Goal: Information Seeking & Learning: Learn about a topic

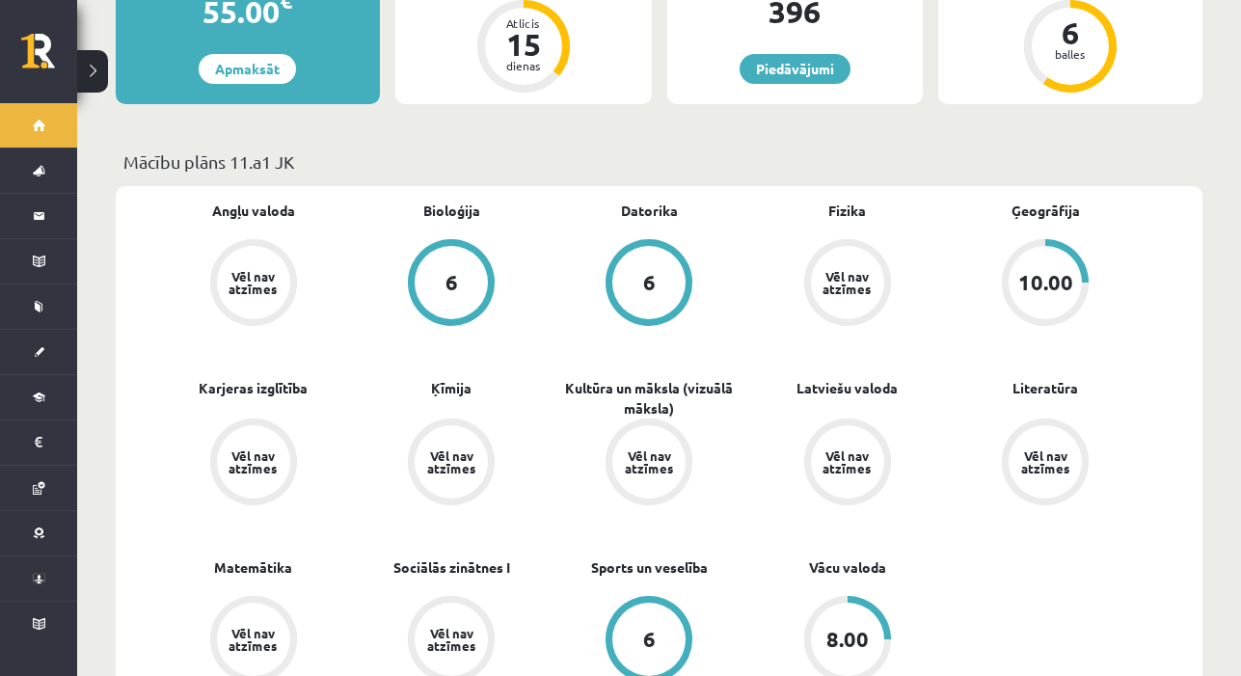
scroll to position [463, 0]
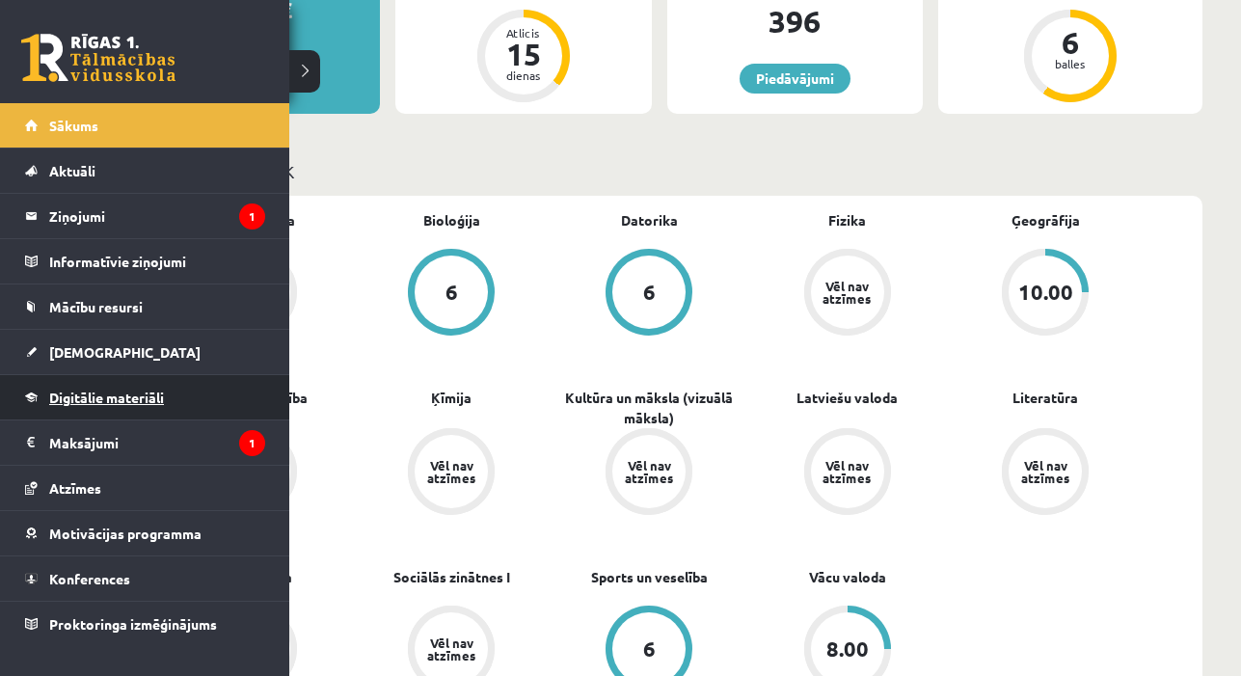
click at [76, 394] on span "Digitālie materiāli" at bounding box center [106, 397] width 115 height 17
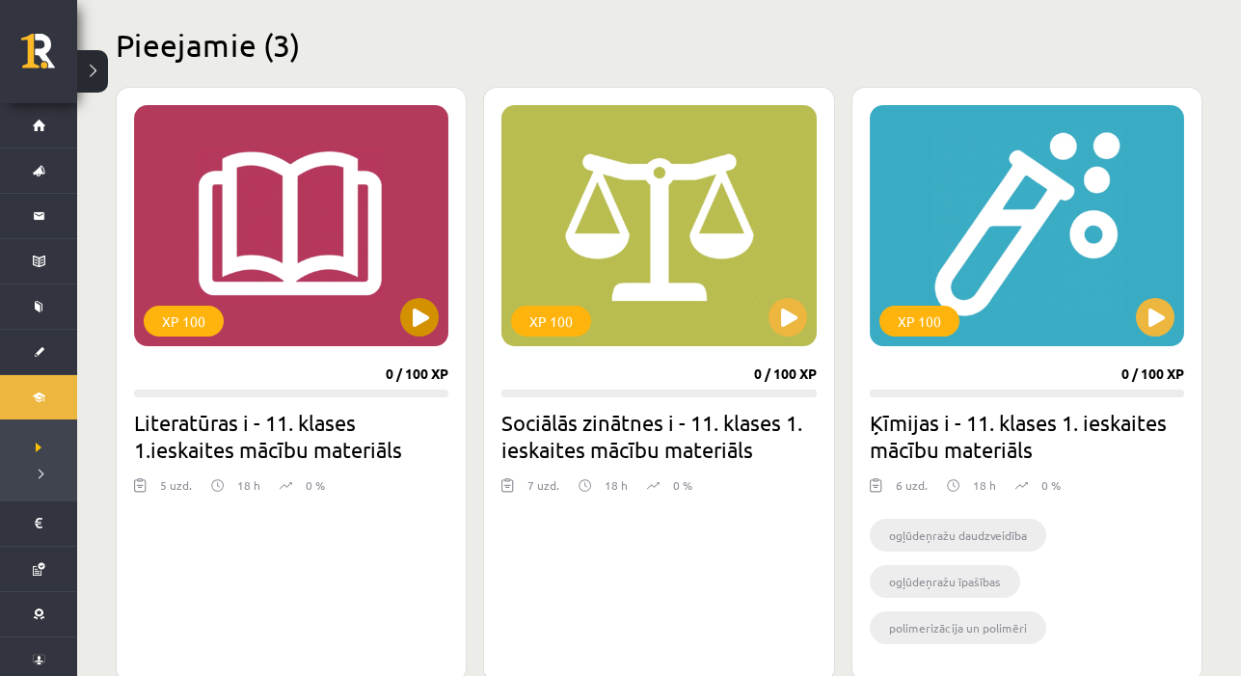
click at [417, 322] on button at bounding box center [419, 317] width 39 height 39
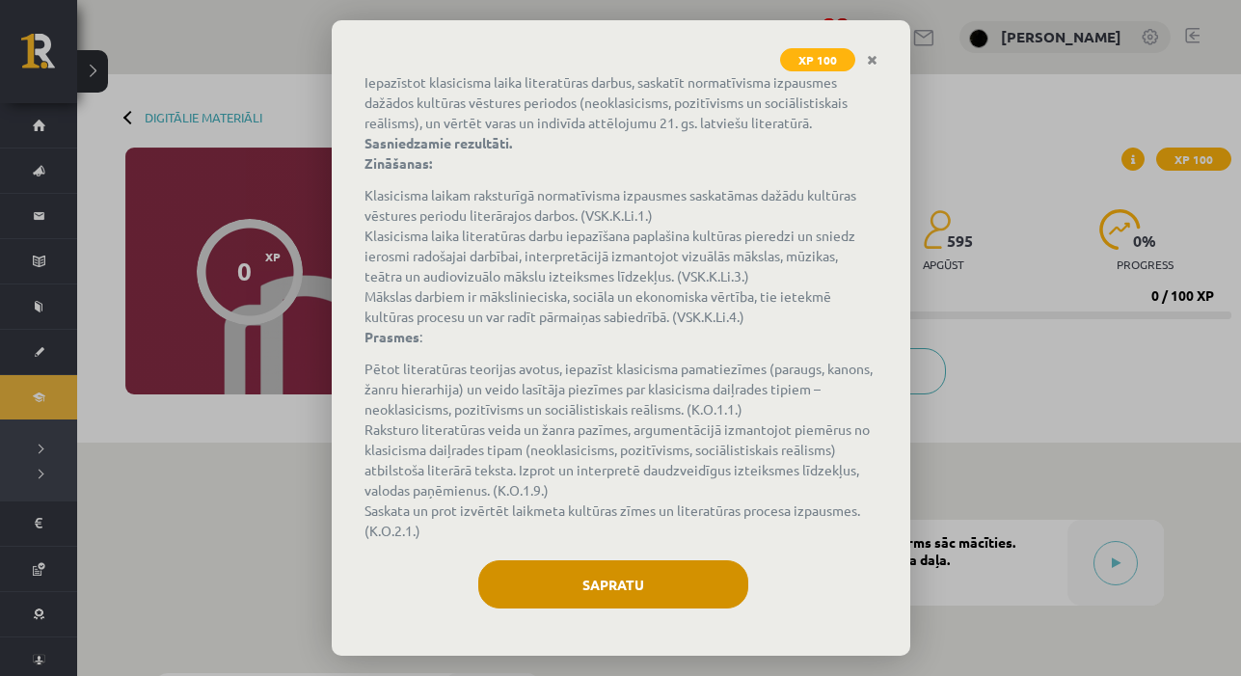
scroll to position [151, 0]
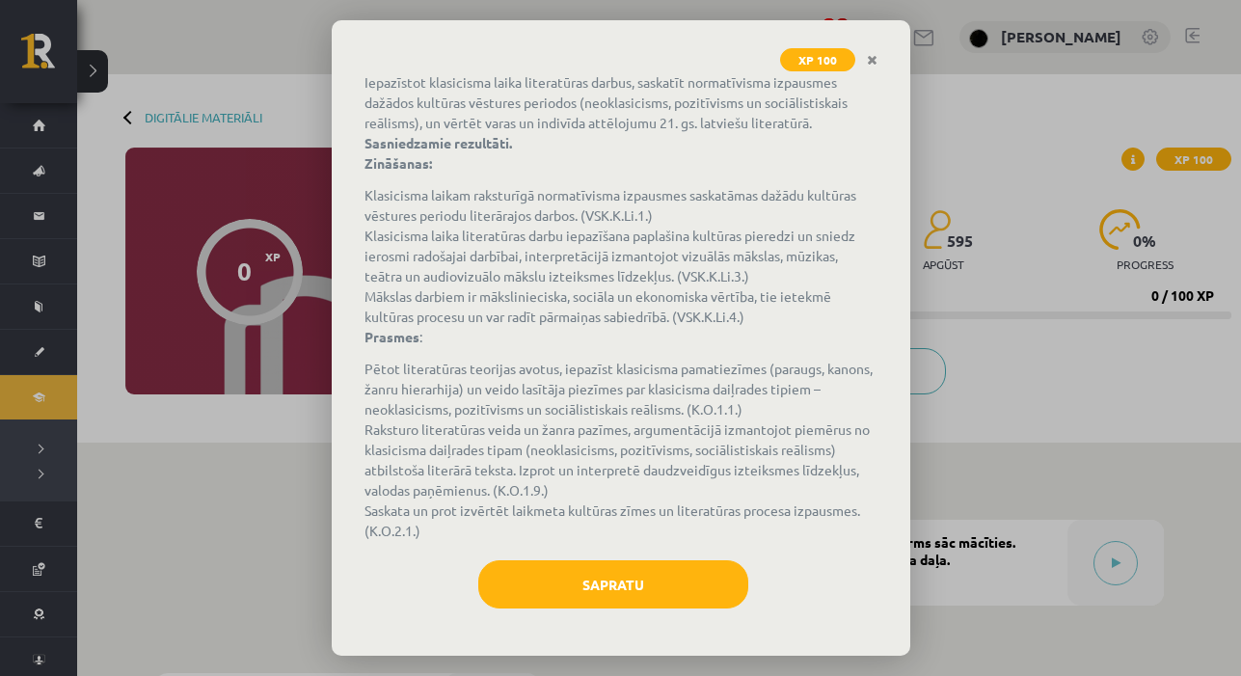
click at [617, 586] on button "Sapratu" at bounding box center [613, 584] width 270 height 48
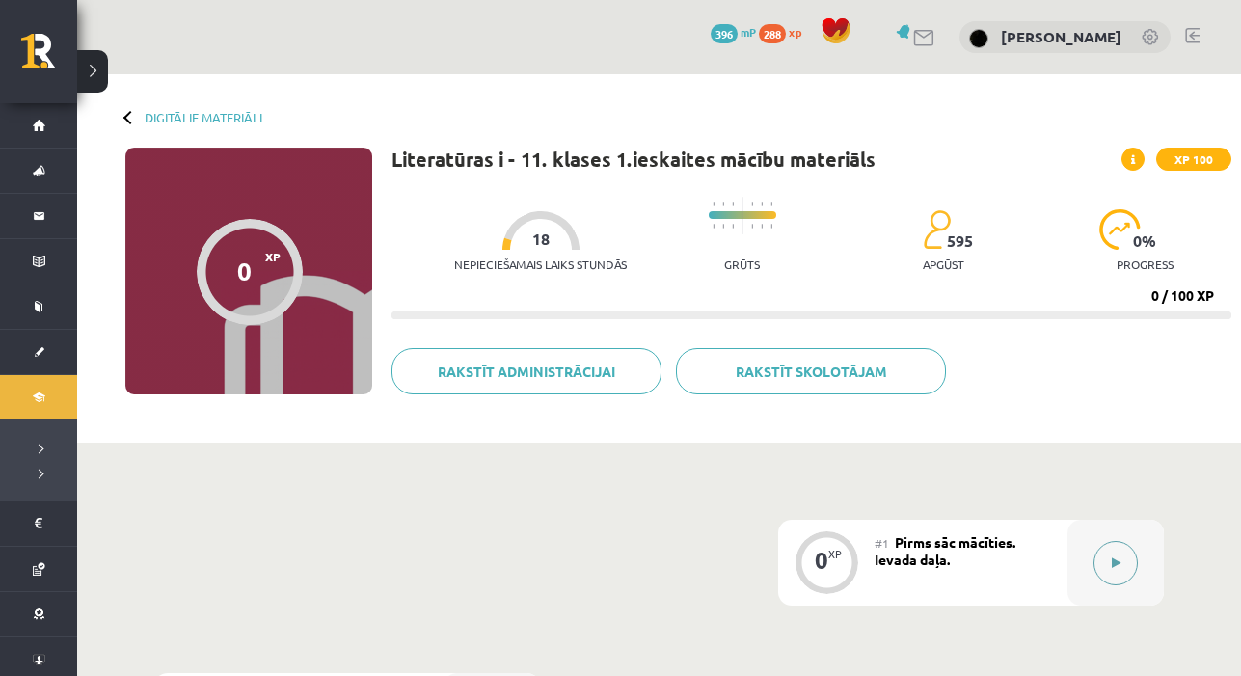
click at [1094, 558] on button at bounding box center [1115, 563] width 44 height 44
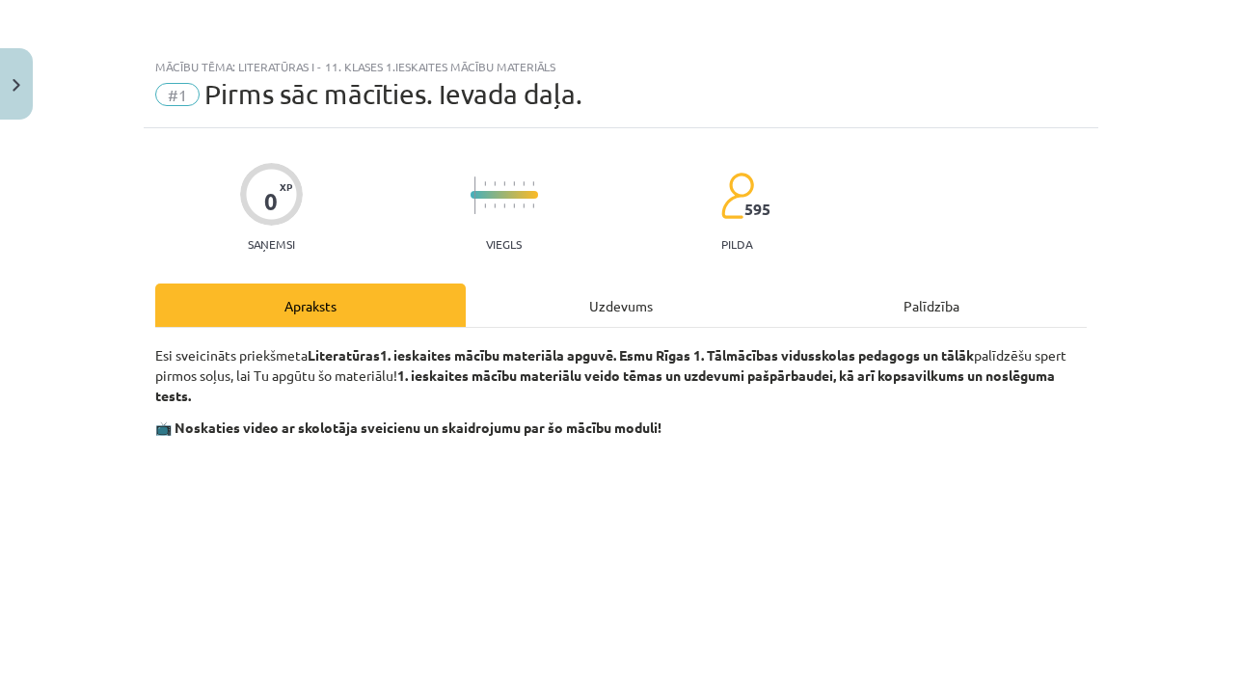
click at [589, 318] on div "Uzdevums" at bounding box center [621, 304] width 310 height 43
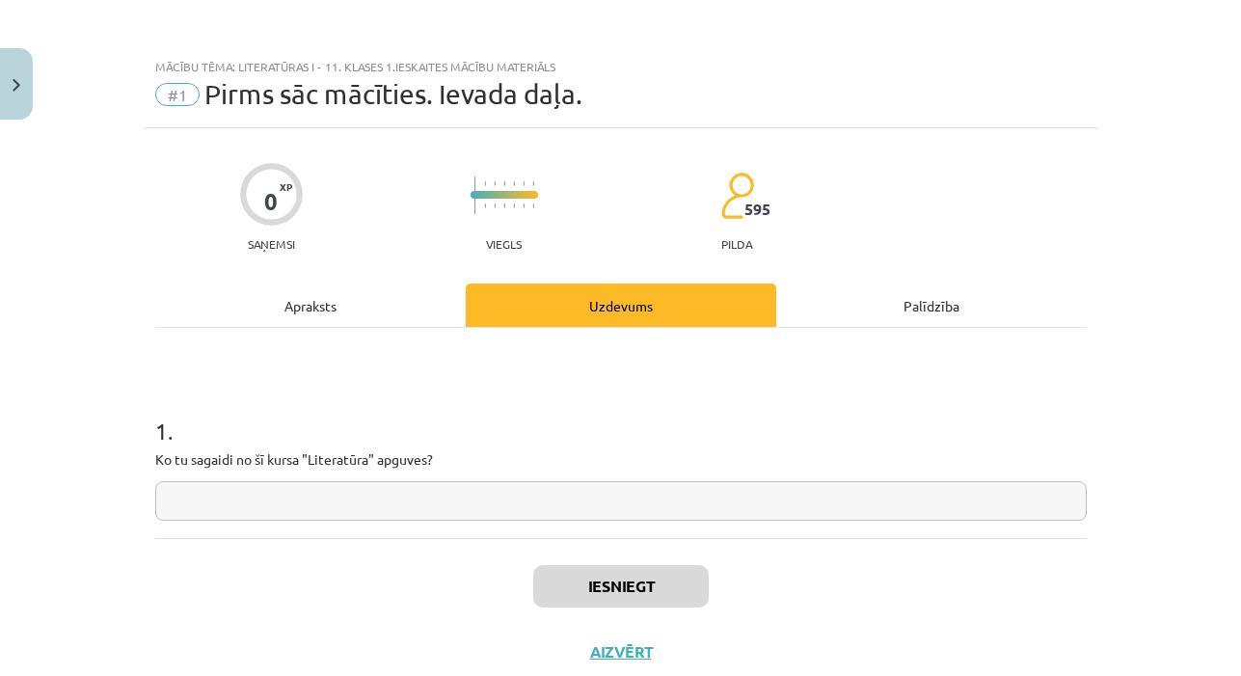
scroll to position [48, 0]
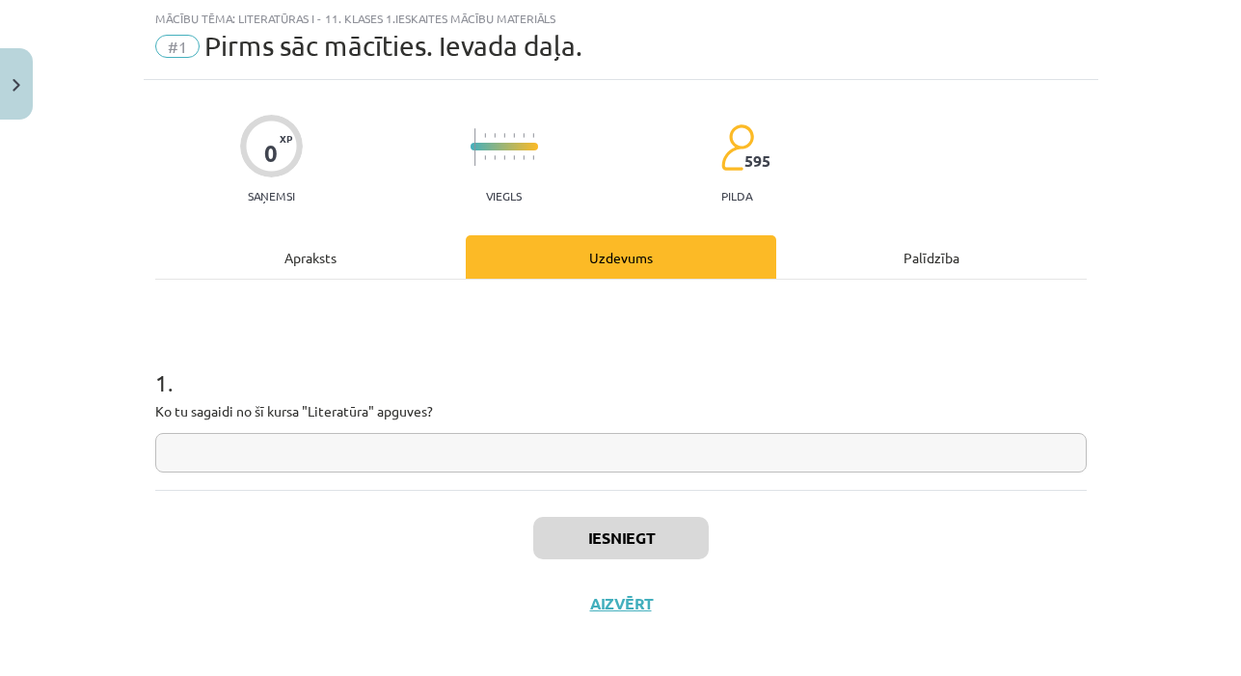
click at [424, 458] on input "text" at bounding box center [620, 453] width 931 height 40
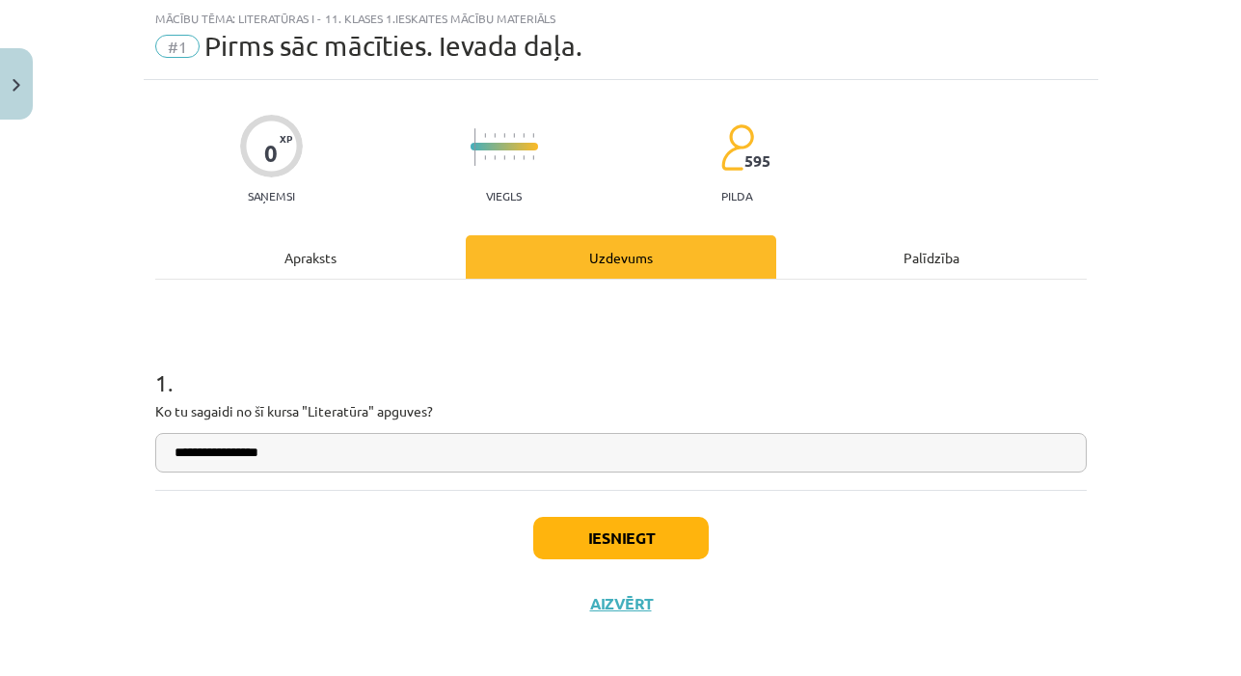
type input "**********"
click at [629, 550] on button "Iesniegt" at bounding box center [620, 538] width 175 height 42
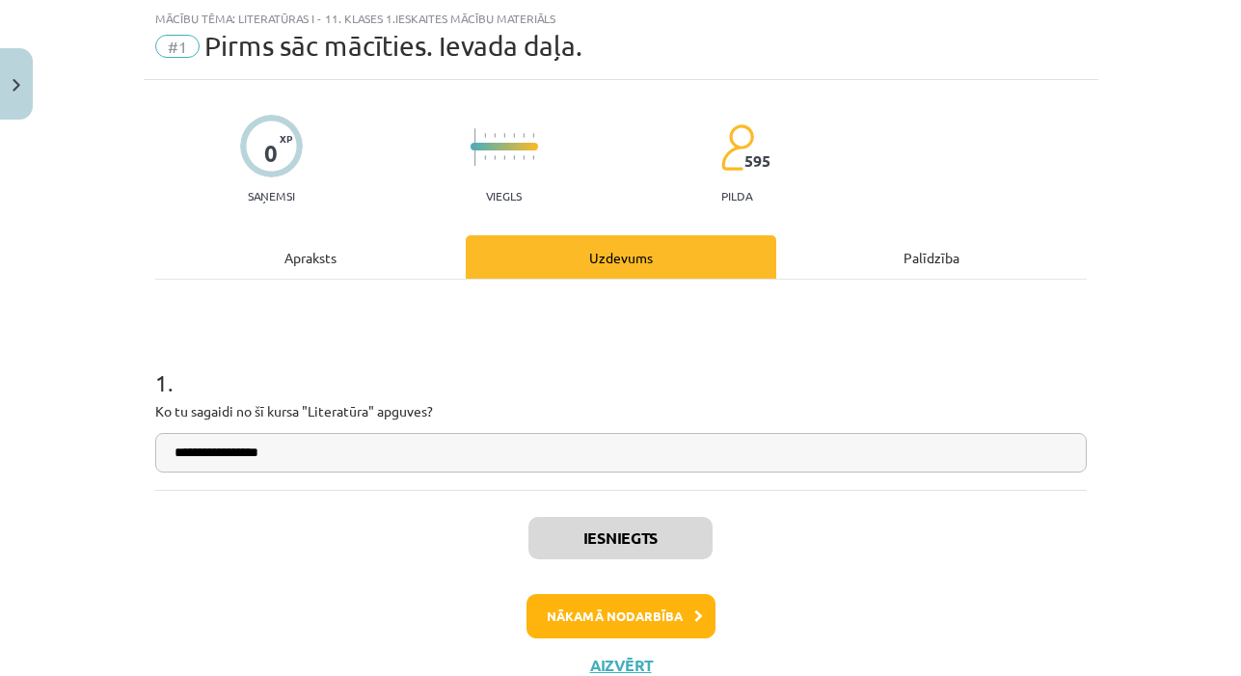
click at [576, 622] on button "Nākamā nodarbība" at bounding box center [620, 616] width 189 height 44
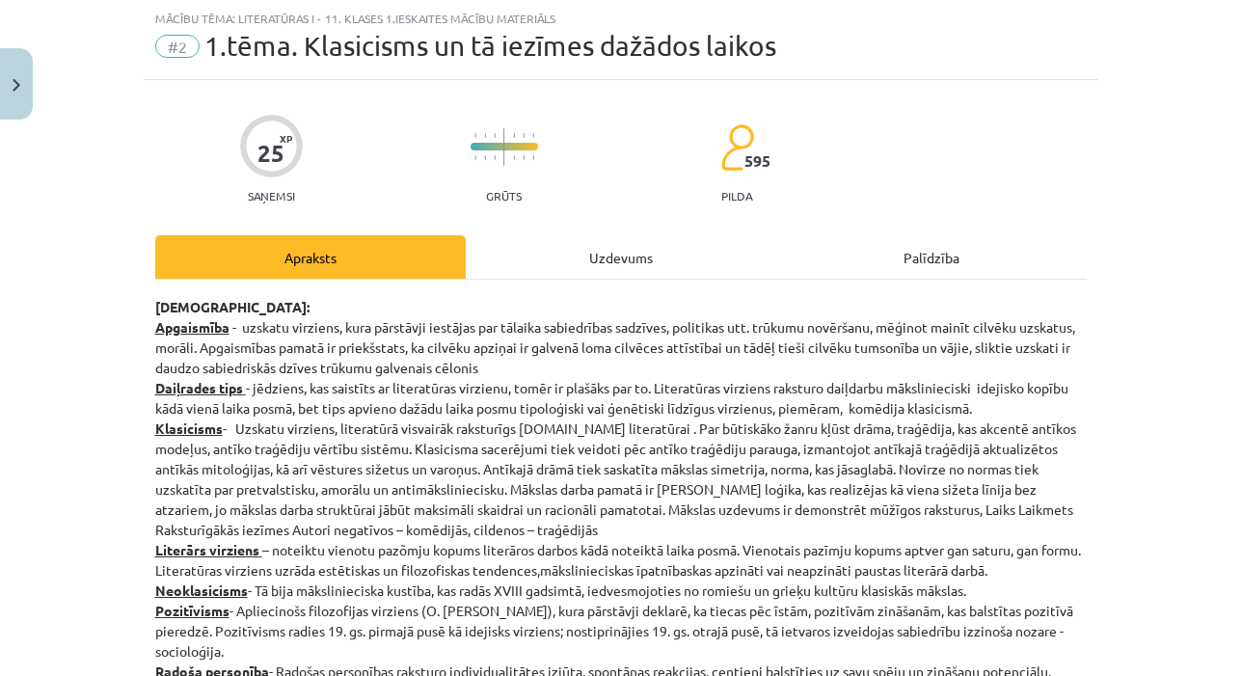
click at [630, 262] on div "Uzdevums" at bounding box center [621, 256] width 310 height 43
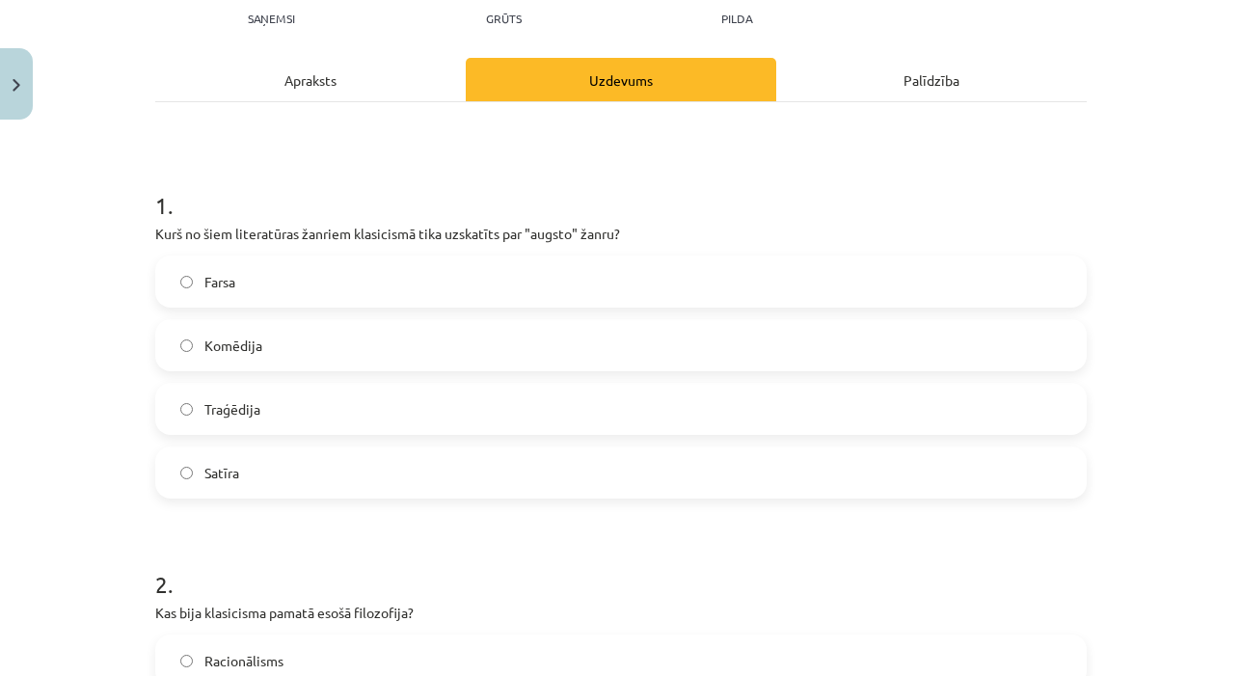
scroll to position [262, 0]
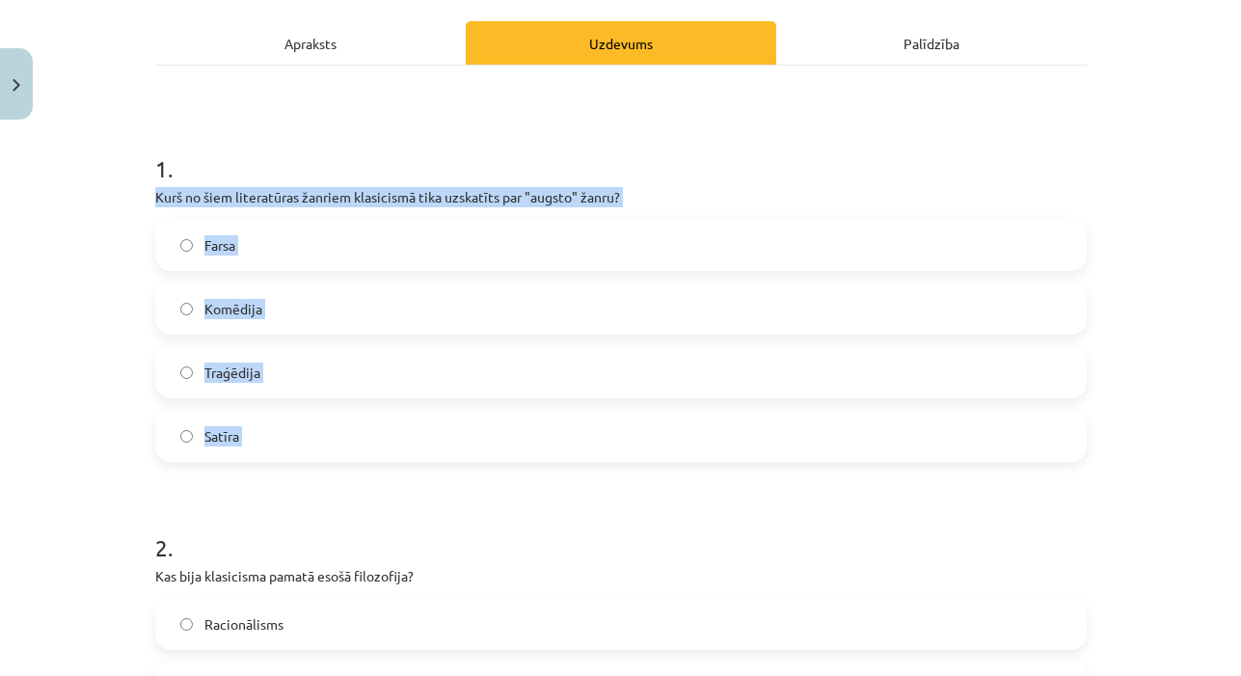
drag, startPoint x: 153, startPoint y: 194, endPoint x: 266, endPoint y: 470, distance: 298.8
copy div "Kurš no šiem literatūras žanriem klasicismā tika uzskatīts par "augsto" žanru? …"
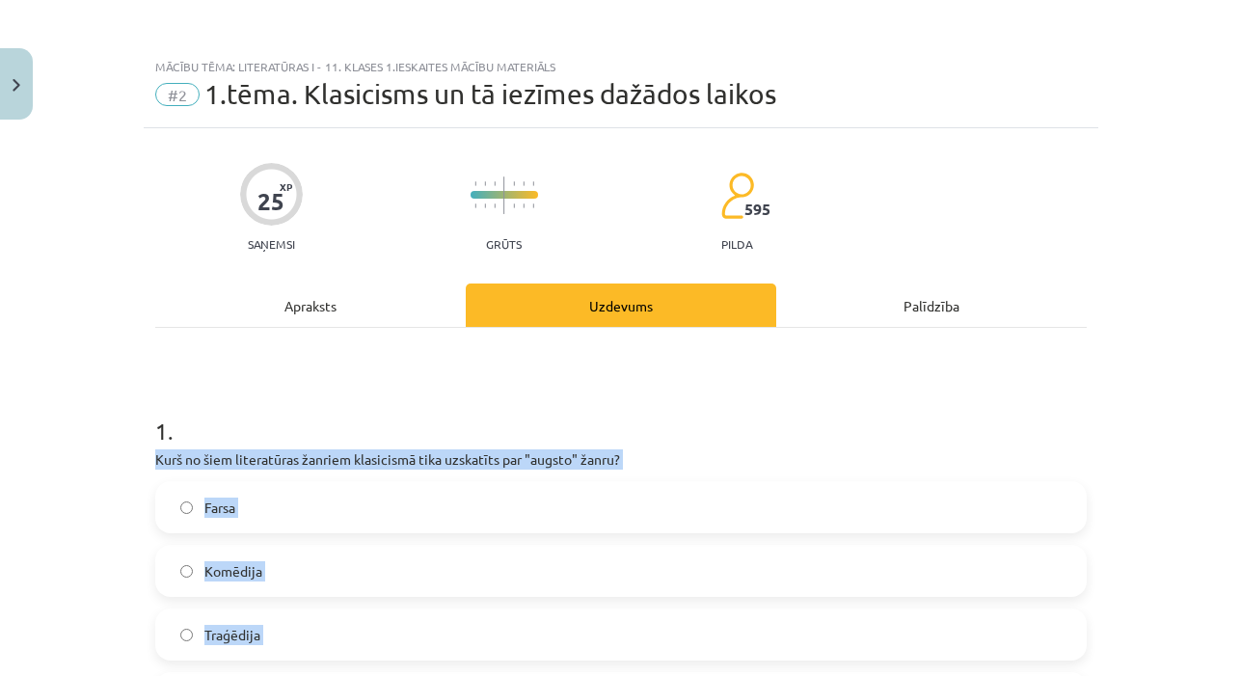
scroll to position [0, 0]
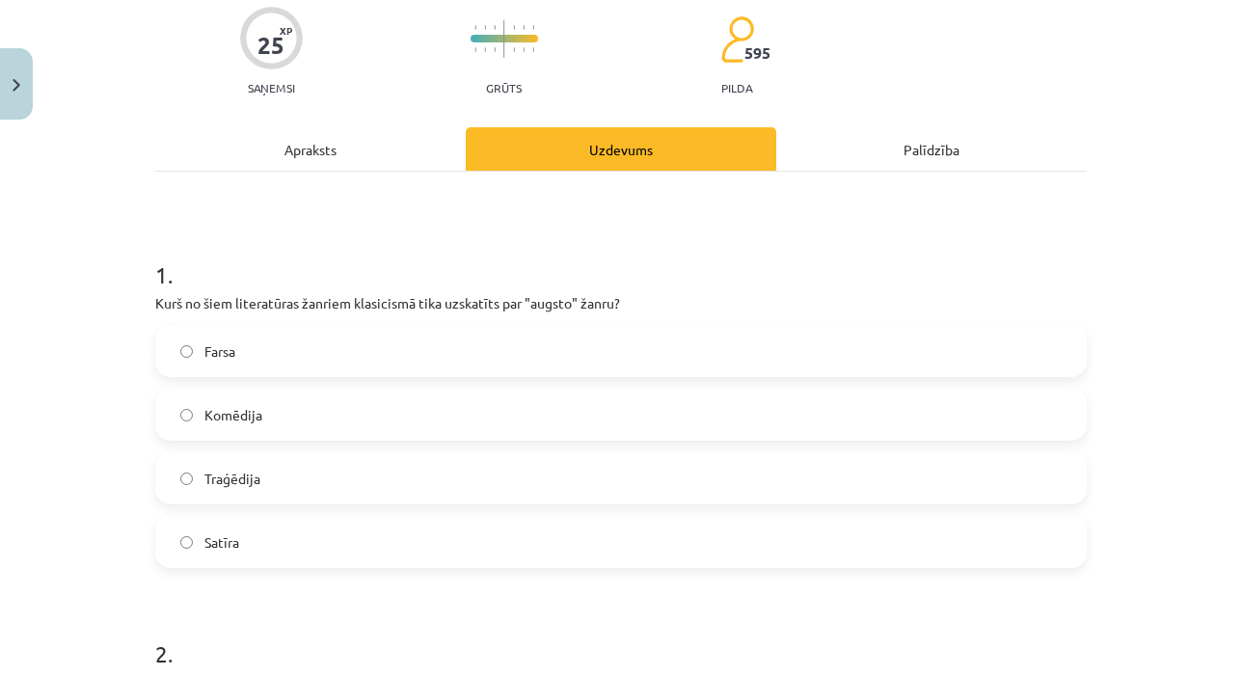
click at [404, 488] on label "Traģēdija" at bounding box center [620, 478] width 927 height 48
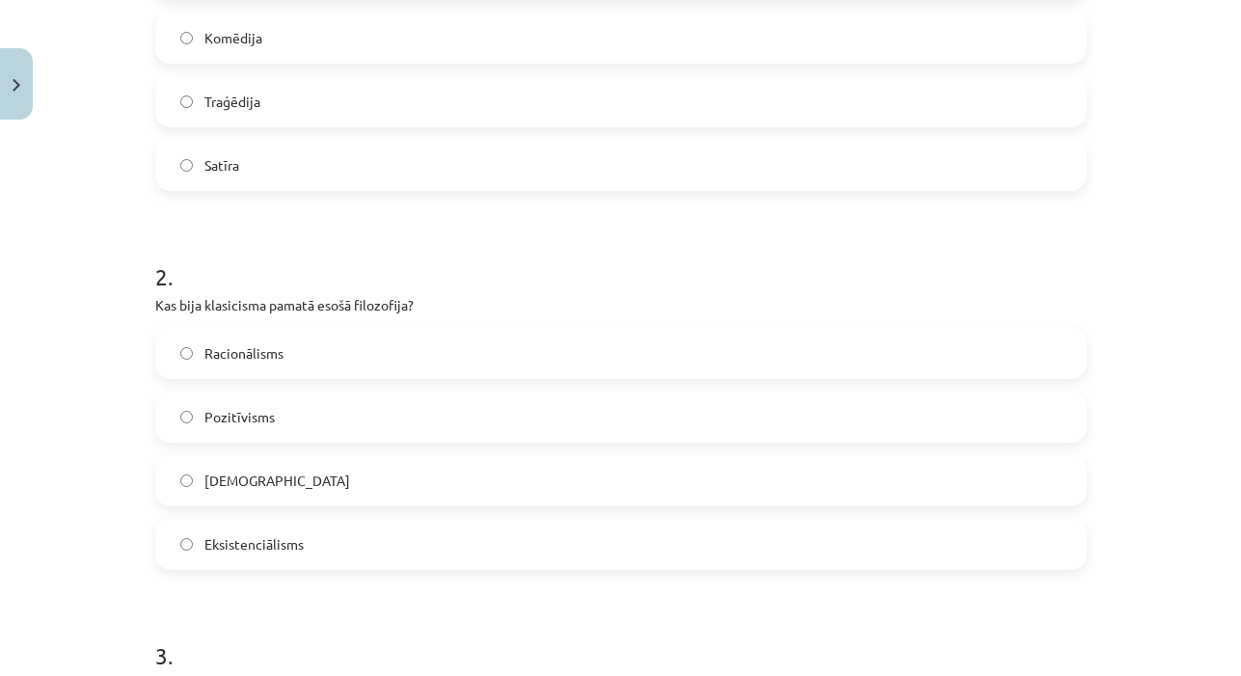
scroll to position [534, 0]
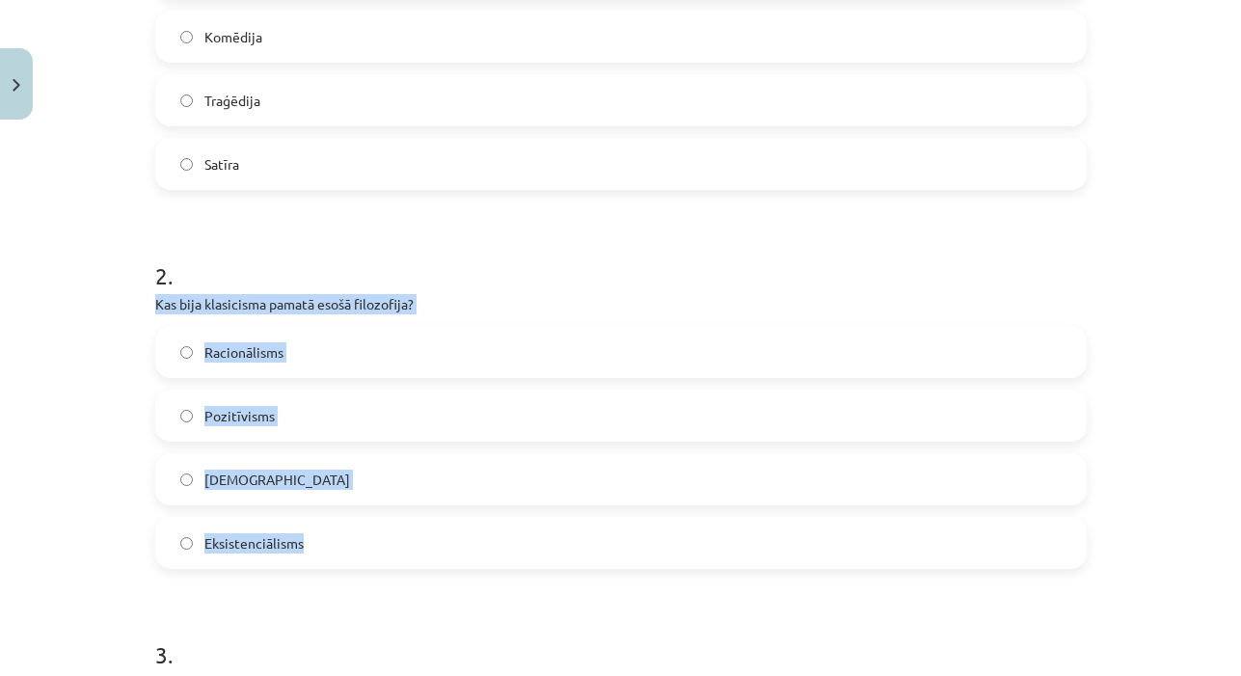
drag, startPoint x: 151, startPoint y: 301, endPoint x: 349, endPoint y: 568, distance: 332.2
copy div "Kas bija klasicisma pamatā esošā filozofija? Racionālisms Pozitīvisms Empīrisms…"
click at [370, 363] on label "Racionālisms" at bounding box center [620, 352] width 927 height 48
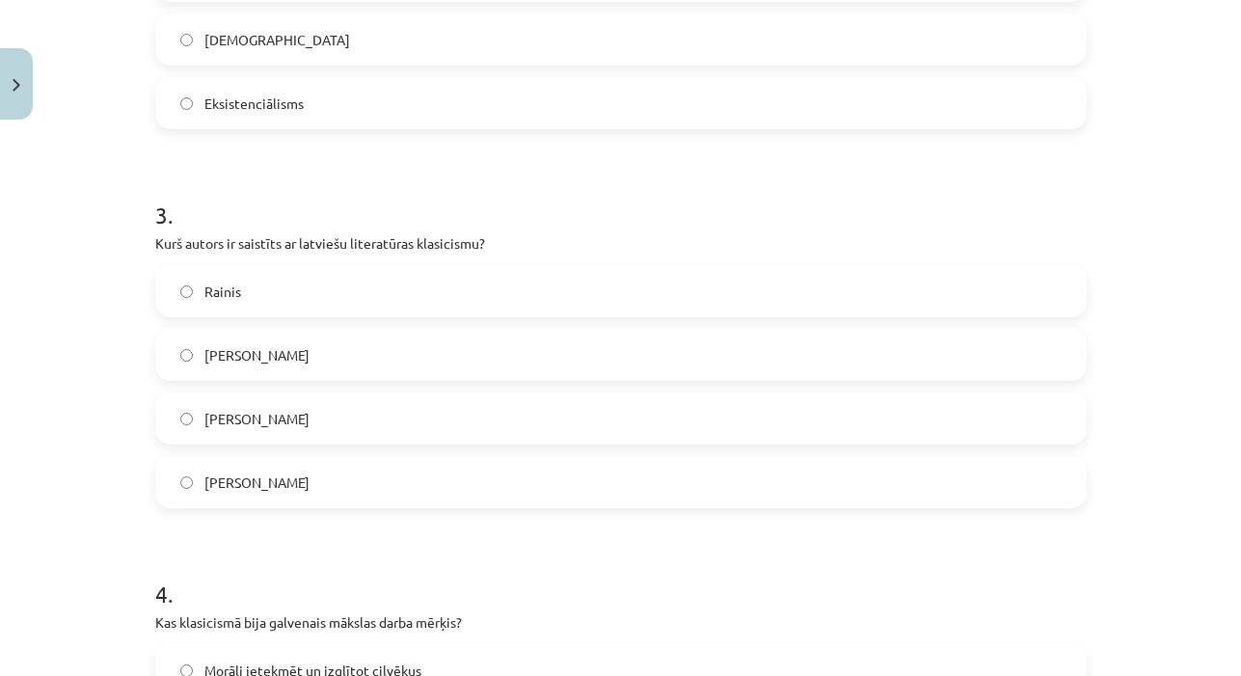
scroll to position [999, 0]
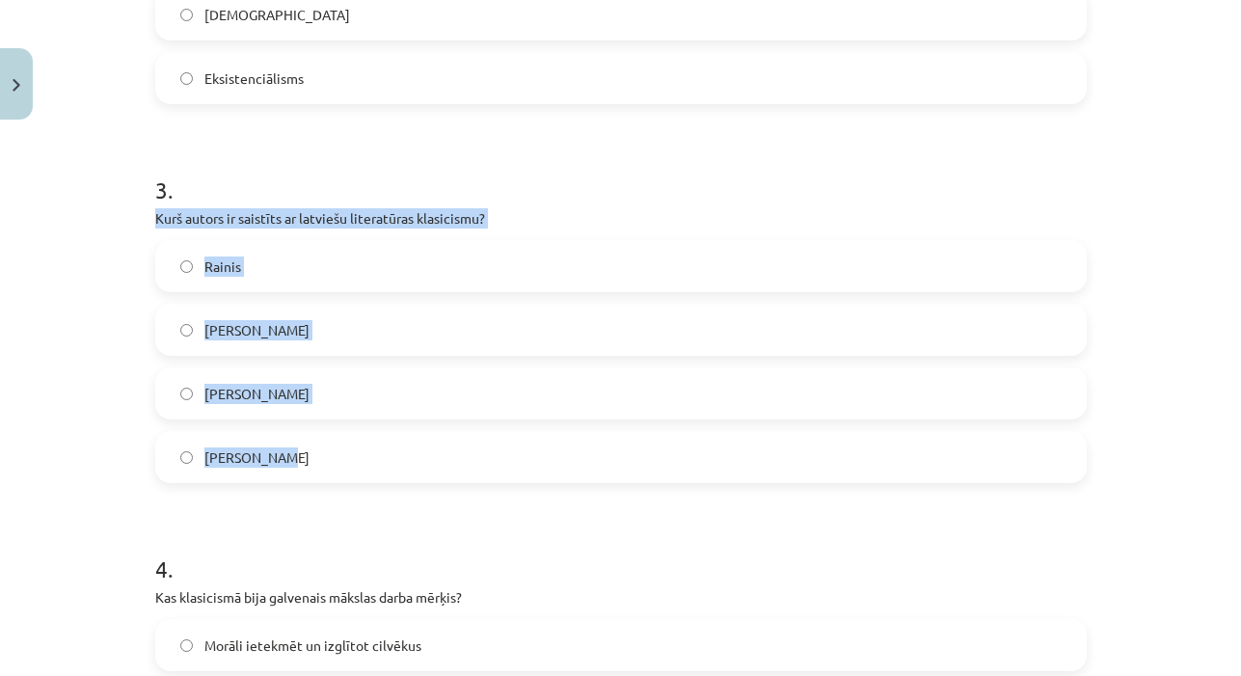
drag, startPoint x: 153, startPoint y: 211, endPoint x: 305, endPoint y: 460, distance: 291.2
click at [305, 460] on div "25 XP Saņemsi Grūts 595 pilda Apraksts Uzdevums Palīdzība 1 . Kurš no šiem lite…" at bounding box center [621, 272] width 954 height 2287
copy div "Kurš autors ir saistīts ar latviešu literatūras klasicismu? Rainis Imants Ziedo…"
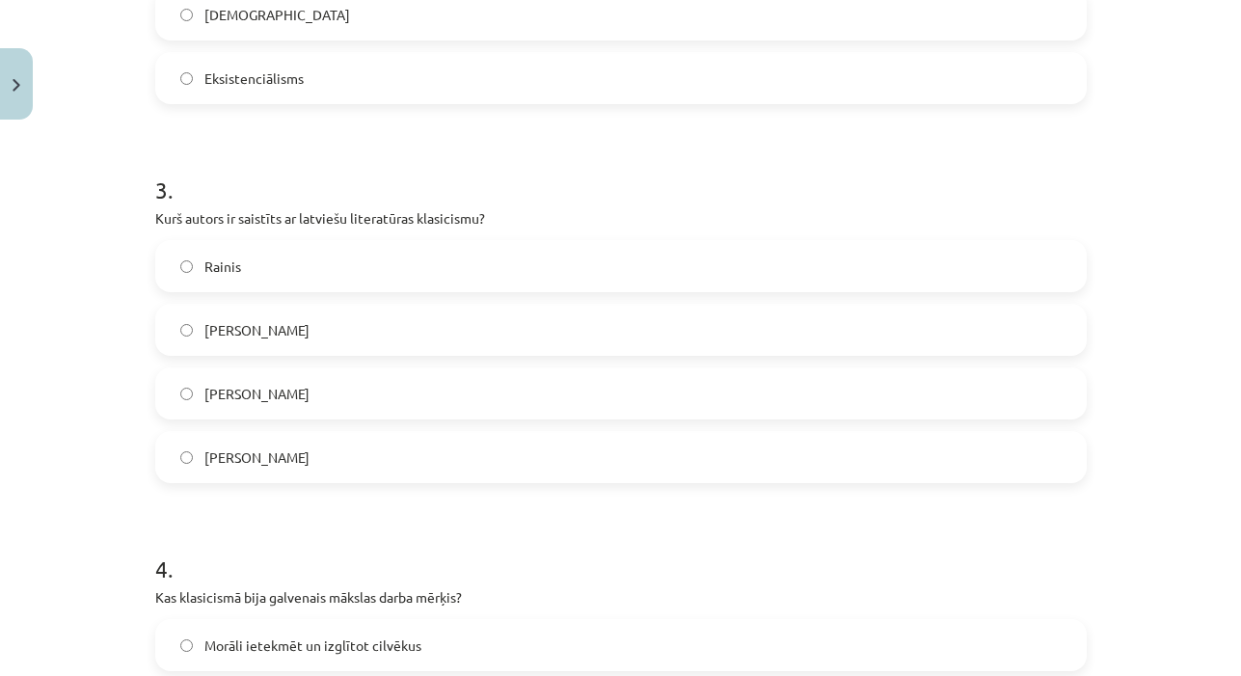
click at [389, 383] on label "Kristofers Fīrekers" at bounding box center [620, 393] width 927 height 48
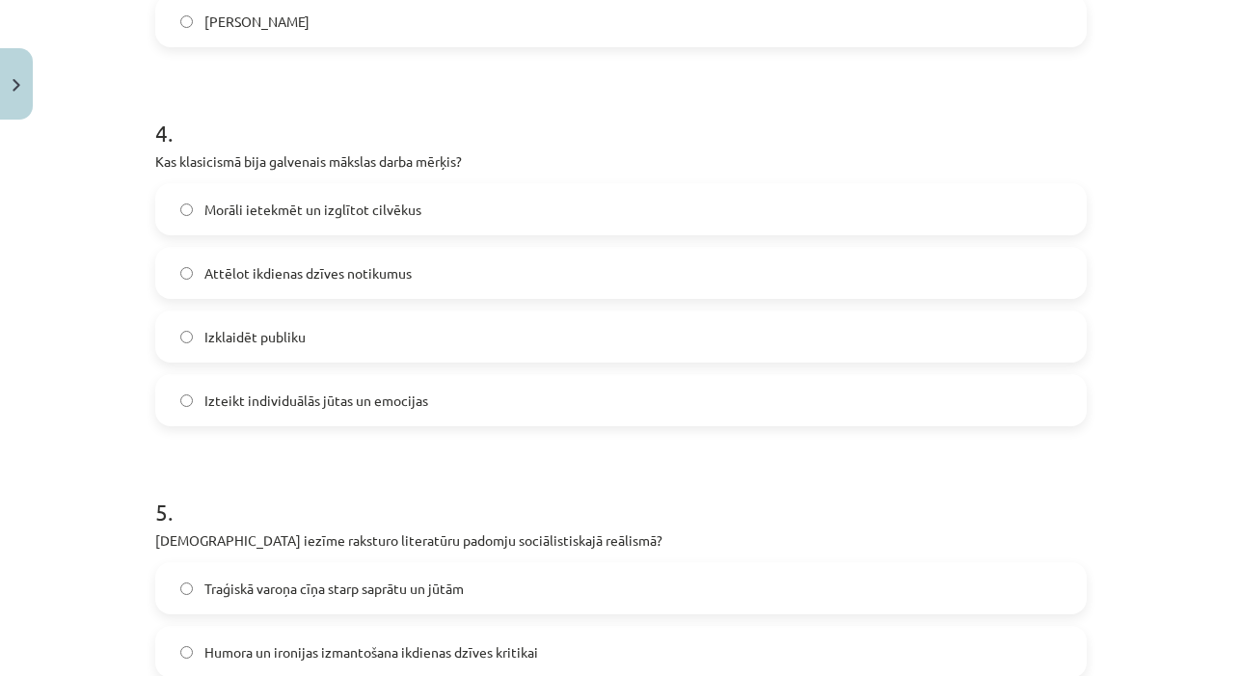
scroll to position [1456, 0]
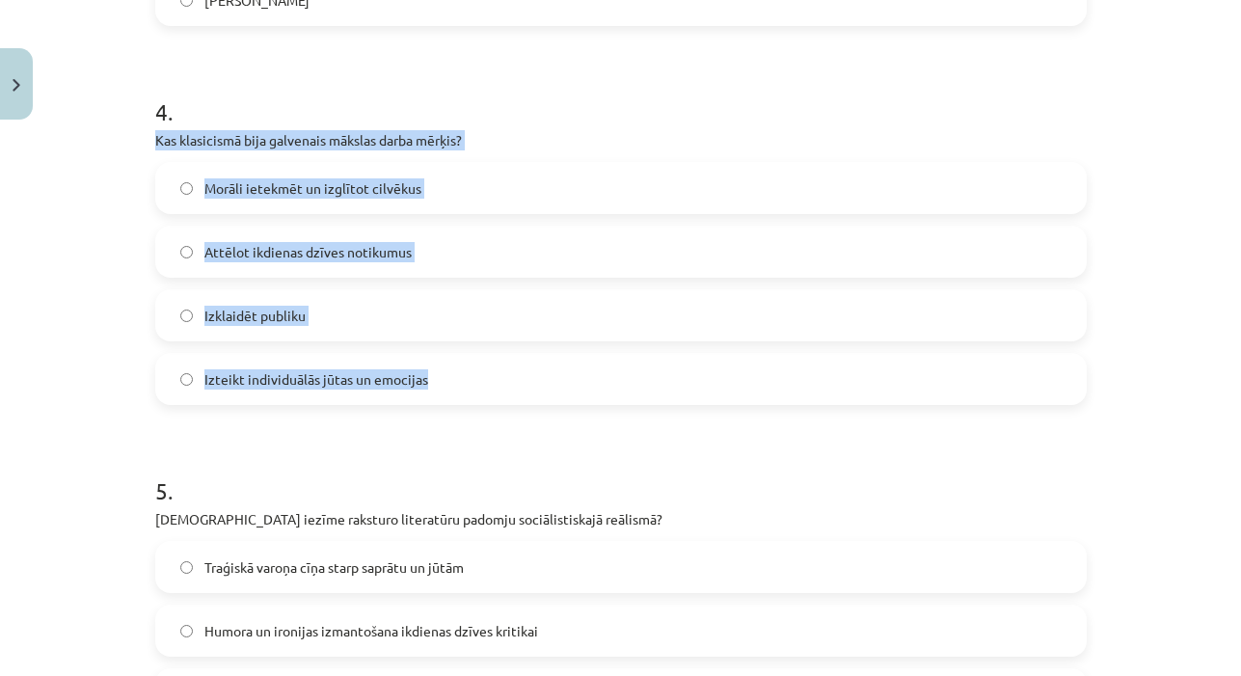
drag, startPoint x: 156, startPoint y: 141, endPoint x: 471, endPoint y: 373, distance: 391.6
click at [471, 373] on div "4 . Kas klasicismā bija galvenais mākslas darba mērķis? Morāli ietekmēt un izgl…" at bounding box center [620, 235] width 931 height 340
copy div "Kas klasicismā bija galvenais mākslas darba mērķis? Morāli ietekmēt un izglītot…"
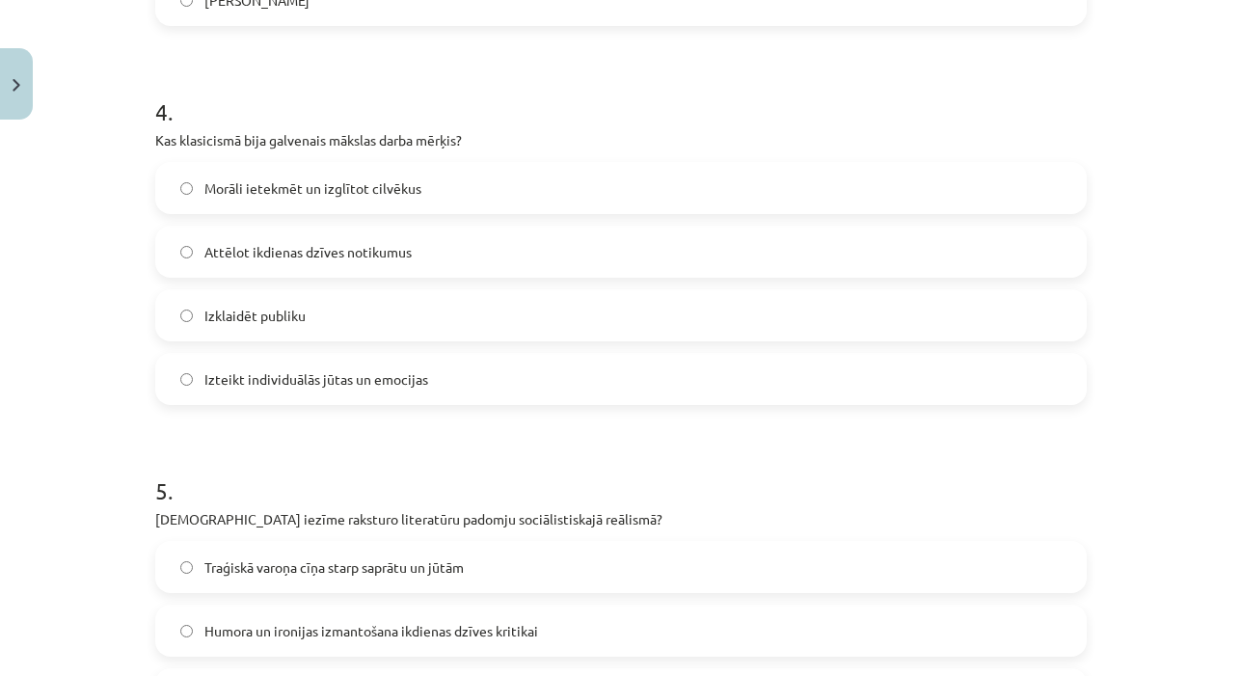
click at [513, 190] on label "Morāli ietekmēt un izglītot cilvēkus" at bounding box center [620, 188] width 927 height 48
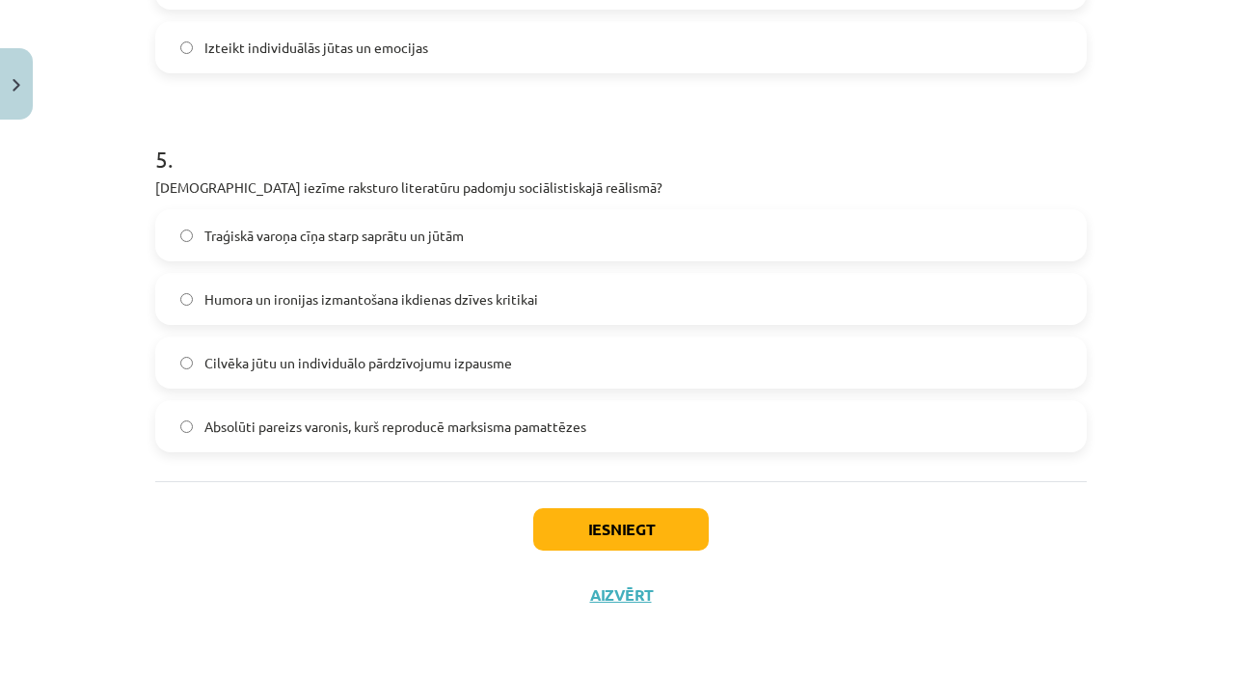
scroll to position [1790, 0]
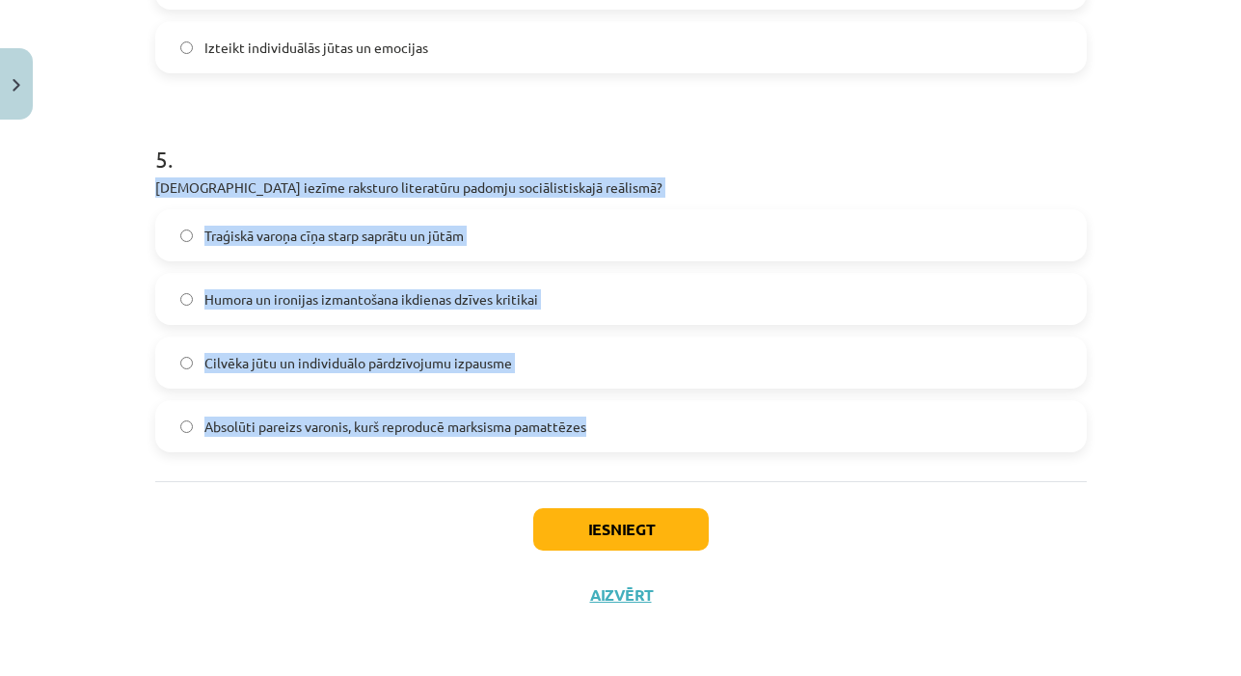
drag, startPoint x: 151, startPoint y: 183, endPoint x: 616, endPoint y: 430, distance: 526.2
copy div "Kura iezīme raksturo literatūru padomju sociālistiskajā reālismā? Traģiskā varo…"
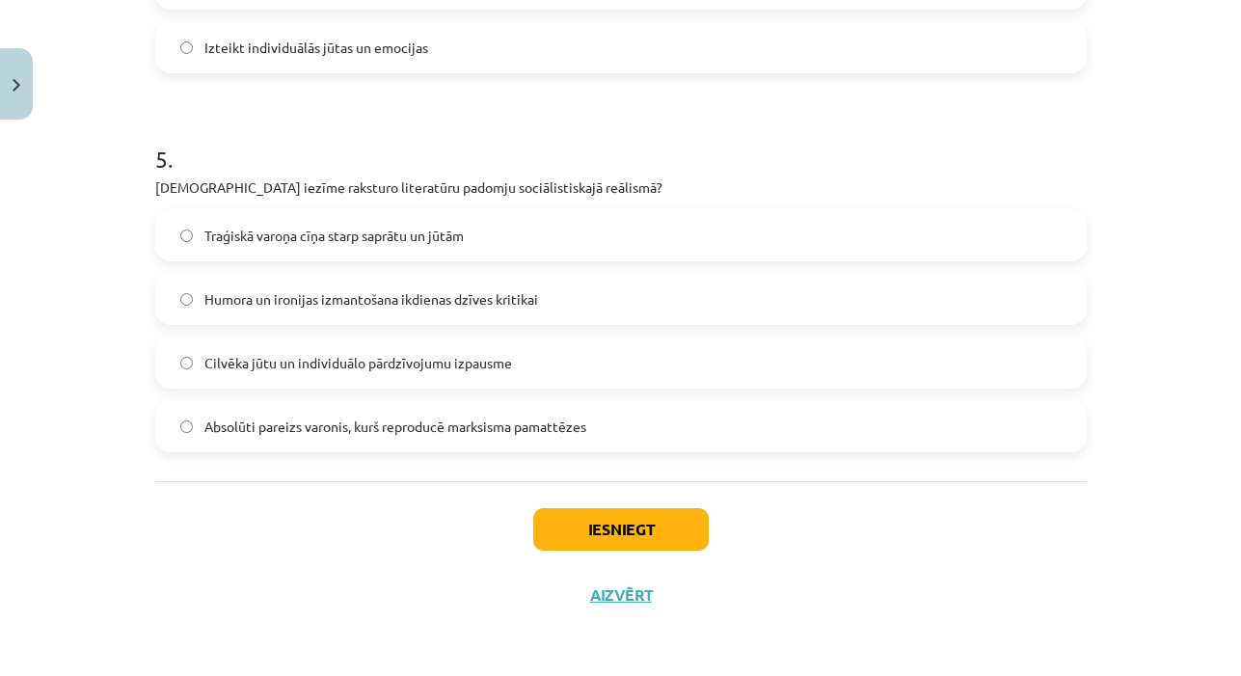
click at [620, 435] on label "Absolūti pareizs varonis, kurš reproducē marksisma pamattēzes" at bounding box center [620, 426] width 927 height 48
click at [577, 532] on button "Iesniegt" at bounding box center [620, 529] width 175 height 42
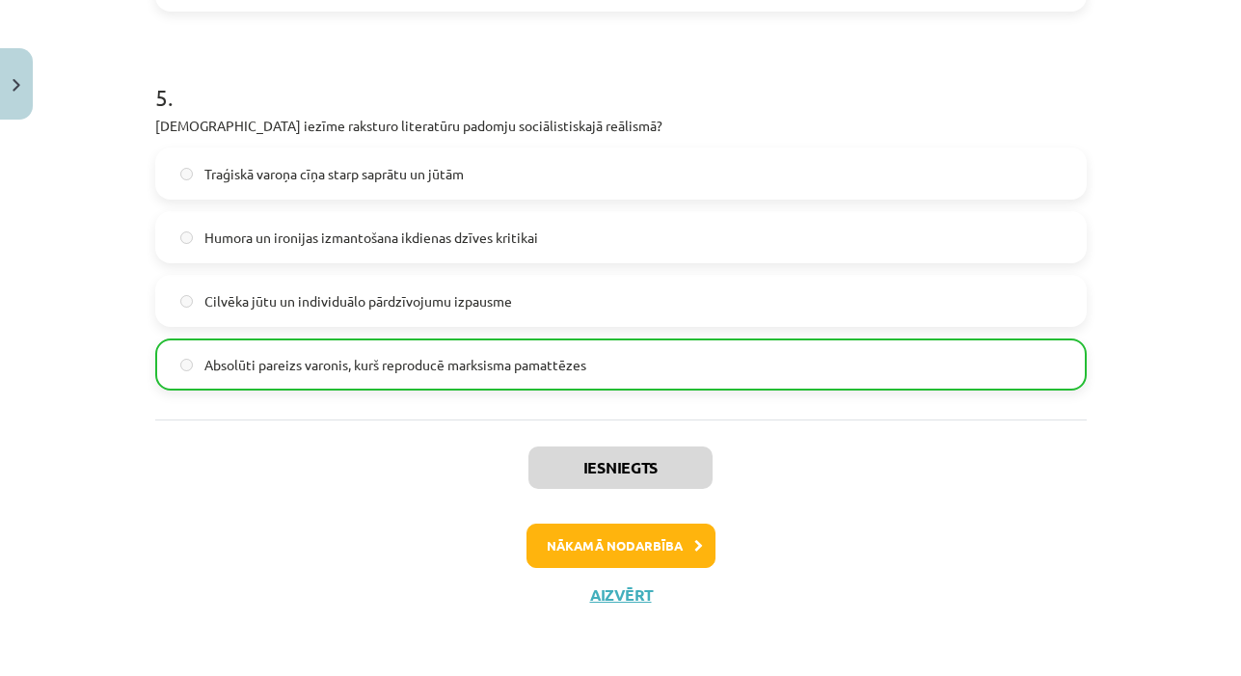
click at [598, 540] on button "Nākamā nodarbība" at bounding box center [620, 545] width 189 height 44
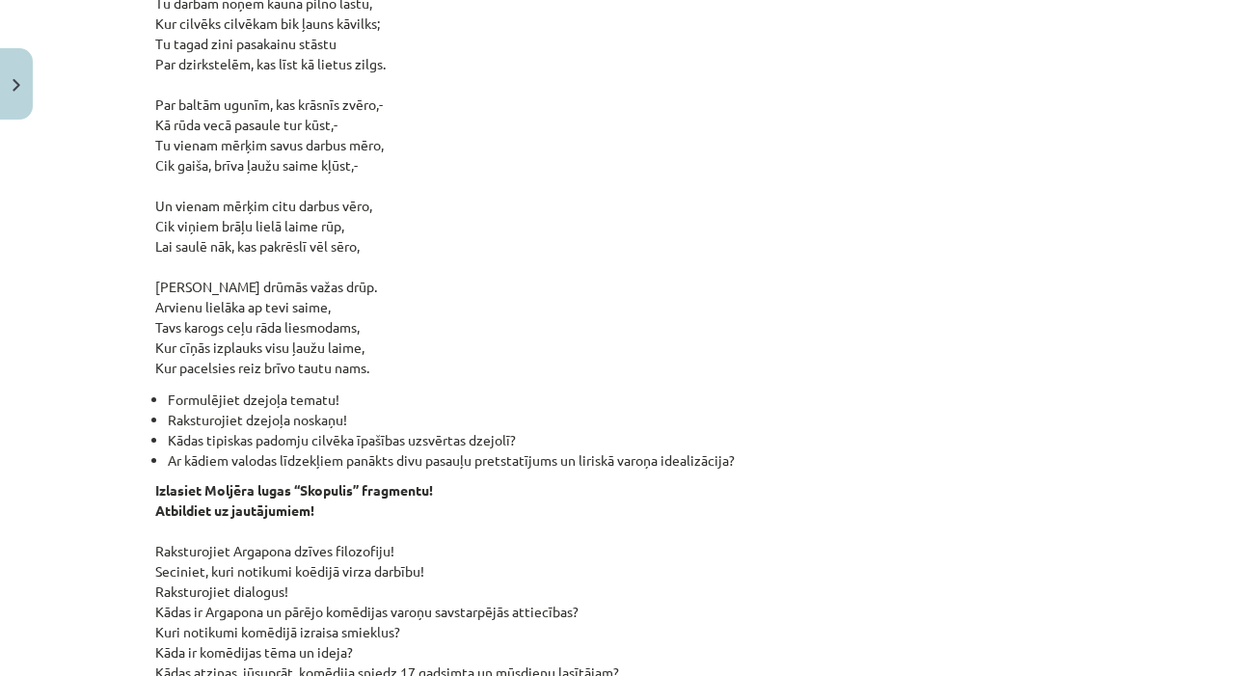
scroll to position [48, 0]
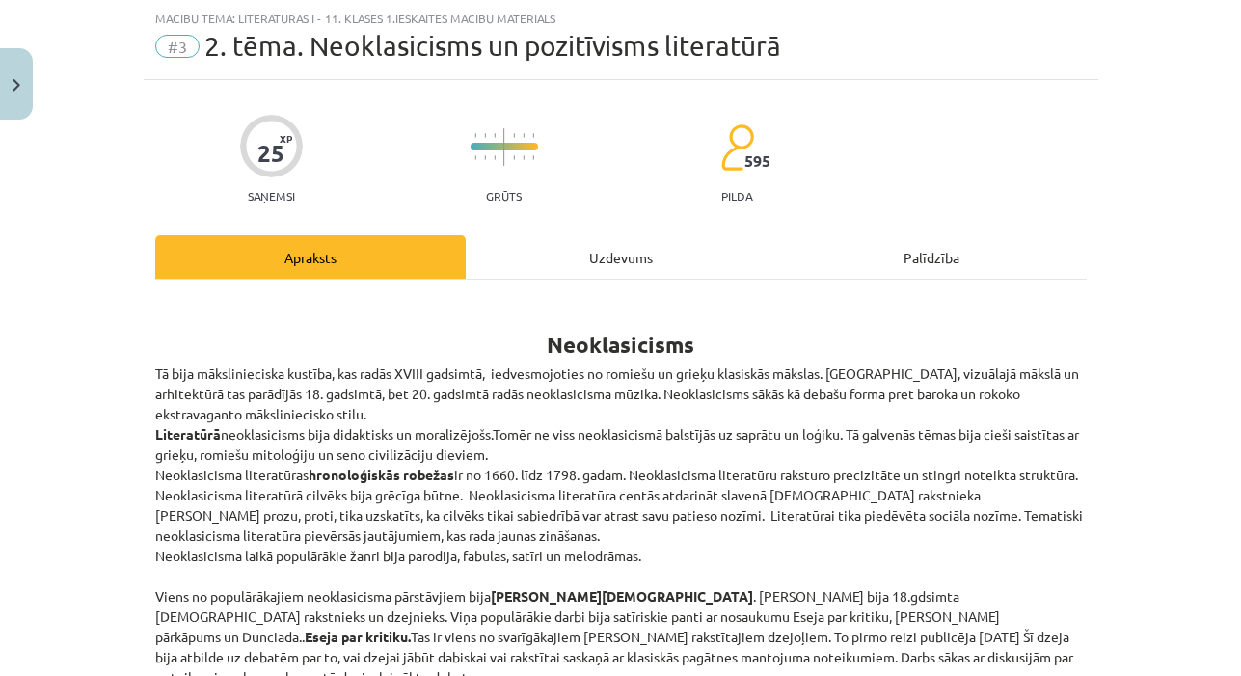
click at [566, 255] on div "Uzdevums" at bounding box center [621, 256] width 310 height 43
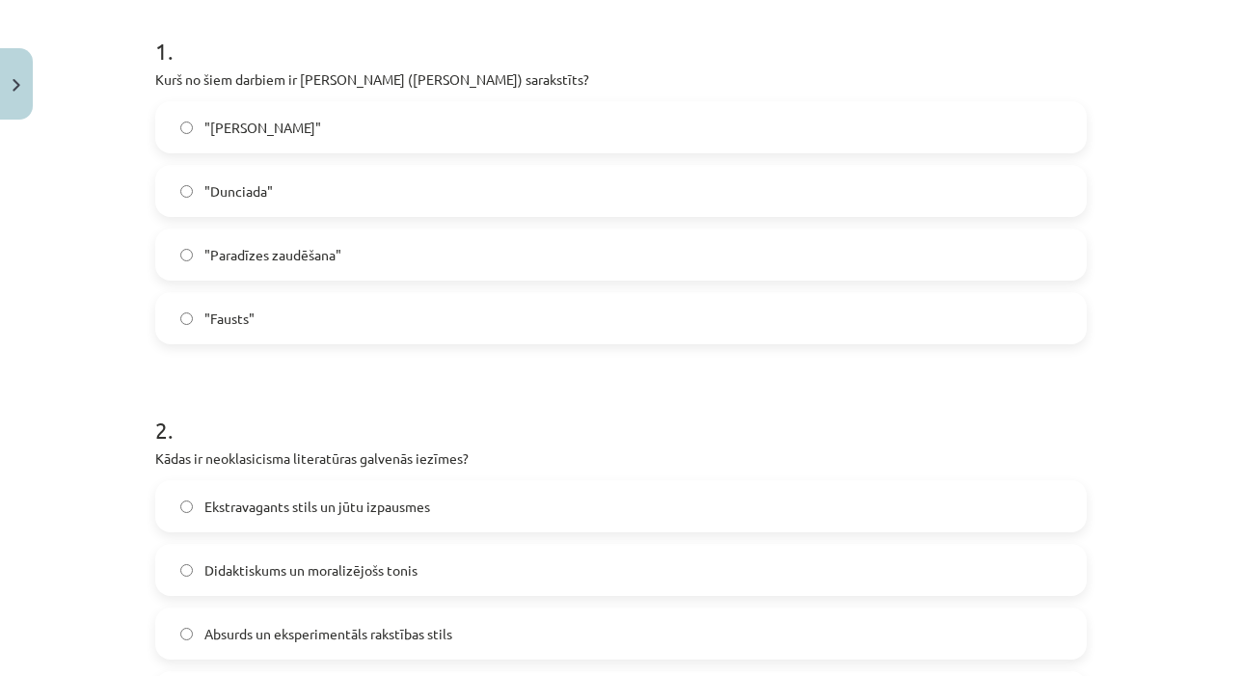
scroll to position [307, 0]
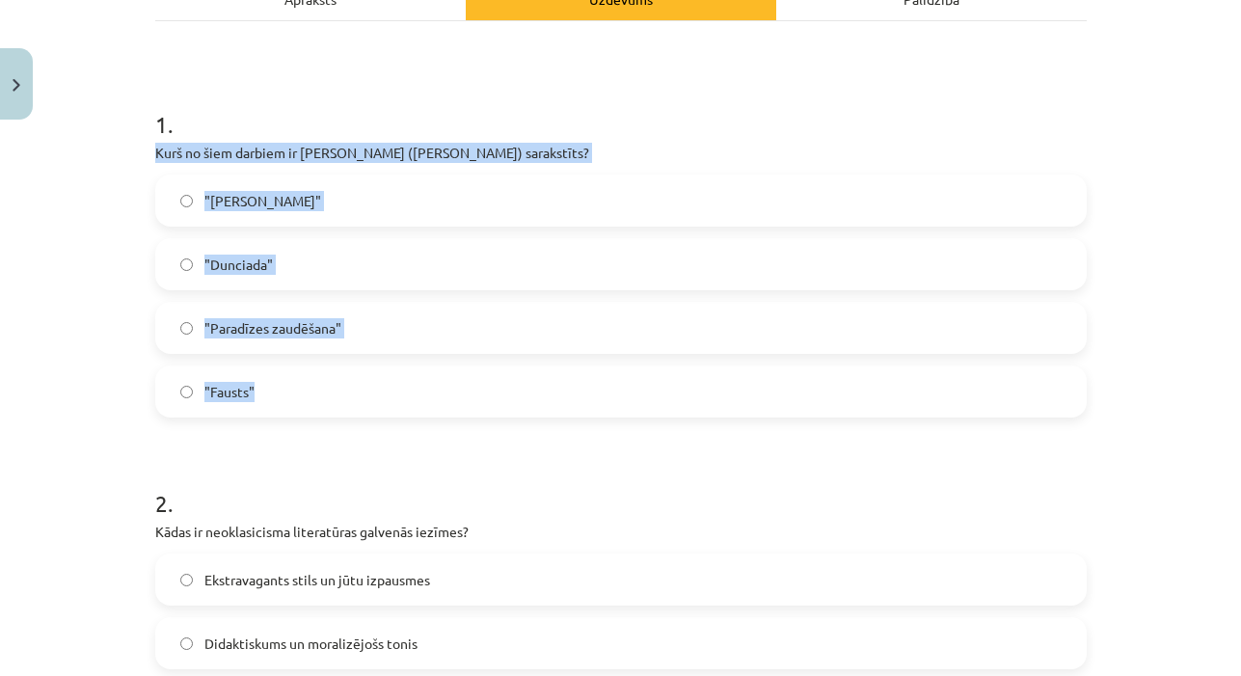
drag, startPoint x: 150, startPoint y: 148, endPoint x: 304, endPoint y: 409, distance: 302.1
copy div "Kurš no šiem darbiem ir Aleksandra Pāvesta (Alexander Pope) sarakstīts? "Don Ki…"
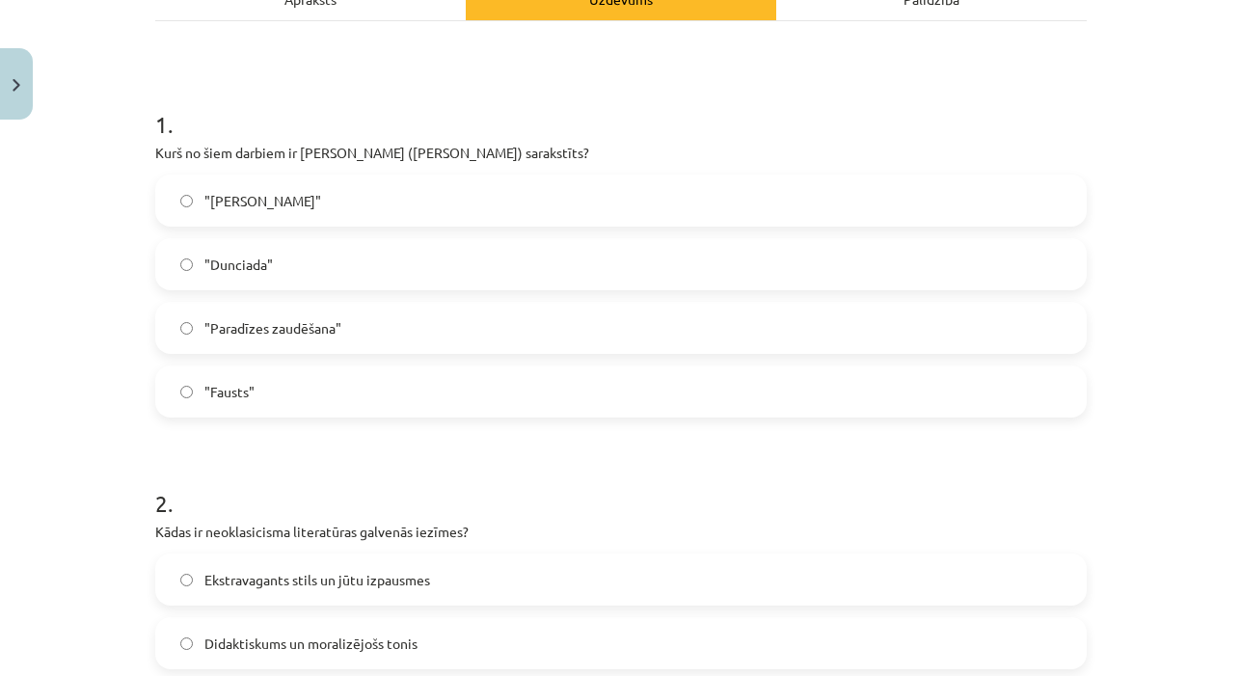
click at [351, 268] on label ""Dunciada"" at bounding box center [620, 264] width 927 height 48
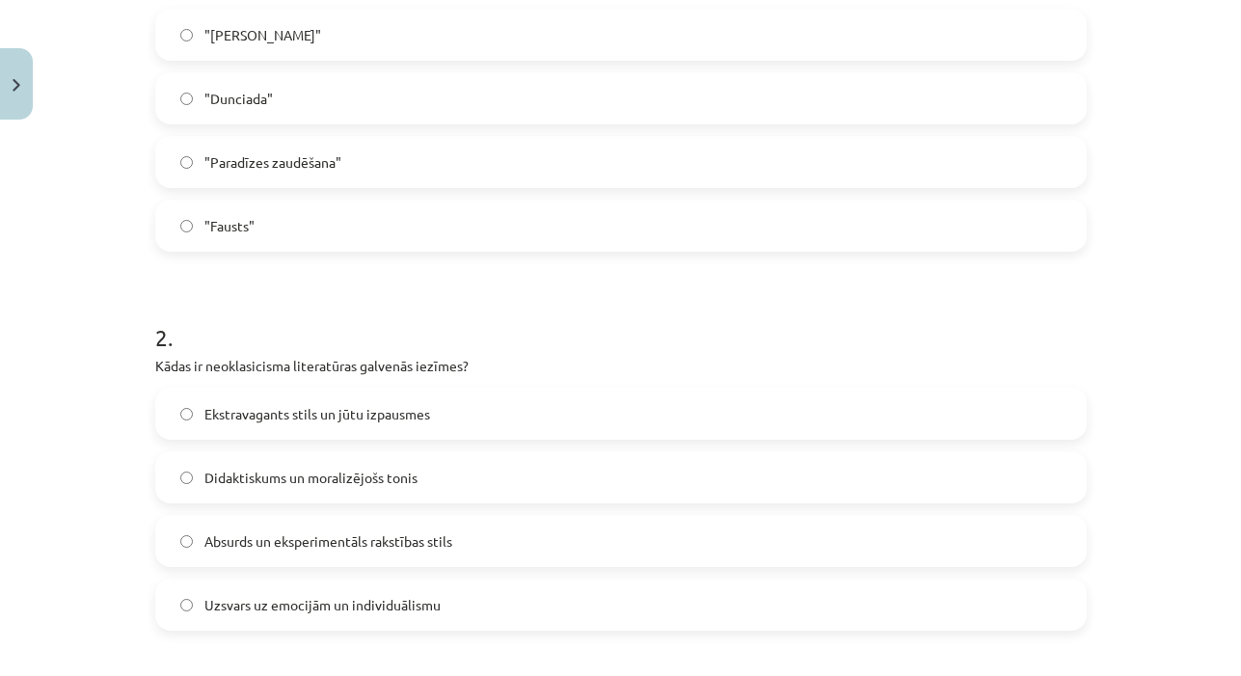
scroll to position [470, 0]
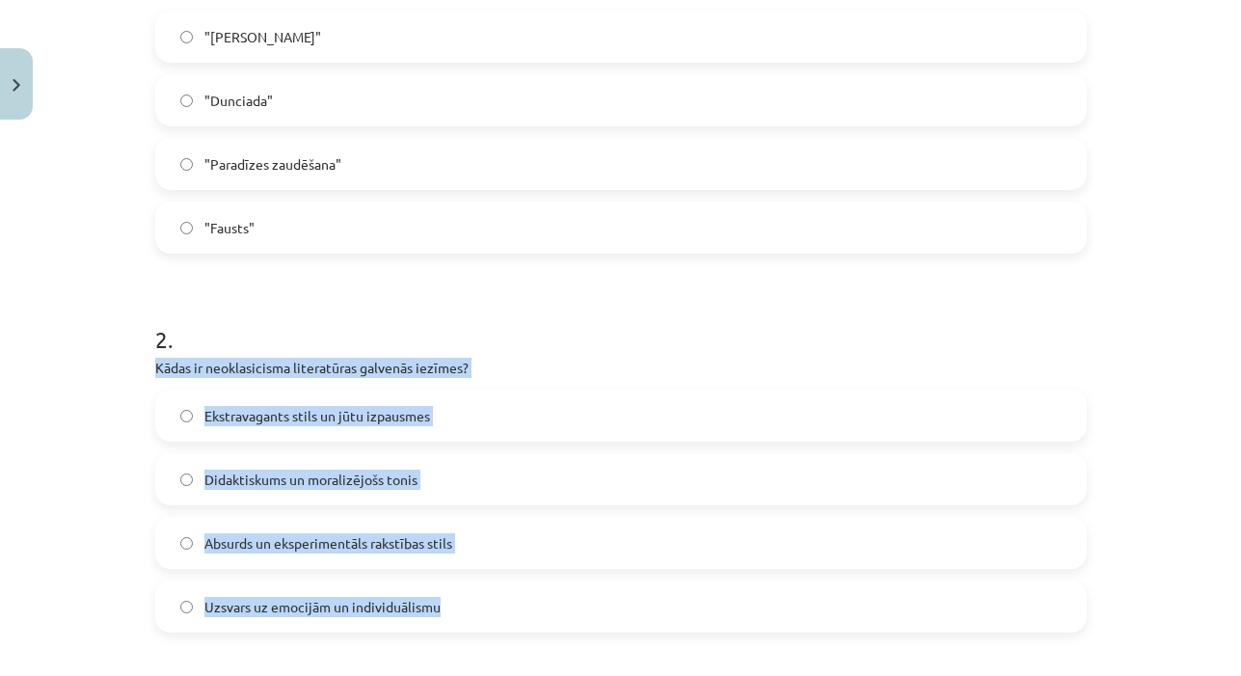
drag, startPoint x: 155, startPoint y: 362, endPoint x: 451, endPoint y: 606, distance: 384.1
click at [451, 606] on div "2 . Kādas ir neoklasicisma literatūras galvenās iezīmes? Ekstravagants stils un…" at bounding box center [620, 462] width 931 height 340
copy div "Kādas ir neoklasicisma literatūras galvenās iezīmes? Ekstravagants stils un jūt…"
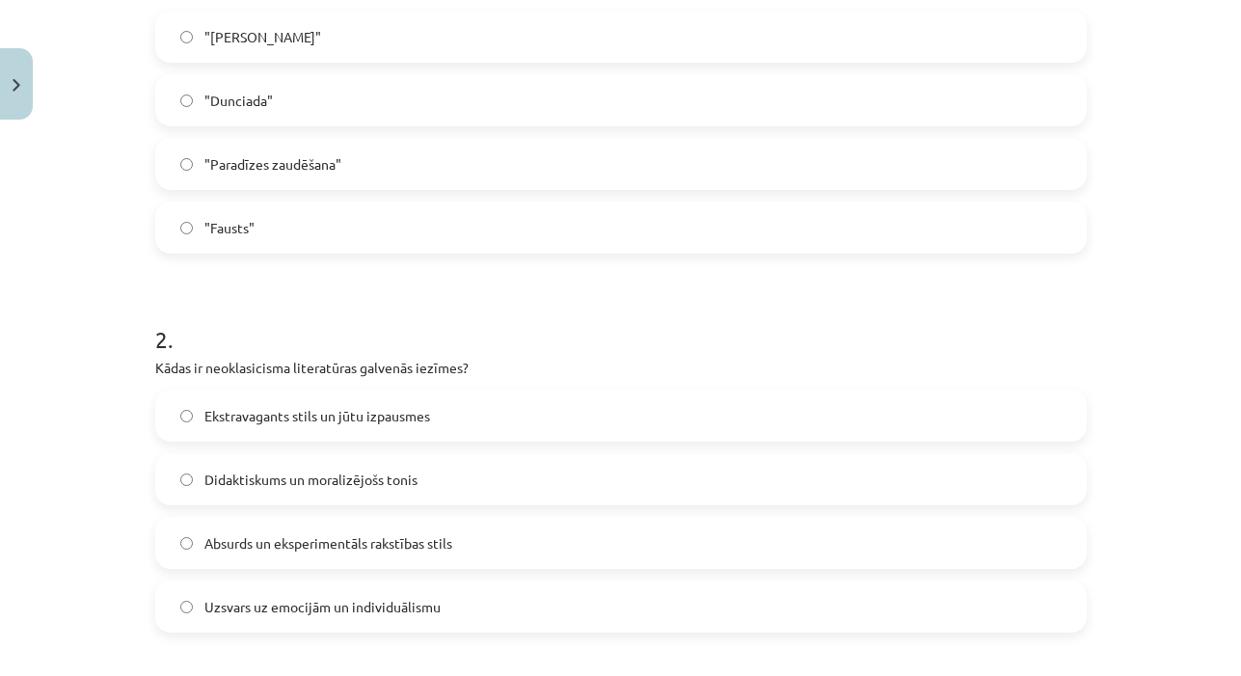
click at [477, 495] on label "Didaktiskums un moralizējošs tonis" at bounding box center [620, 479] width 927 height 48
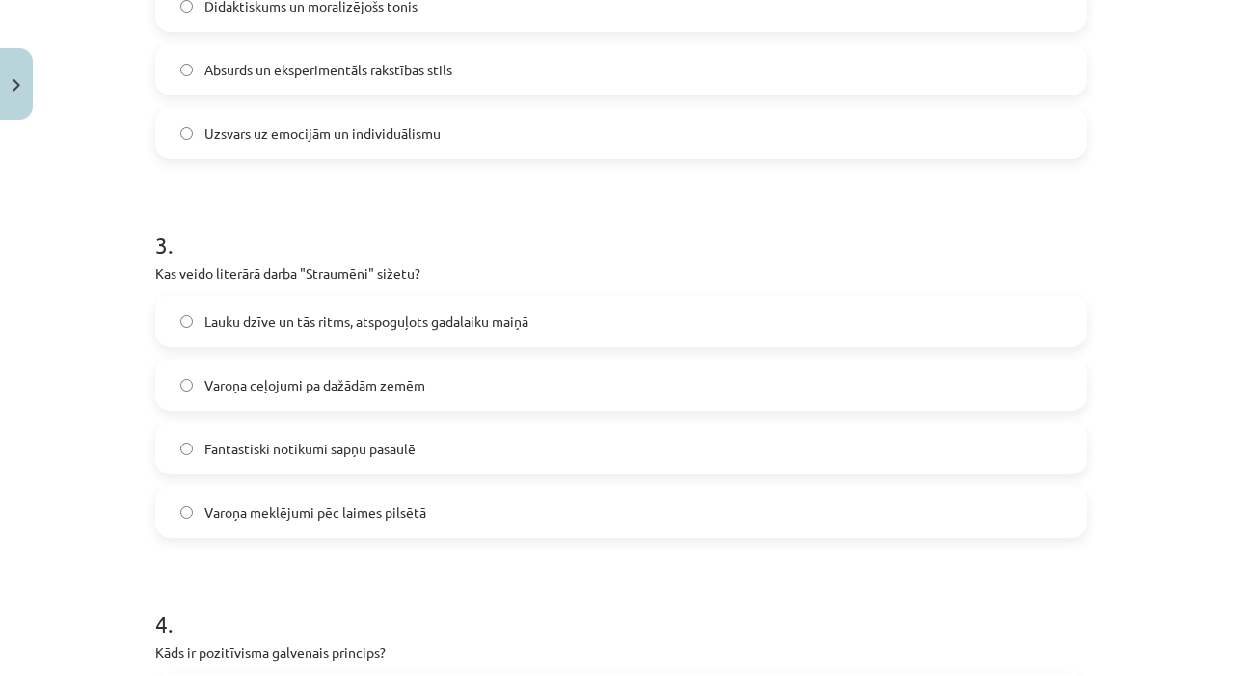
scroll to position [989, 0]
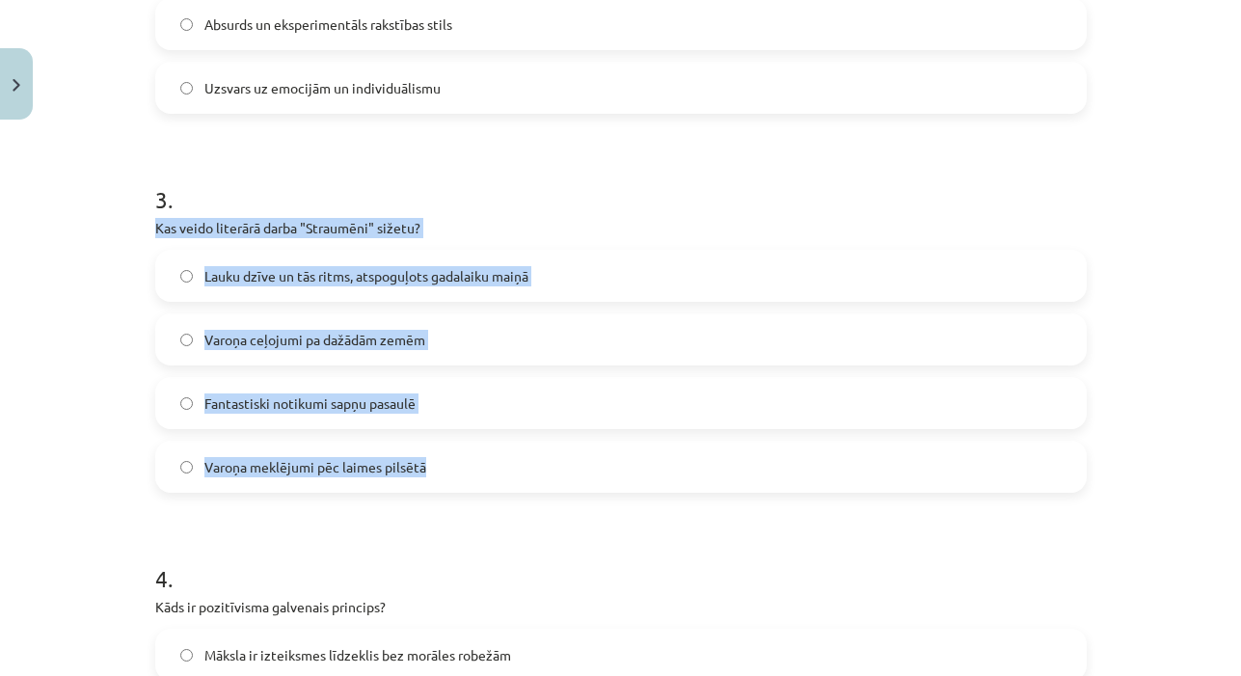
drag, startPoint x: 151, startPoint y: 224, endPoint x: 446, endPoint y: 467, distance: 382.2
click at [446, 467] on div "25 XP Saņemsi Grūts 595 pilda Apraksts Uzdevums Palīdzība 1 . Kurš no šiem darb…" at bounding box center [621, 282] width 954 height 2287
copy div "Kas veido literārā darba "Straumēni" sižetu? Lauku dzīve un tās ritms, atspoguļ…"
click at [555, 272] on label "Lauku dzīve un tās ritms, atspoguļots gadalaiku maiņā" at bounding box center [620, 276] width 927 height 48
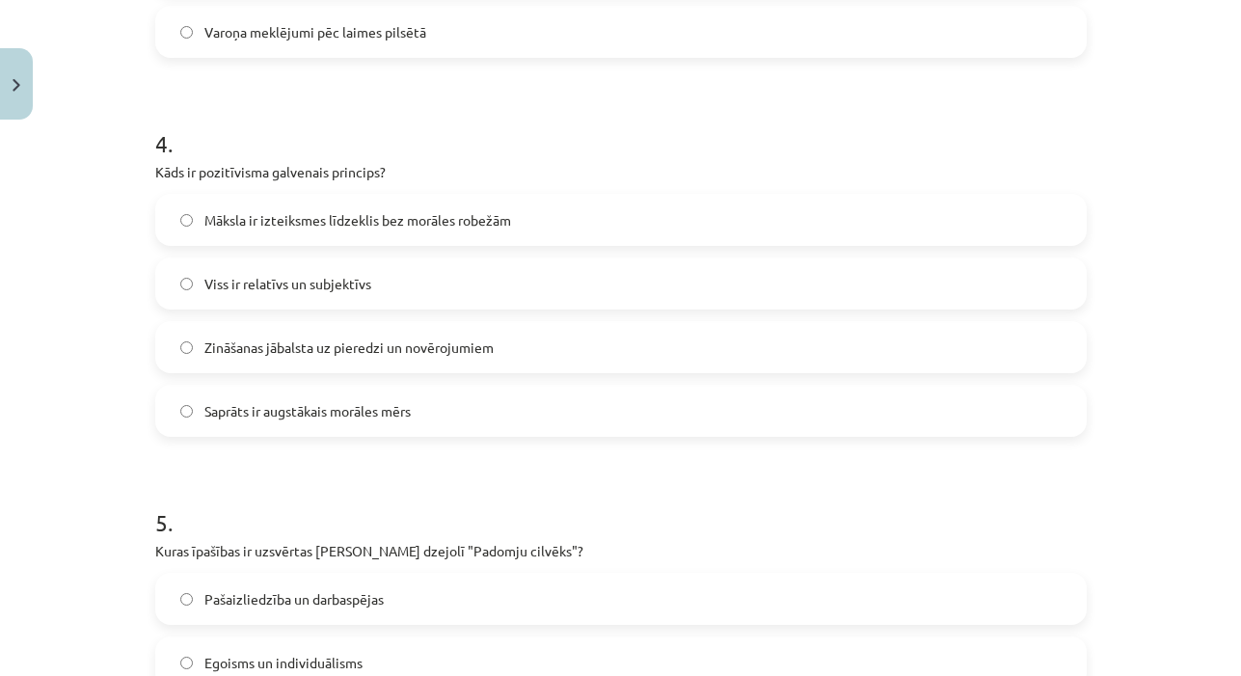
scroll to position [1445, 0]
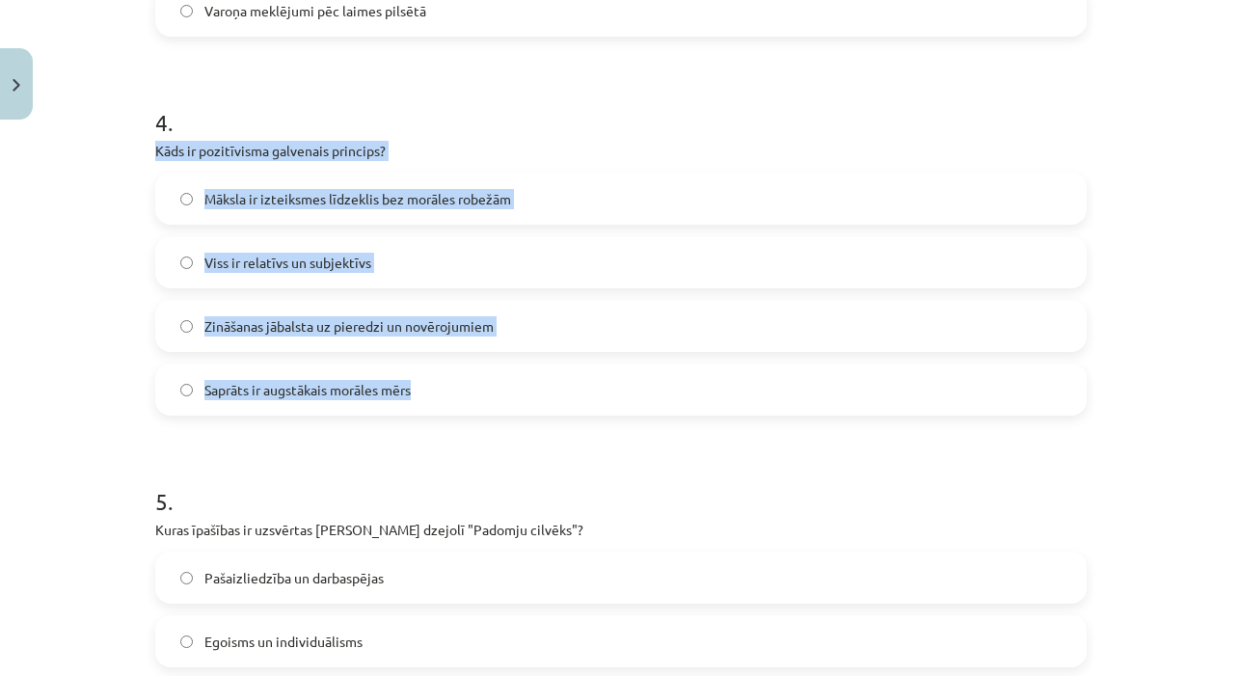
drag, startPoint x: 154, startPoint y: 149, endPoint x: 433, endPoint y: 389, distance: 367.8
click at [433, 389] on div "4 . Kāds ir pozitīvisma galvenais princips? Māksla ir izteiksmes līdzeklis bez …" at bounding box center [620, 245] width 931 height 340
copy div "Kāds ir pozitīvisma galvenais princips? Māksla ir izteiksmes līdzeklis bez morā…"
click at [516, 329] on label "Zināšanas jābalsta uz pieredzi un novērojumiem" at bounding box center [620, 326] width 927 height 48
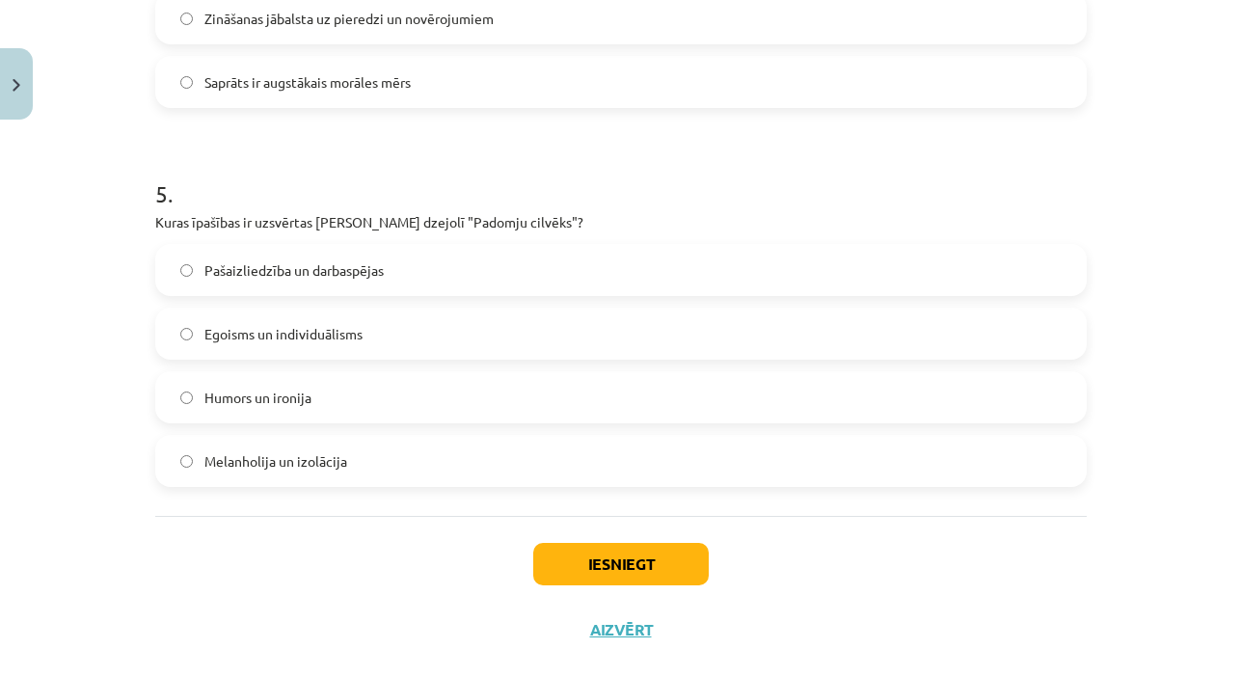
scroll to position [1757, 0]
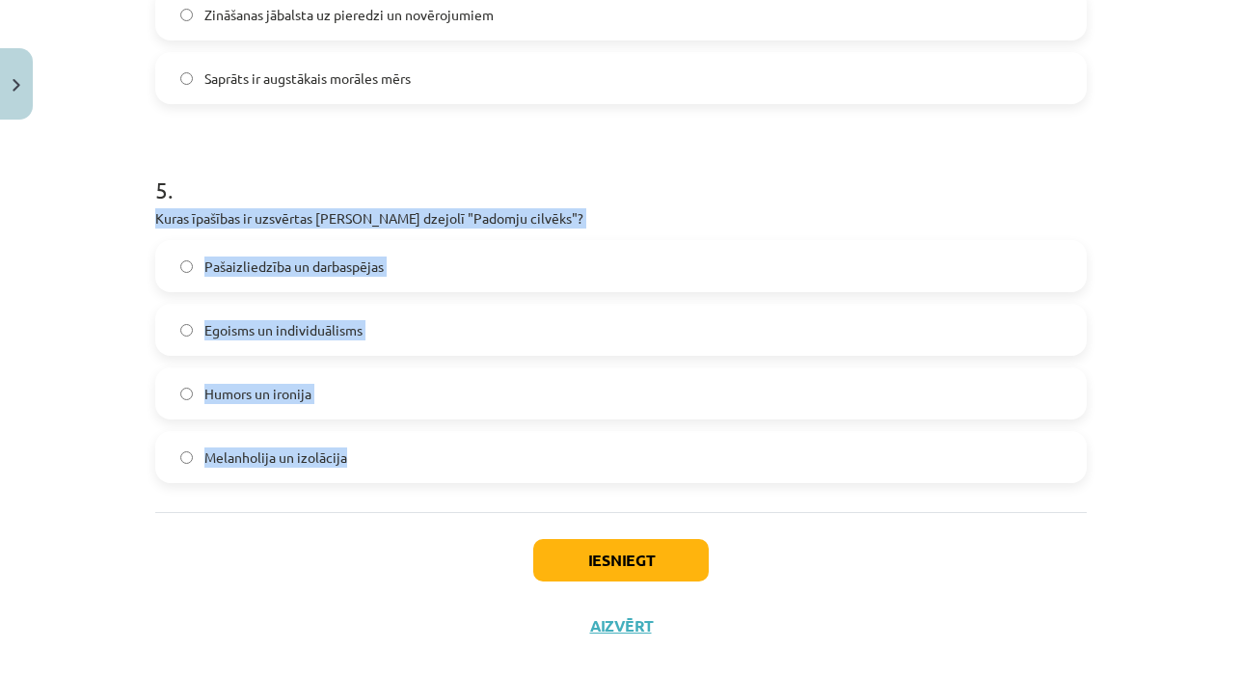
drag, startPoint x: 155, startPoint y: 215, endPoint x: 355, endPoint y: 458, distance: 314.4
click at [355, 458] on div "5 . Kuras īpašības ir uzsvērtas Jāņa Sudrabkalna dzejolī "Padomju cilvēks"? Paš…" at bounding box center [620, 313] width 931 height 340
copy div "Kuras īpašības ir uzsvērtas Jāņa Sudrabkalna dzejolī "Padomju cilvēks"? Pašaizl…"
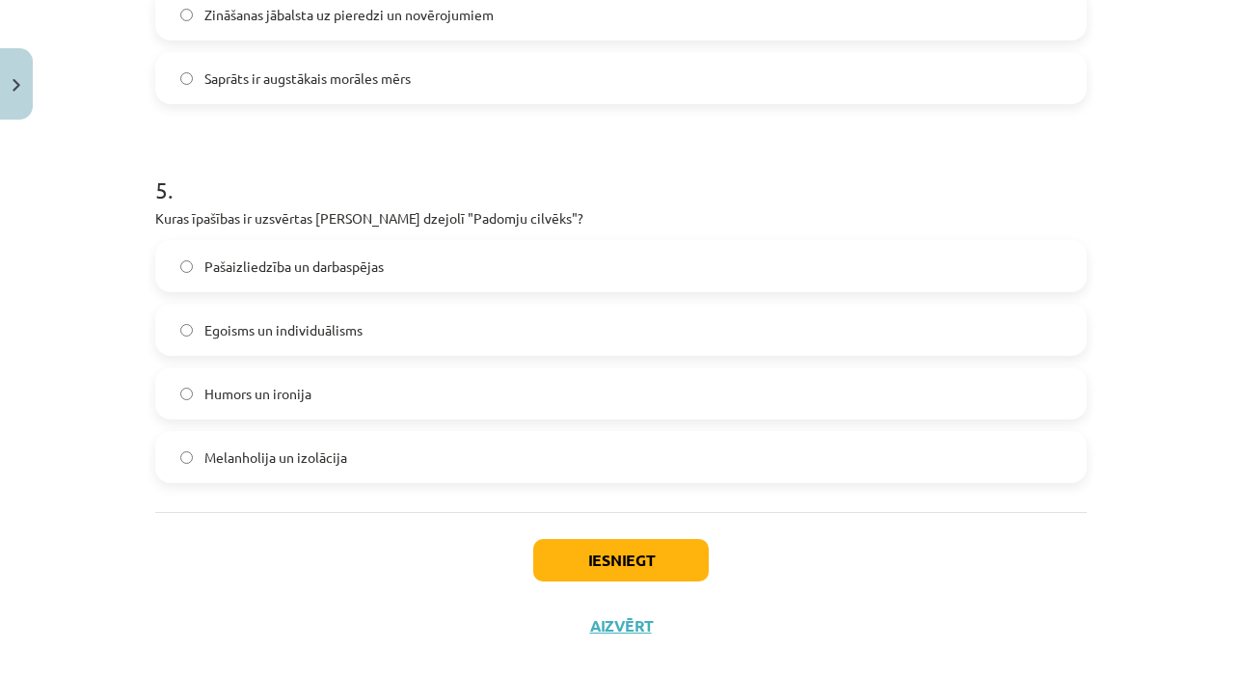
click at [435, 280] on label "Pašaizliedzība un darbaspējas" at bounding box center [620, 266] width 927 height 48
click at [604, 564] on button "Iesniegt" at bounding box center [620, 560] width 175 height 42
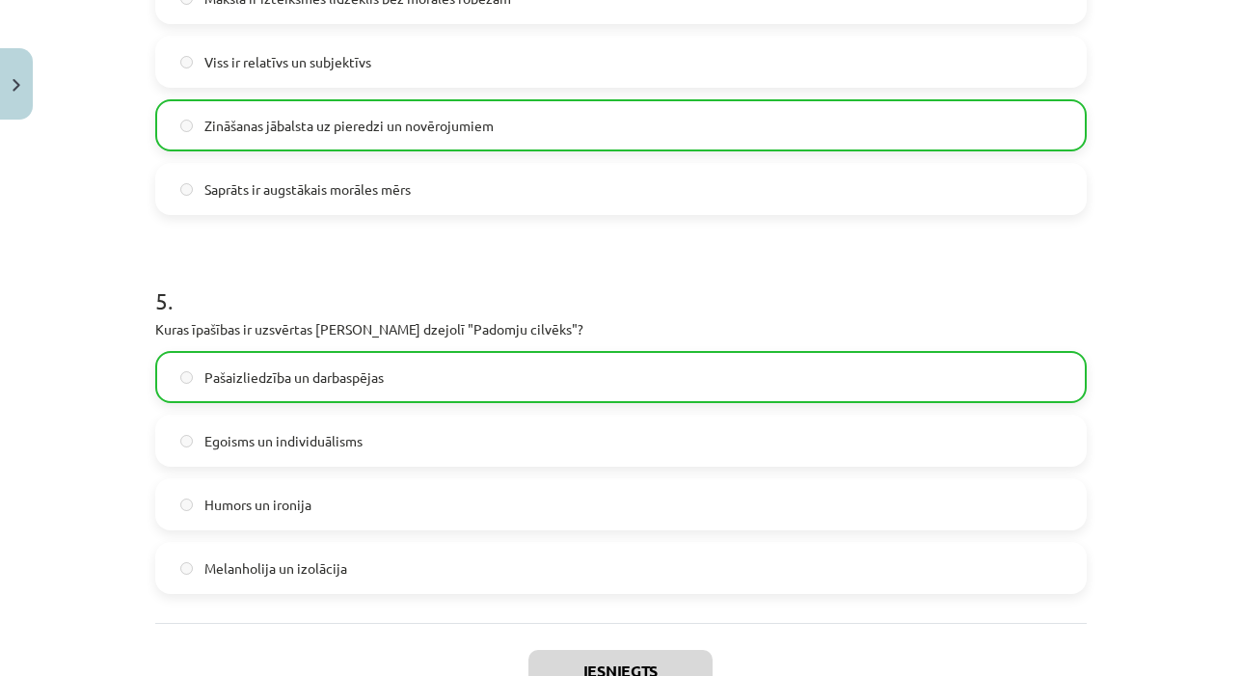
scroll to position [1851, 0]
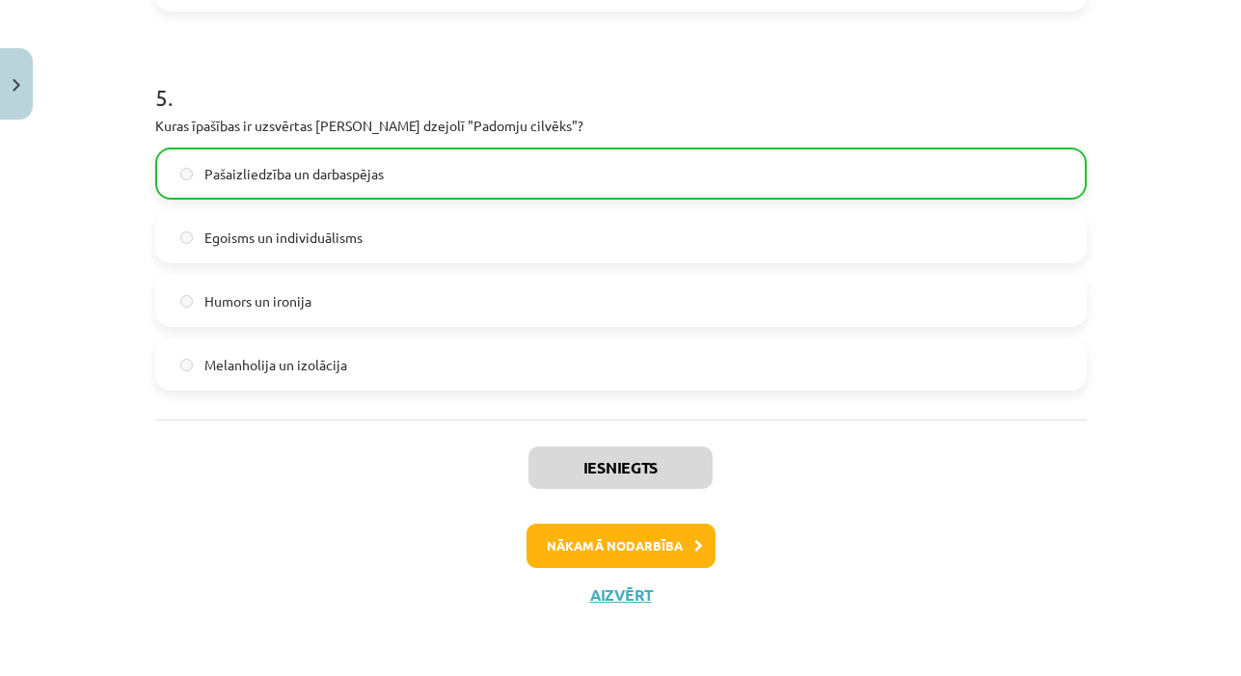
click at [602, 537] on button "Nākamā nodarbība" at bounding box center [620, 545] width 189 height 44
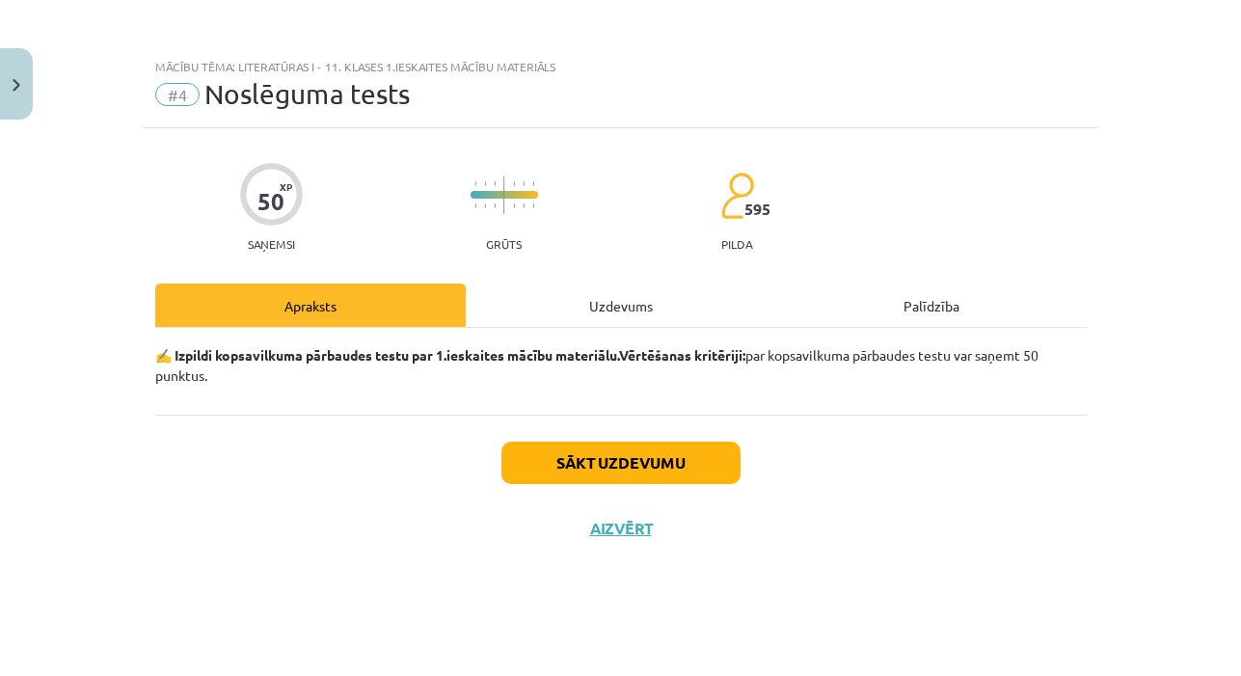
scroll to position [0, 0]
click at [575, 338] on div "✍️ Izpildi kopsavilkuma pārbaudes testu par 1.ieskaites mācību materiālu. Vērtē…" at bounding box center [620, 371] width 931 height 87
click at [573, 318] on div "Uzdevums" at bounding box center [621, 304] width 310 height 43
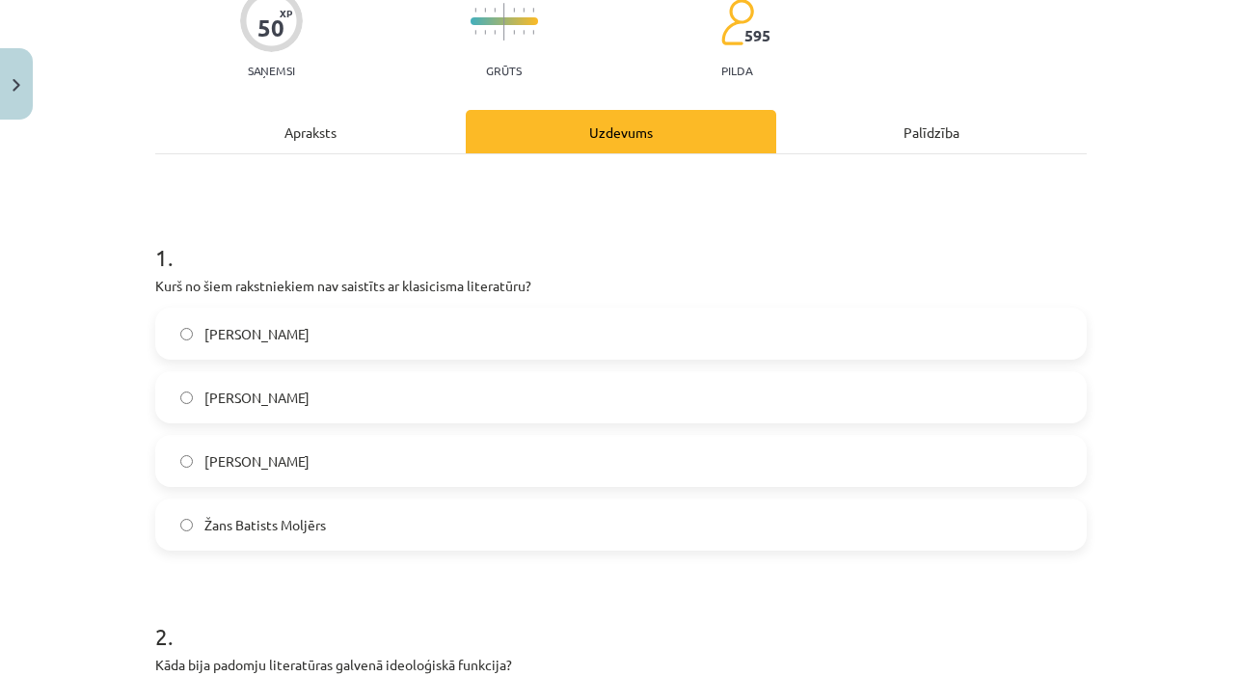
scroll to position [231, 0]
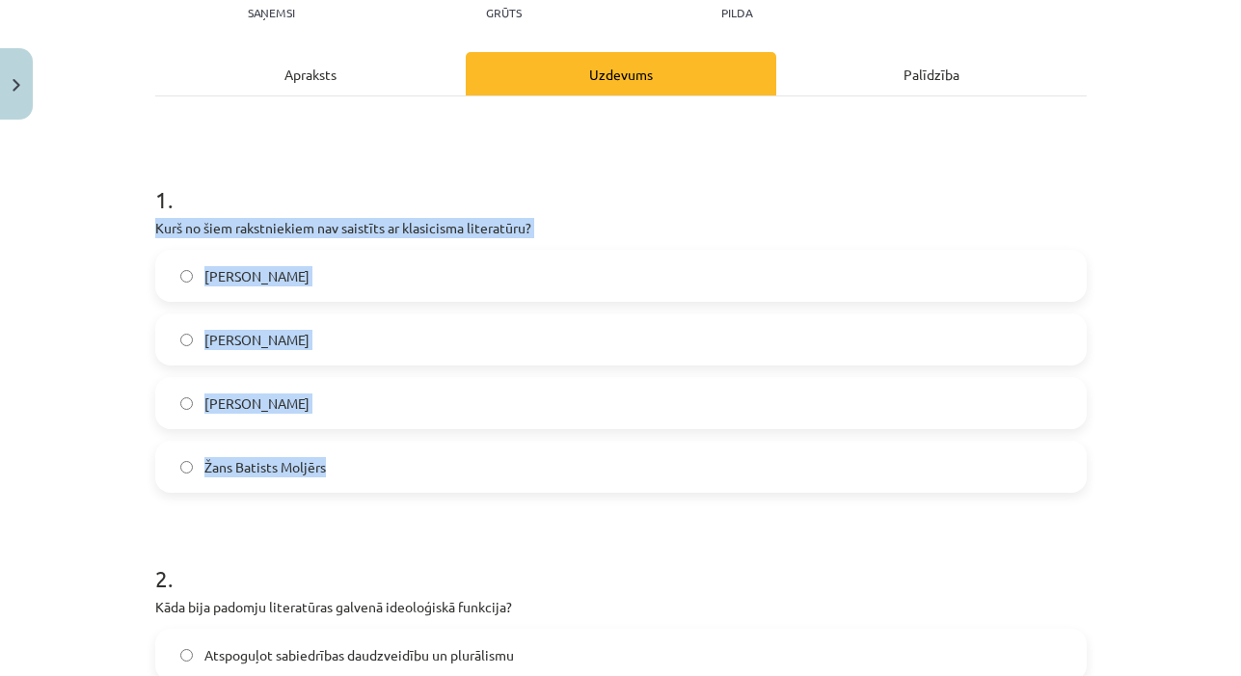
drag, startPoint x: 151, startPoint y: 227, endPoint x: 354, endPoint y: 467, distance: 314.0
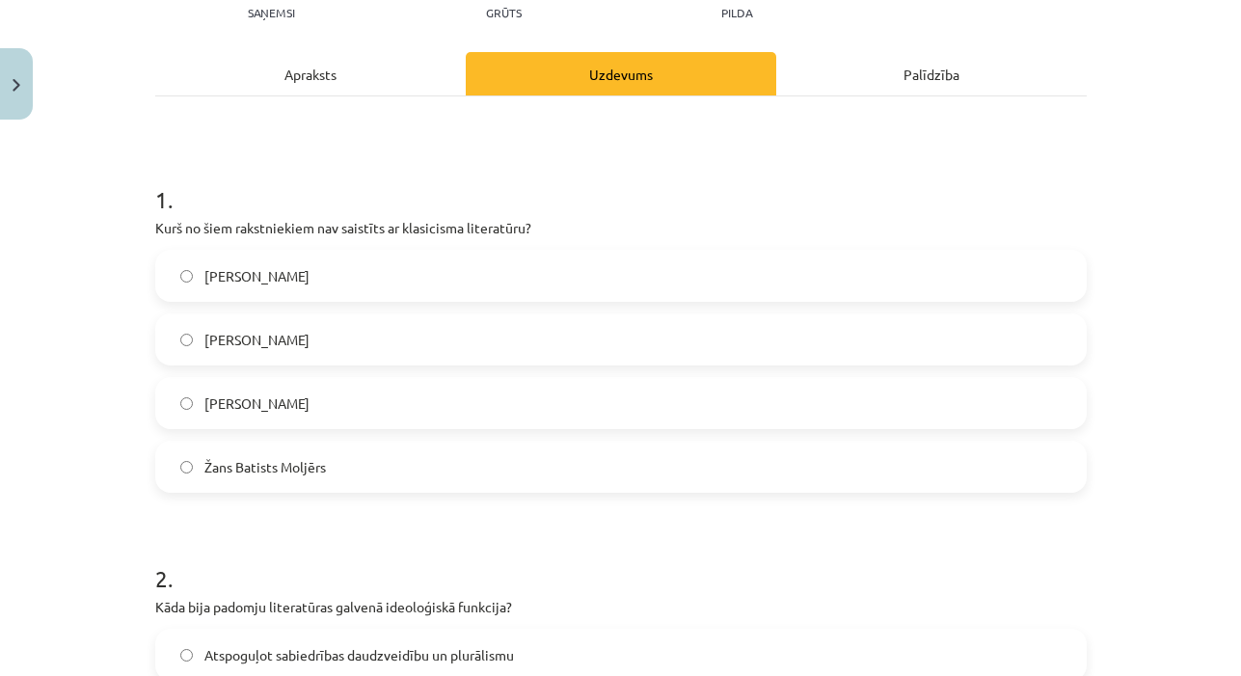
click at [338, 279] on label "Vilis Lācis" at bounding box center [620, 276] width 927 height 48
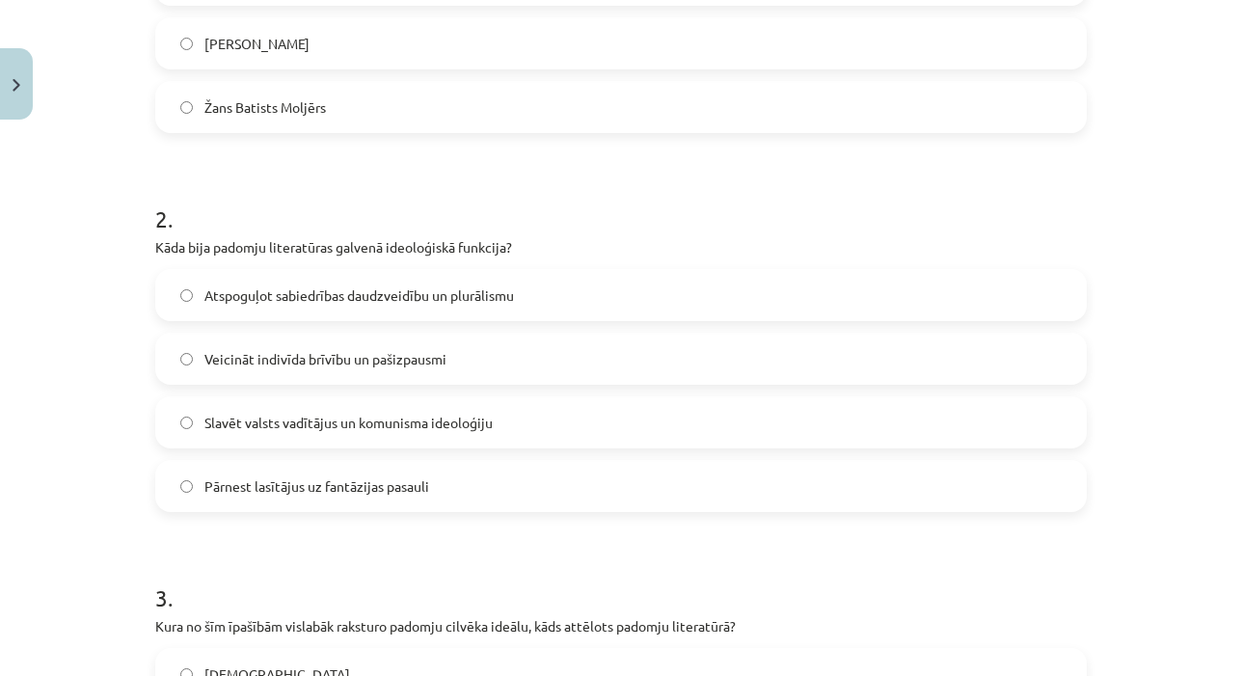
scroll to position [596, 0]
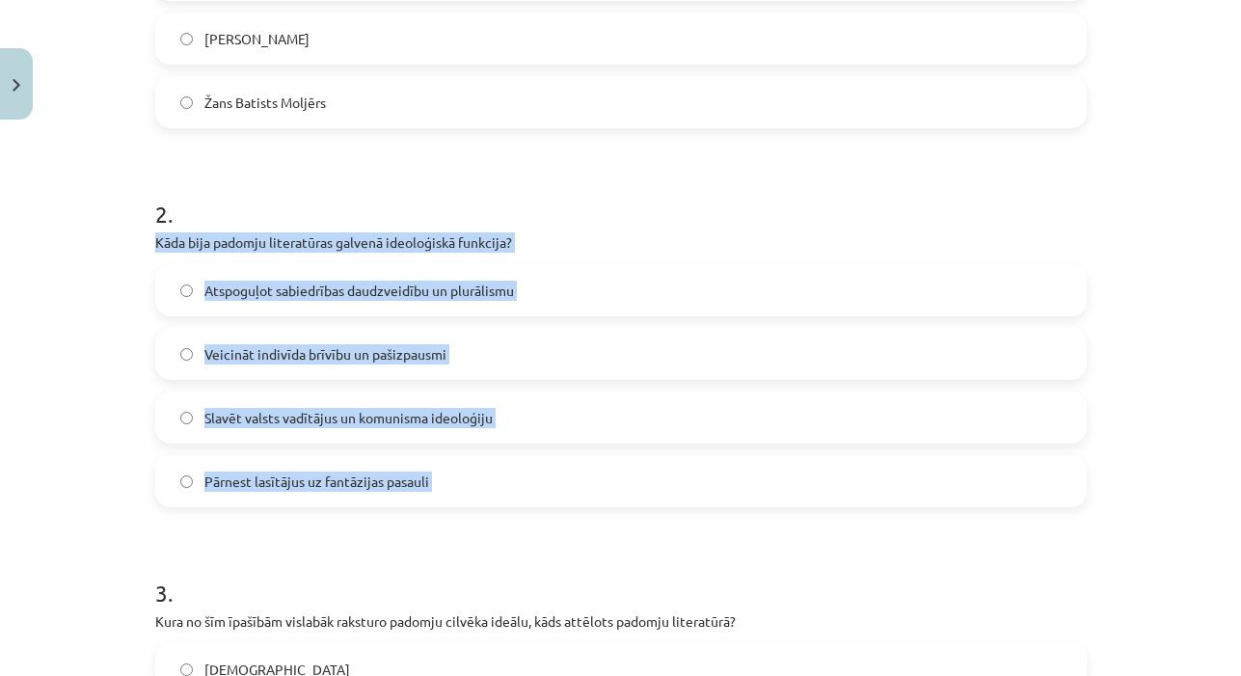
drag, startPoint x: 153, startPoint y: 241, endPoint x: 486, endPoint y: 506, distance: 425.3
click at [517, 424] on label "Slavēt valsts vadītājus un komunisma ideoloģiju" at bounding box center [620, 417] width 927 height 48
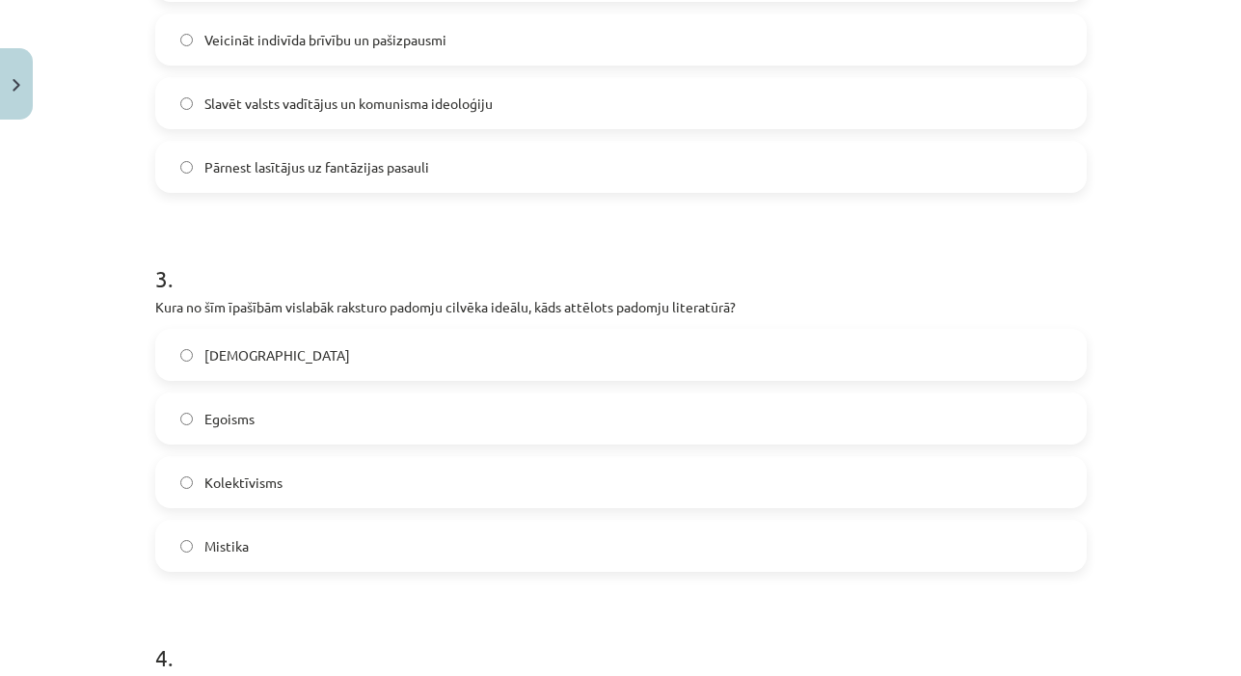
scroll to position [950, 0]
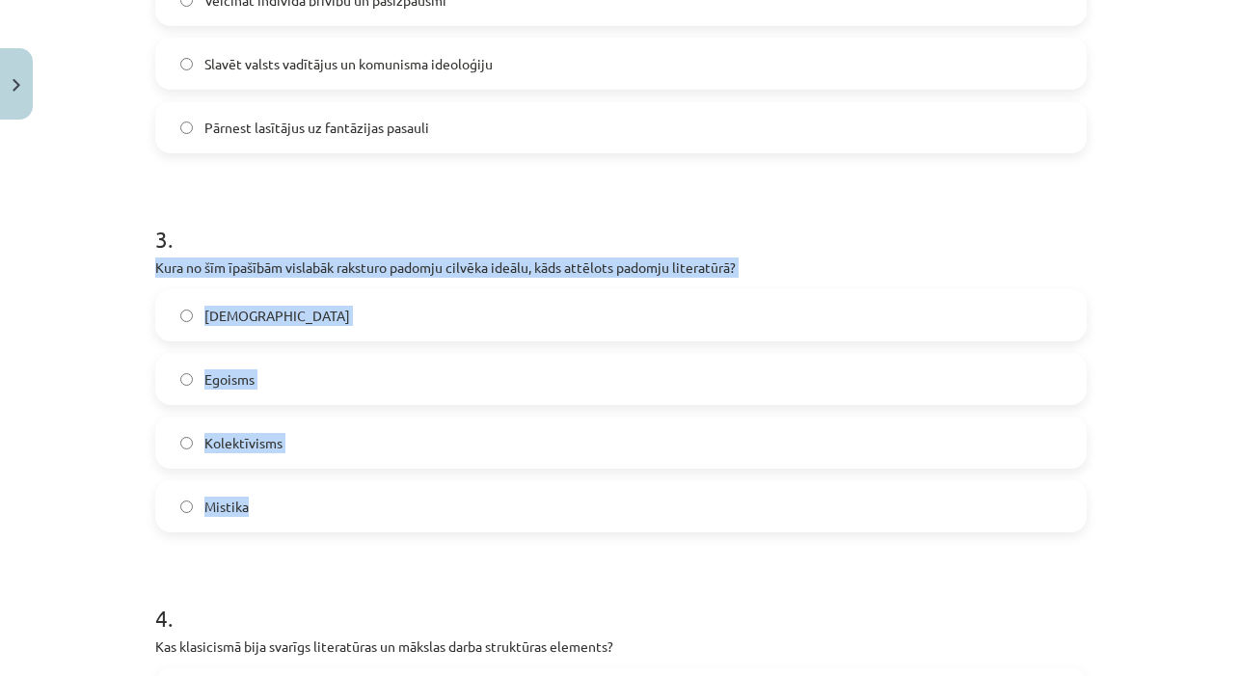
drag, startPoint x: 152, startPoint y: 262, endPoint x: 289, endPoint y: 511, distance: 283.9
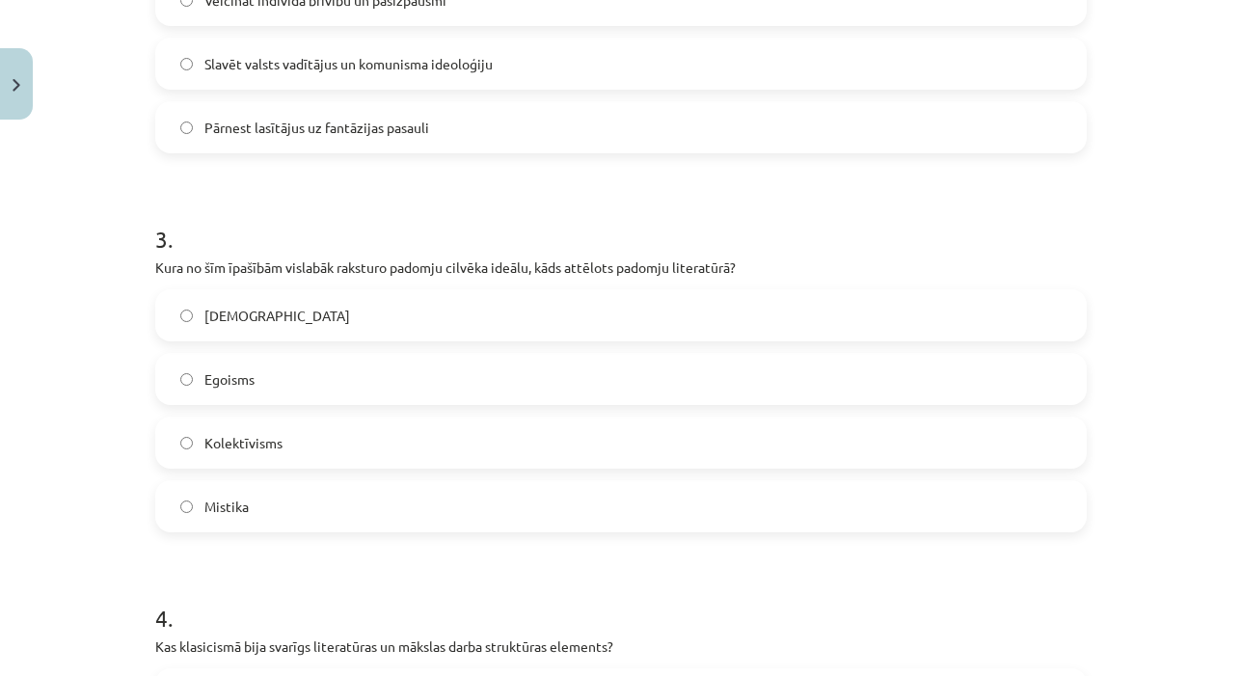
click at [338, 447] on label "Kolektīvisms" at bounding box center [620, 442] width 927 height 48
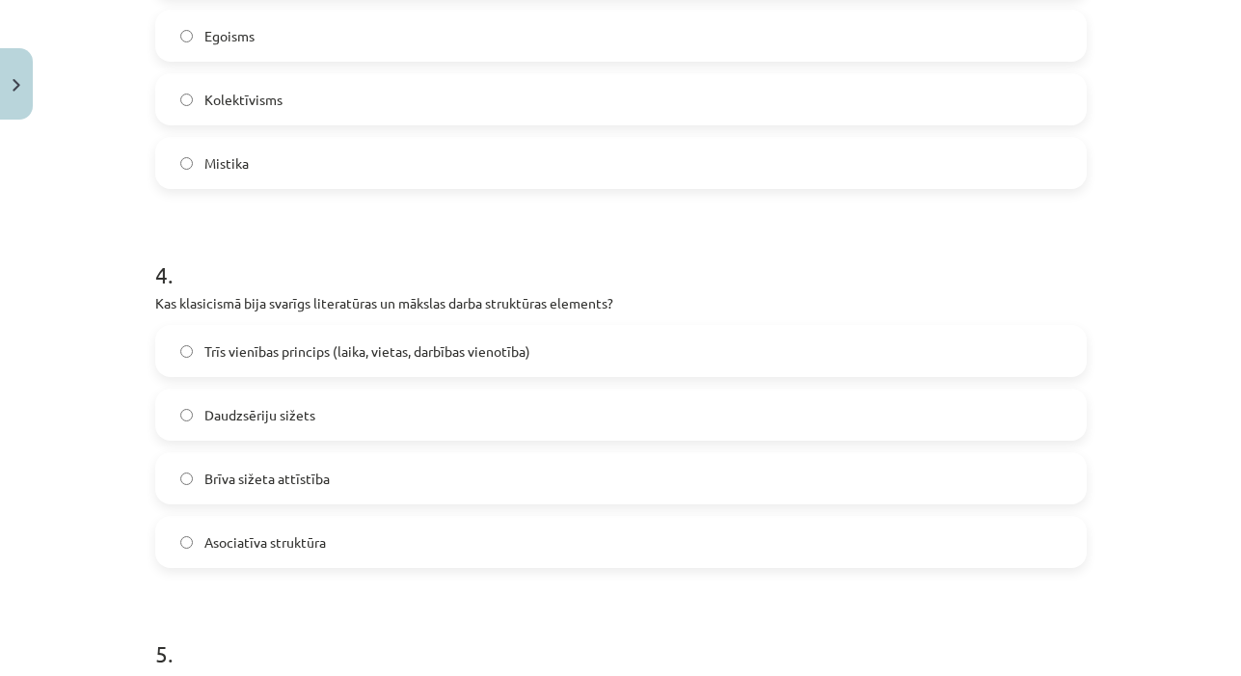
scroll to position [1296, 0]
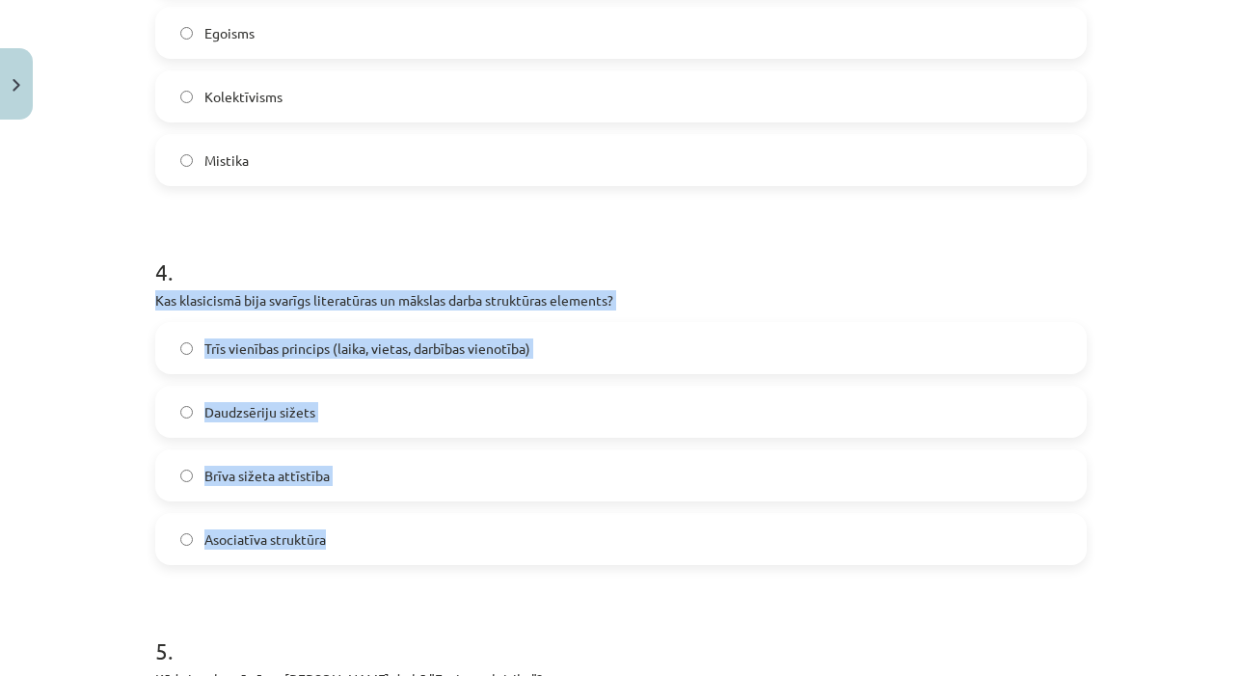
drag, startPoint x: 154, startPoint y: 300, endPoint x: 345, endPoint y: 549, distance: 313.5
click at [345, 549] on div "4 . Kas klasicismā bija svarīgs literatūras un mākslas darba struktūras element…" at bounding box center [620, 395] width 931 height 340
click at [554, 357] on label "Trīs vienības princips (laika, vietas, darbības vienotība)" at bounding box center [620, 348] width 927 height 48
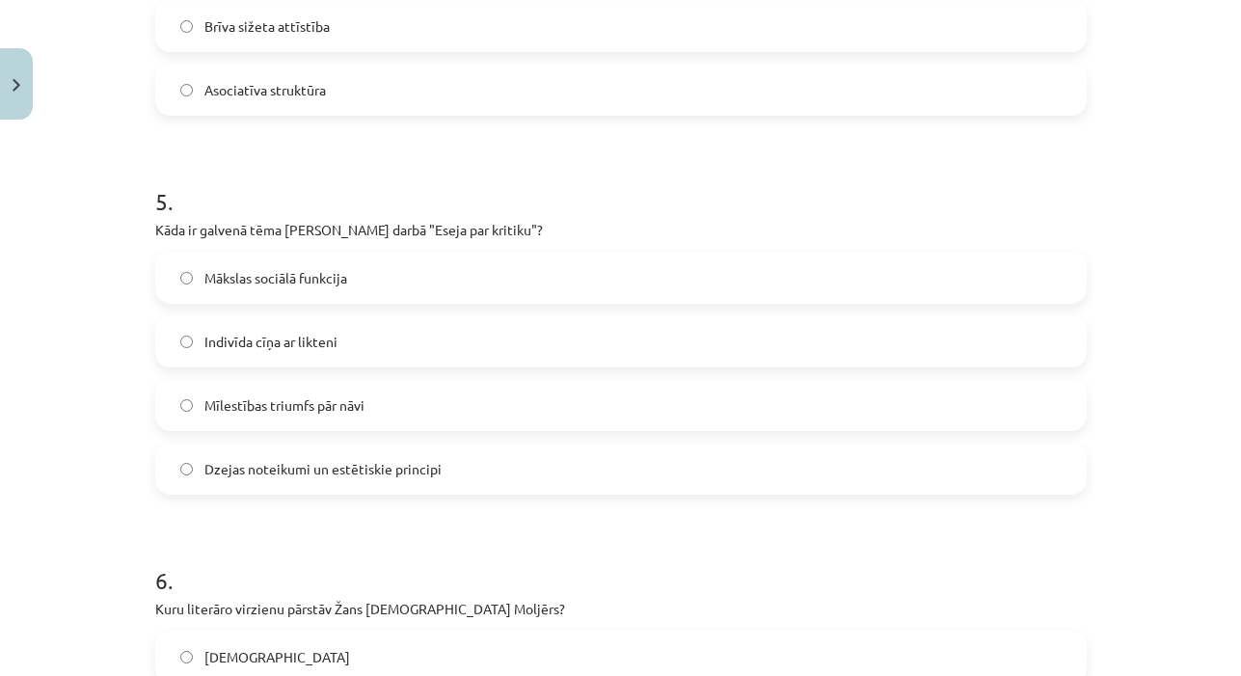
scroll to position [1769, 0]
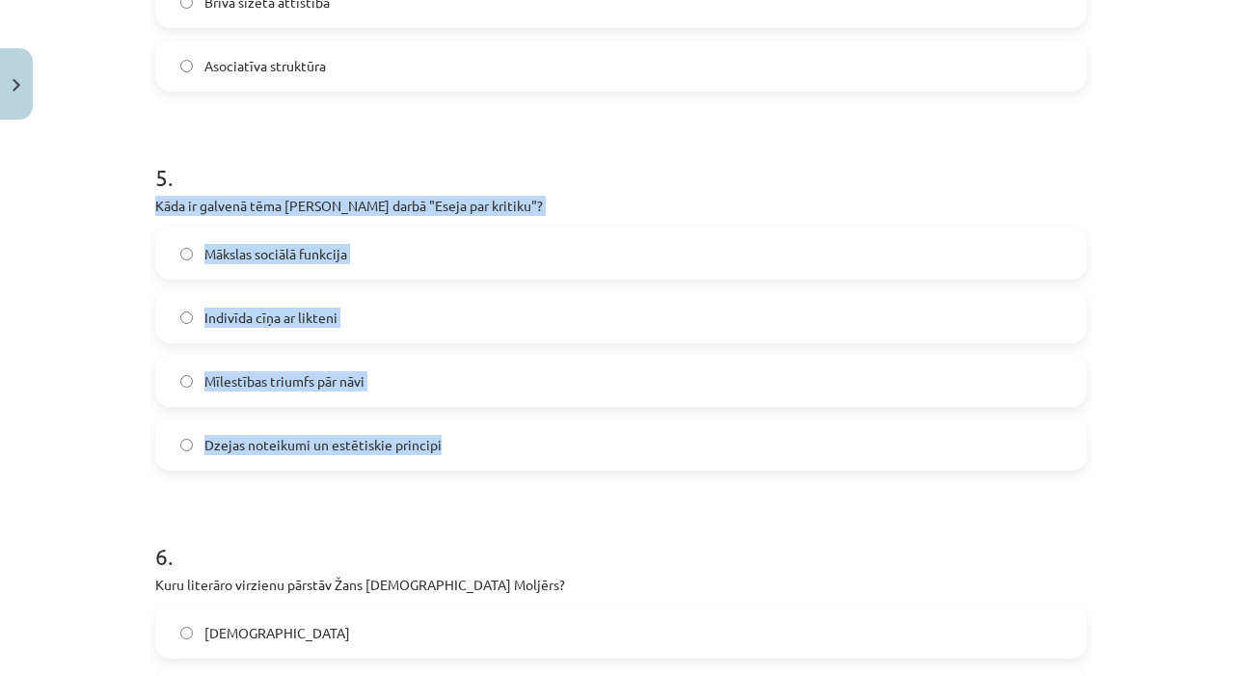
drag, startPoint x: 152, startPoint y: 201, endPoint x: 465, endPoint y: 452, distance: 400.5
click at [465, 452] on div "50 XP Saņemsi Grūts 595 pilda Apraksts Uzdevums Palīdzība 1 . Kurš no šiem raks…" at bounding box center [621, 449] width 954 height 4181
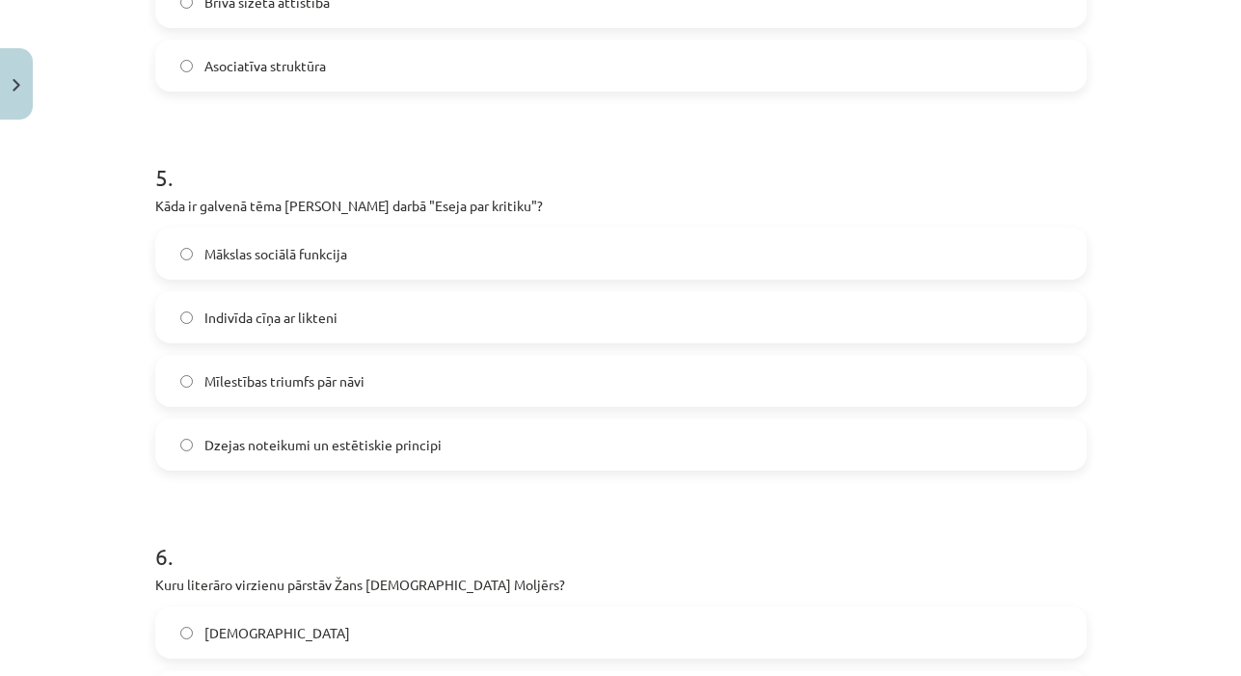
click at [471, 449] on label "Dzejas noteikumi un estētiskie principi" at bounding box center [620, 444] width 927 height 48
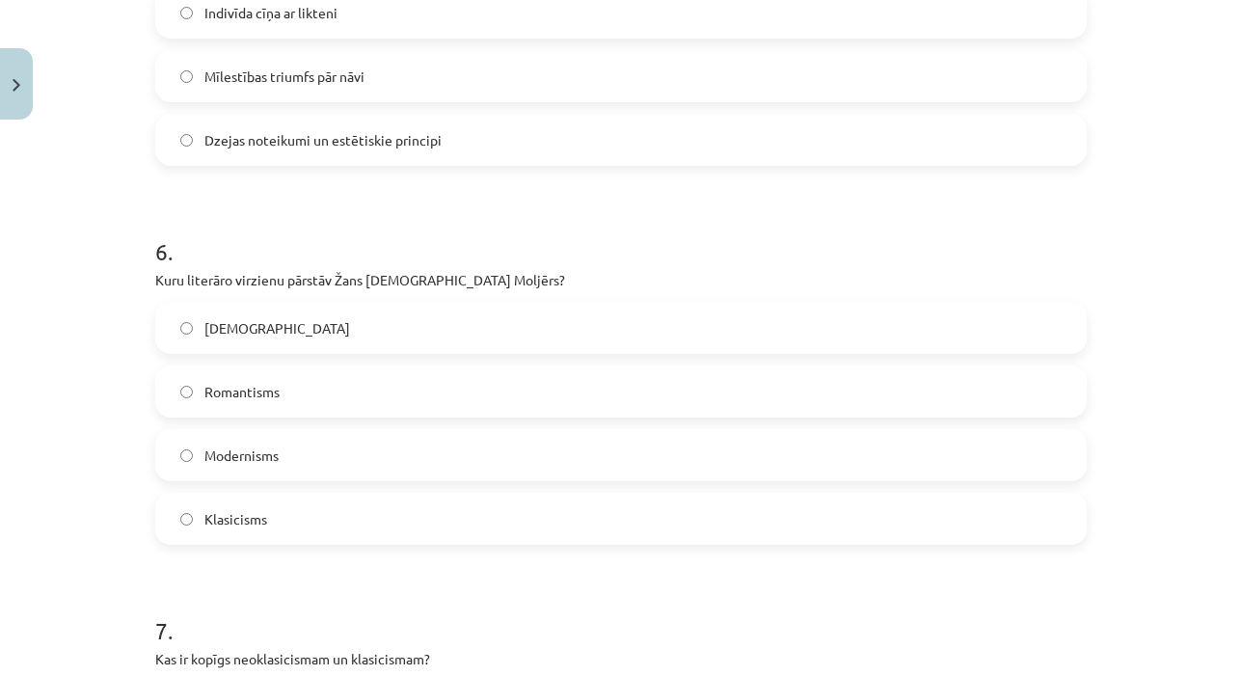
scroll to position [2125, 0]
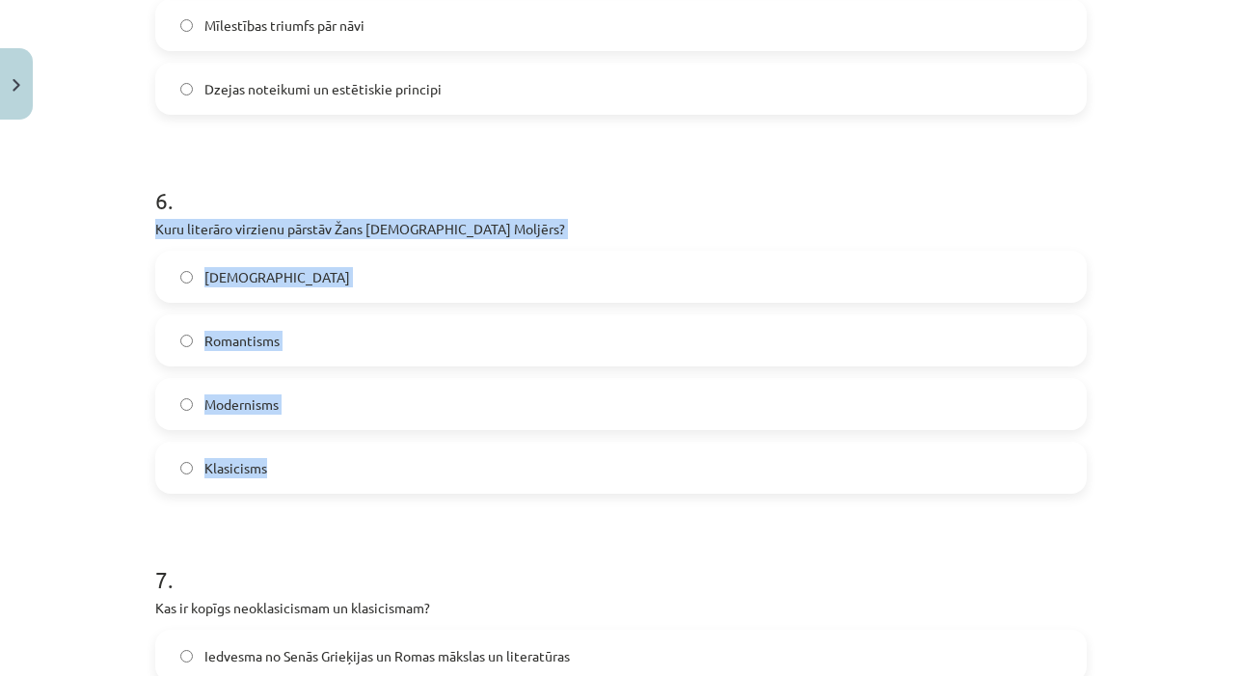
drag, startPoint x: 149, startPoint y: 225, endPoint x: 330, endPoint y: 481, distance: 313.5
click at [330, 481] on div "50 XP Saņemsi Grūts 595 pilda Apraksts Uzdevums Palīdzība 1 . Kurš no šiem raks…" at bounding box center [621, 93] width 954 height 4181
click at [318, 471] on label "Klasicisms" at bounding box center [620, 467] width 927 height 48
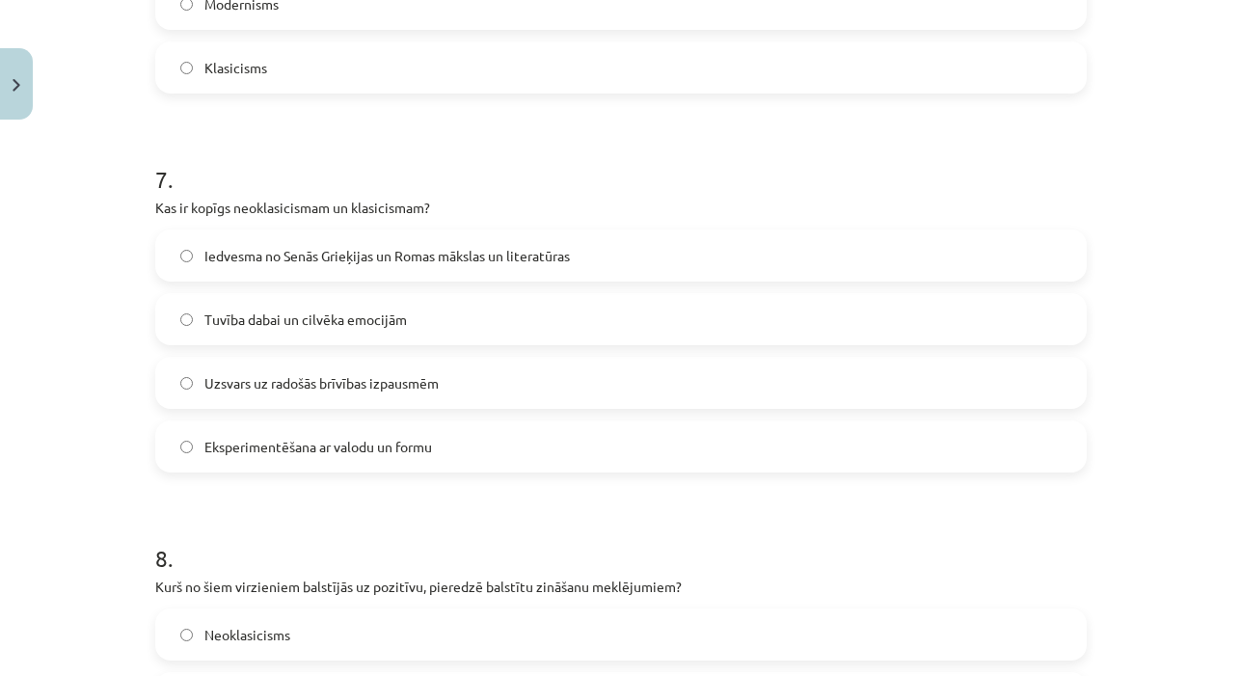
scroll to position [2556, 0]
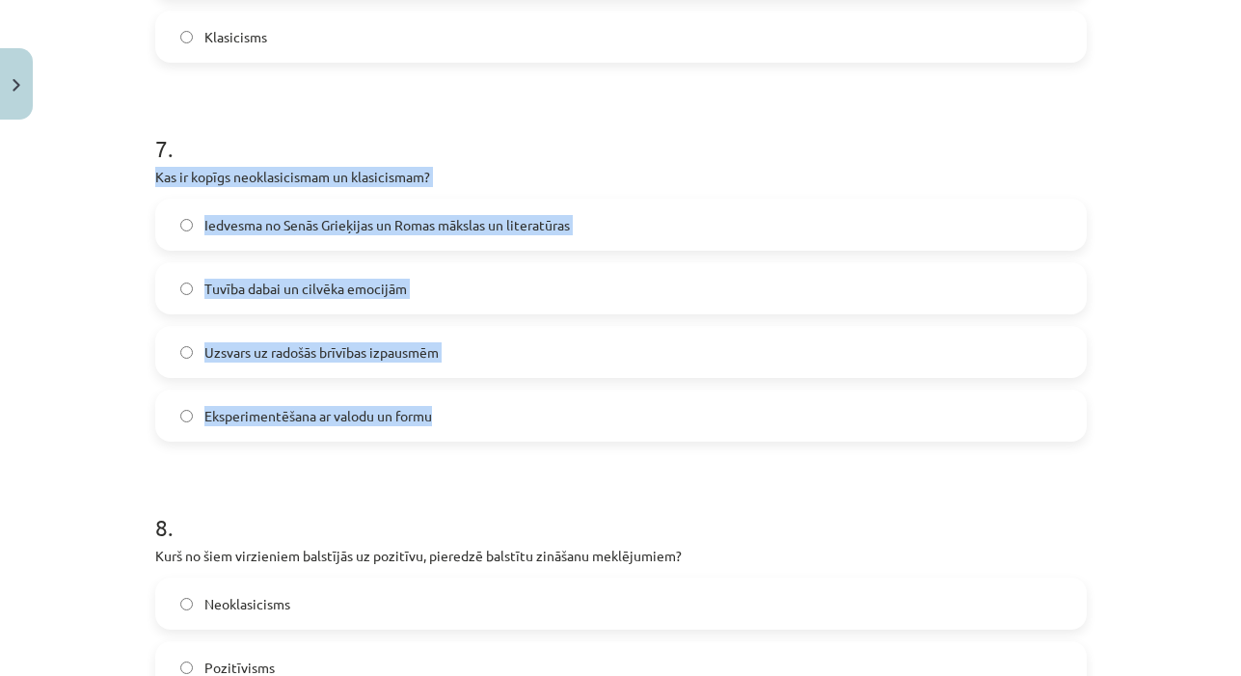
drag, startPoint x: 148, startPoint y: 175, endPoint x: 487, endPoint y: 419, distance: 417.1
click at [616, 215] on label "Iedvesma no Senās Grieķijas un Romas mākslas un literatūras" at bounding box center [620, 225] width 927 height 48
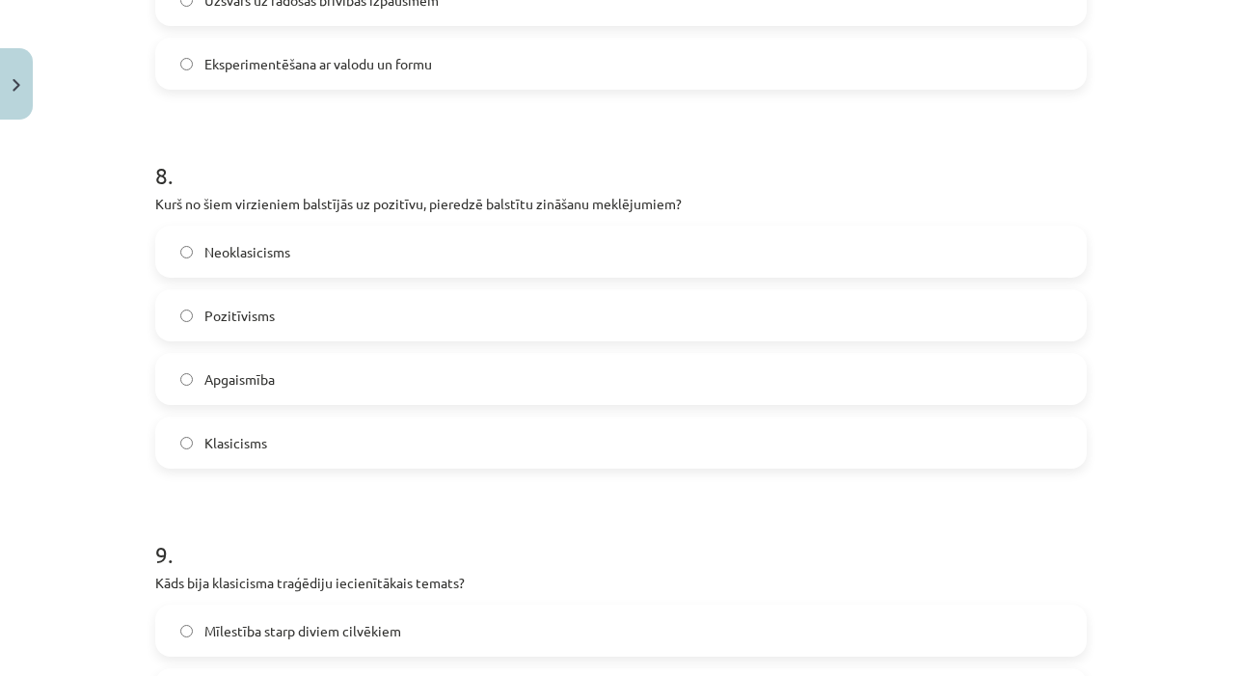
scroll to position [2946, 0]
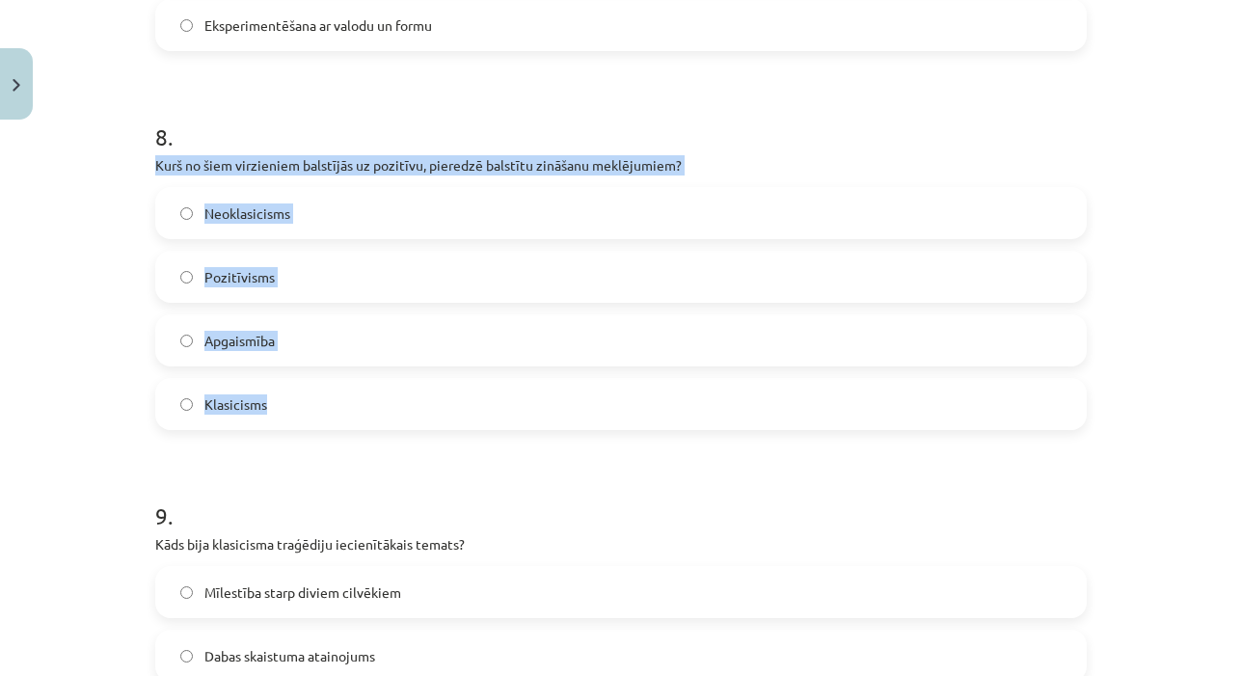
drag, startPoint x: 147, startPoint y: 168, endPoint x: 304, endPoint y: 408, distance: 286.9
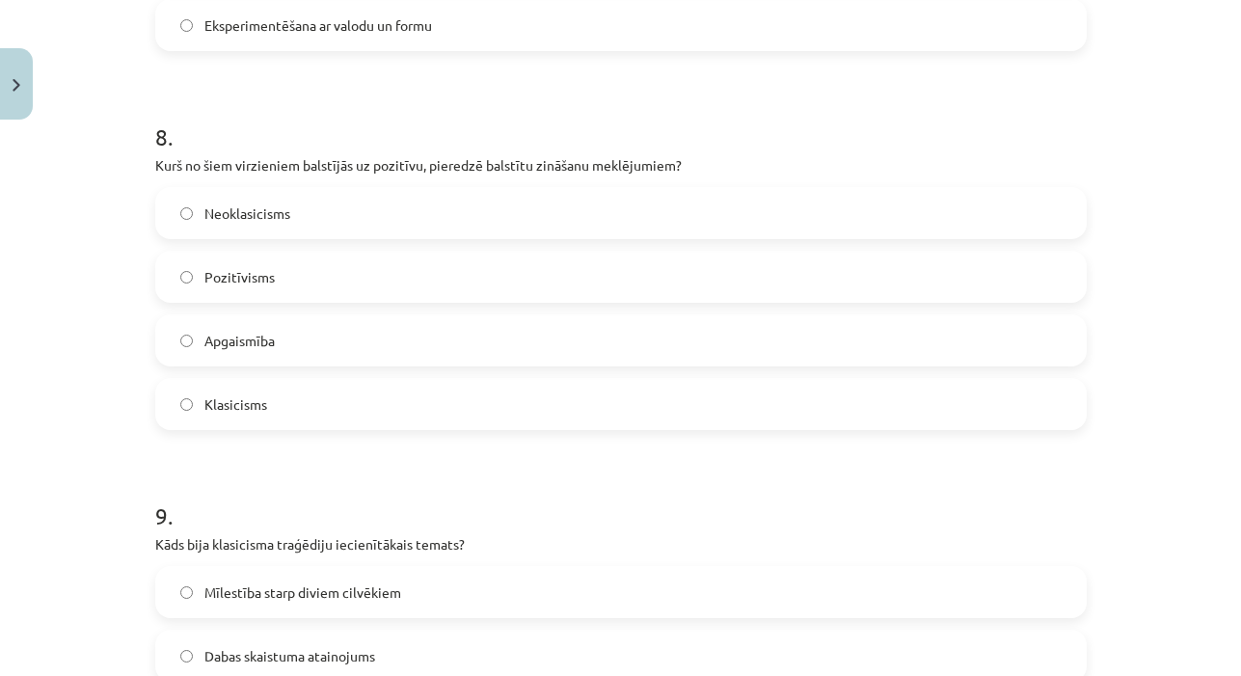
click at [300, 282] on label "Pozitīvisms" at bounding box center [620, 277] width 927 height 48
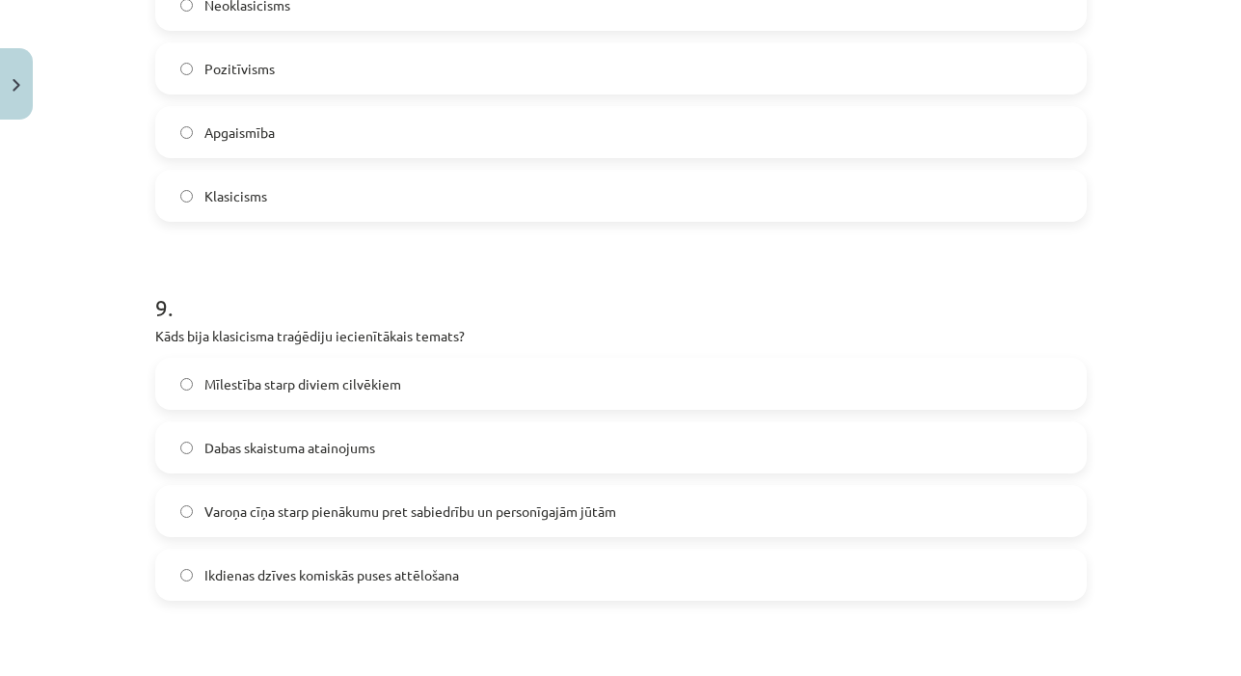
scroll to position [3231, 0]
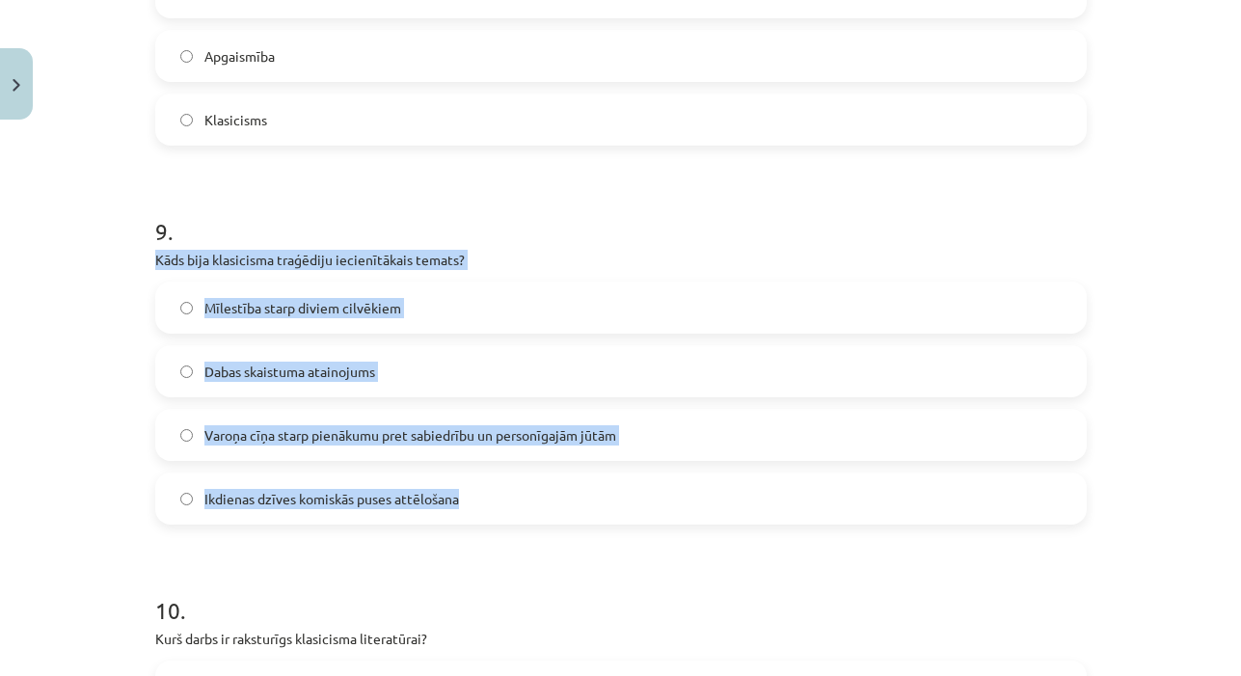
drag, startPoint x: 148, startPoint y: 254, endPoint x: 524, endPoint y: 501, distance: 451.1
click at [656, 434] on label "Varoņa cīņa starp pienākumu pret sabiedrību un personīgajām jūtām" at bounding box center [620, 435] width 927 height 48
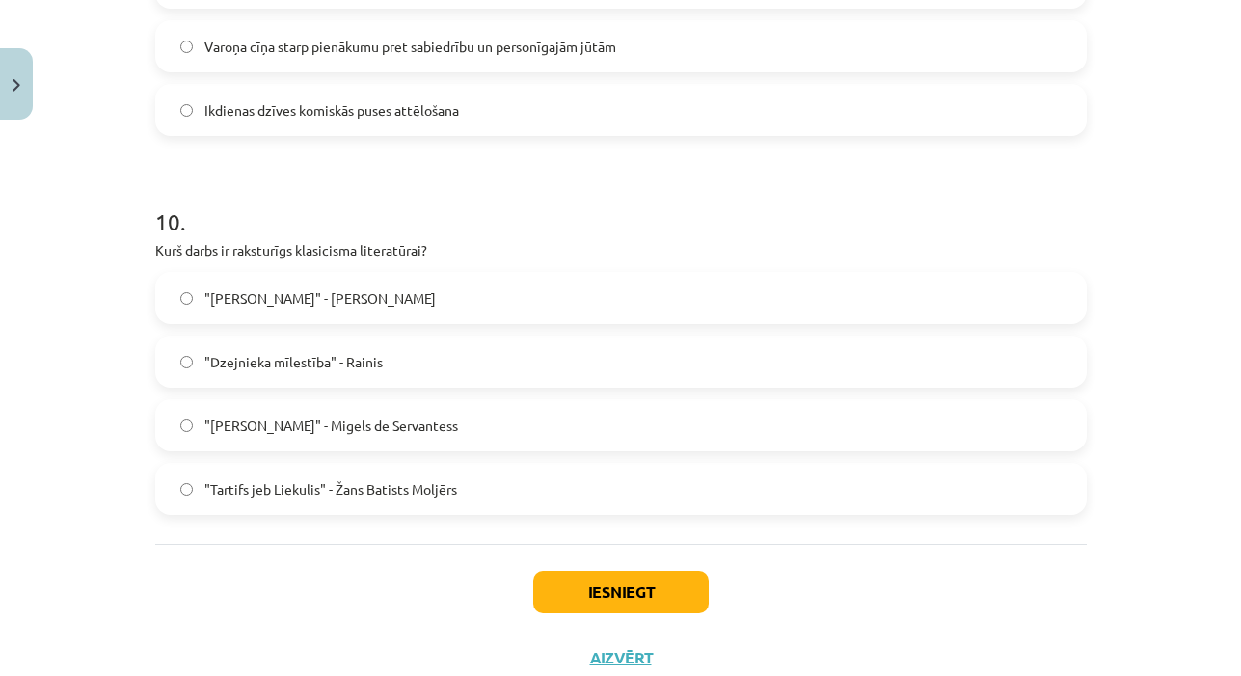
scroll to position [3667, 0]
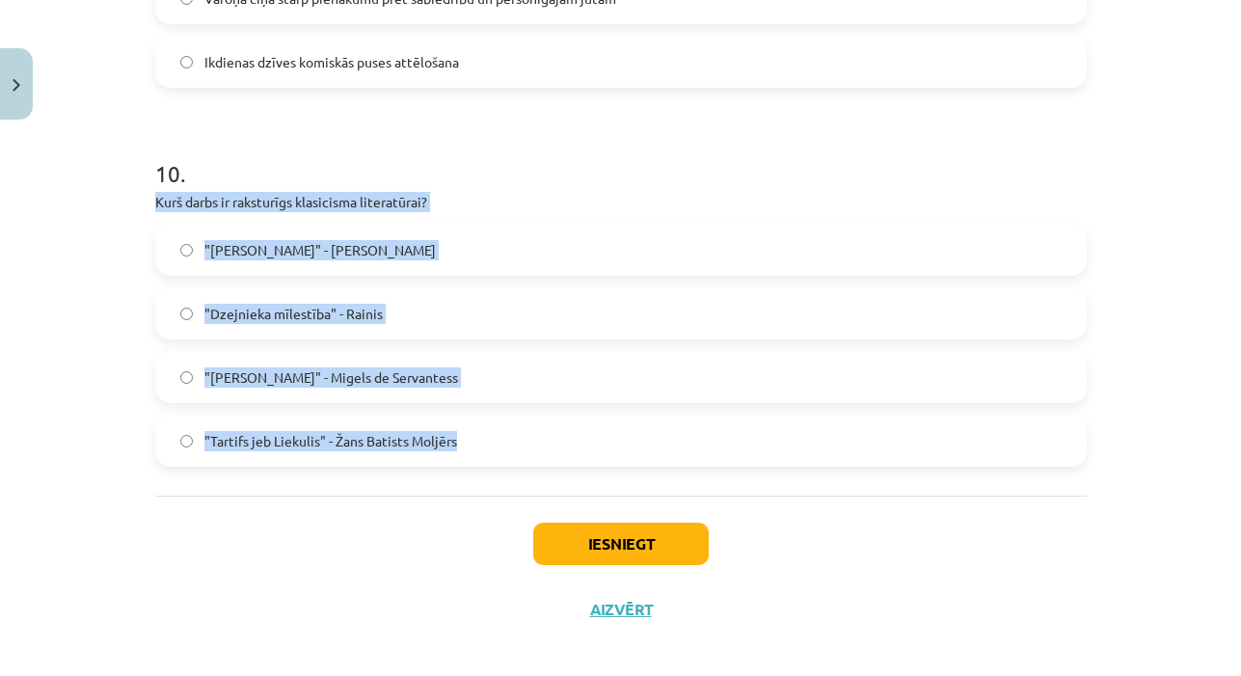
drag, startPoint x: 151, startPoint y: 201, endPoint x: 486, endPoint y: 444, distance: 414.0
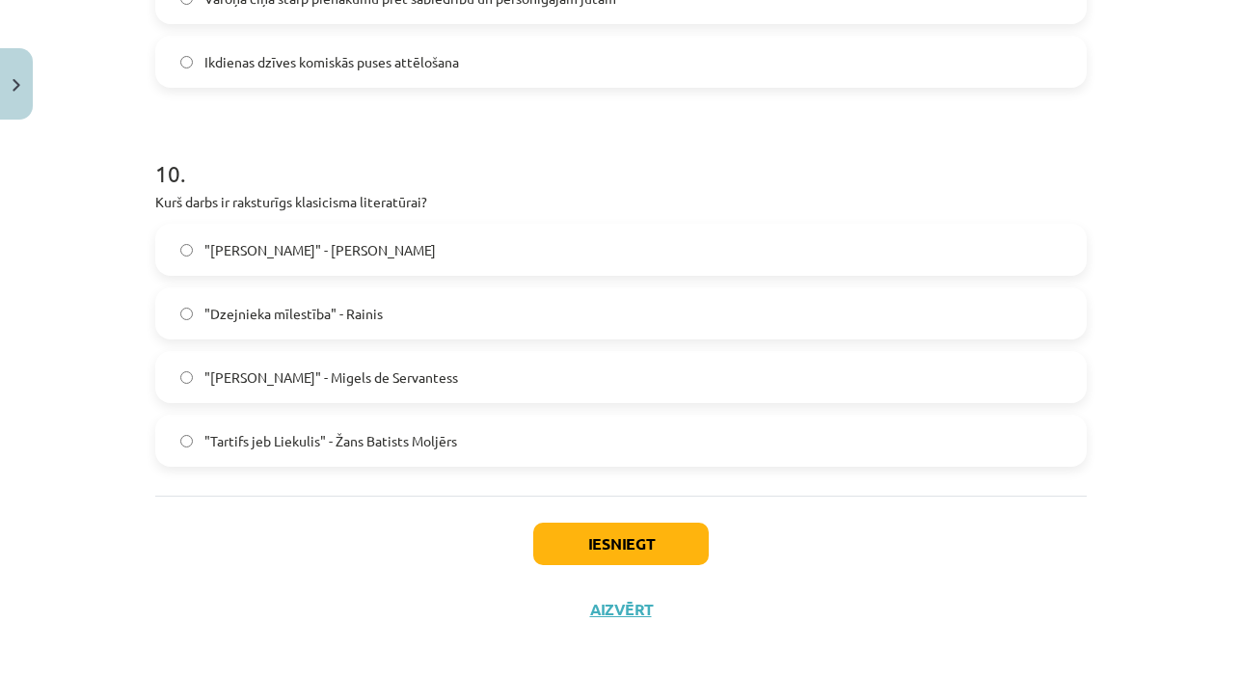
click at [507, 443] on label ""Tartifs jeb Liekulis" - Žans Batists Moljērs" at bounding box center [620, 440] width 927 height 48
click at [613, 541] on button "Iesniegt" at bounding box center [620, 544] width 175 height 42
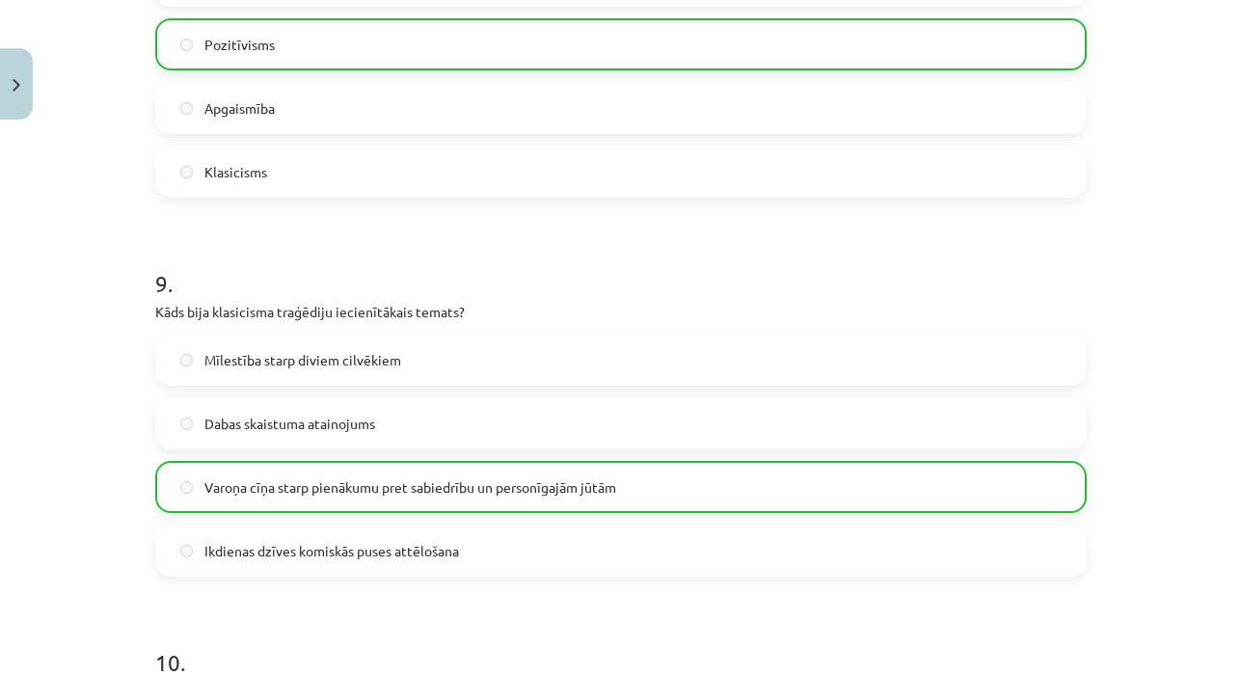
scroll to position [3745, 0]
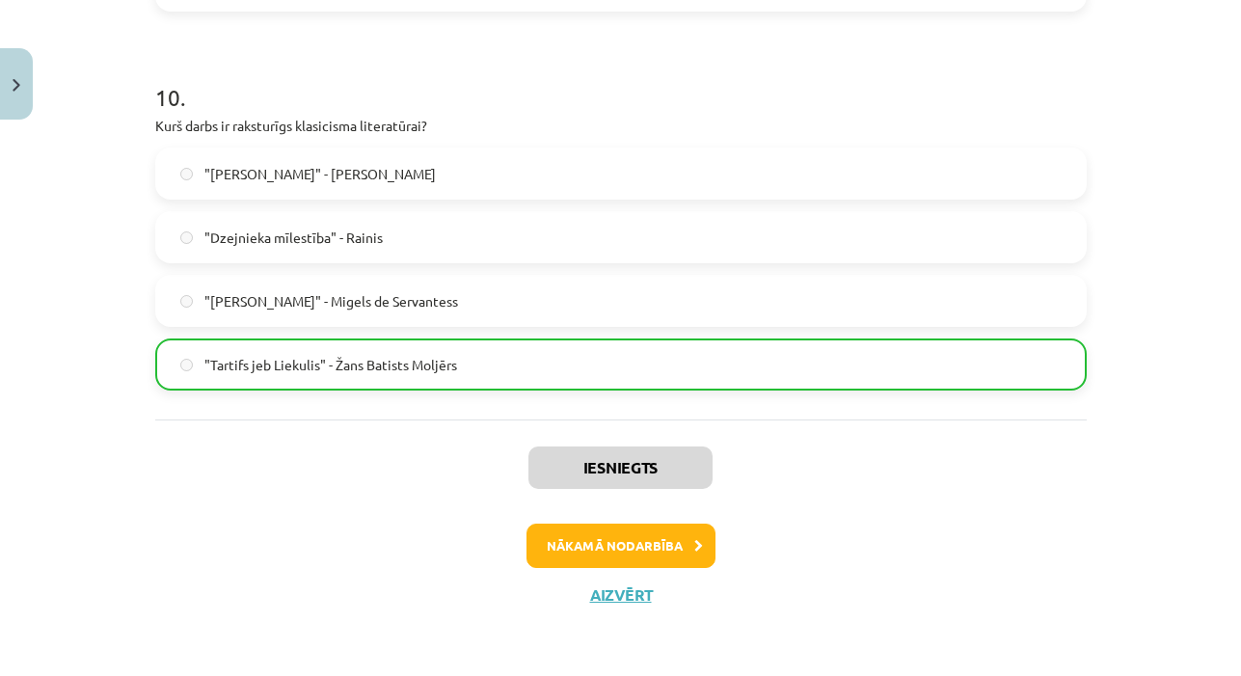
click at [628, 551] on button "Nākamā nodarbība" at bounding box center [620, 545] width 189 height 44
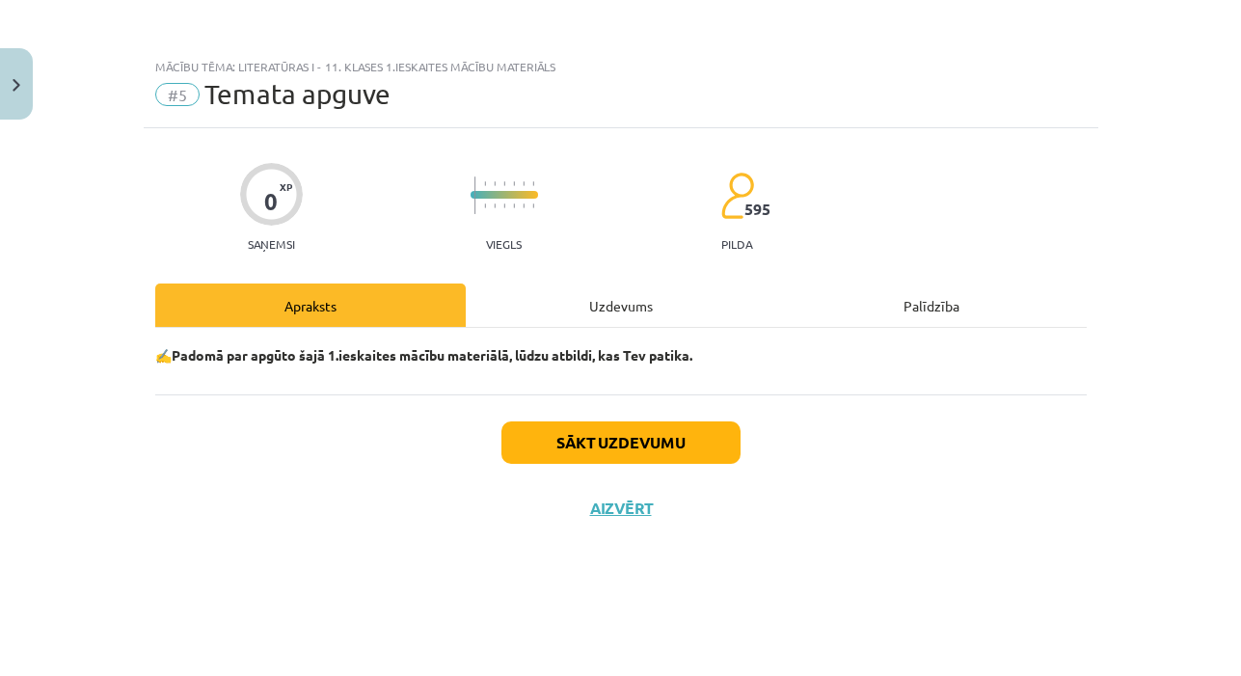
click at [619, 295] on div "Uzdevums" at bounding box center [621, 304] width 310 height 43
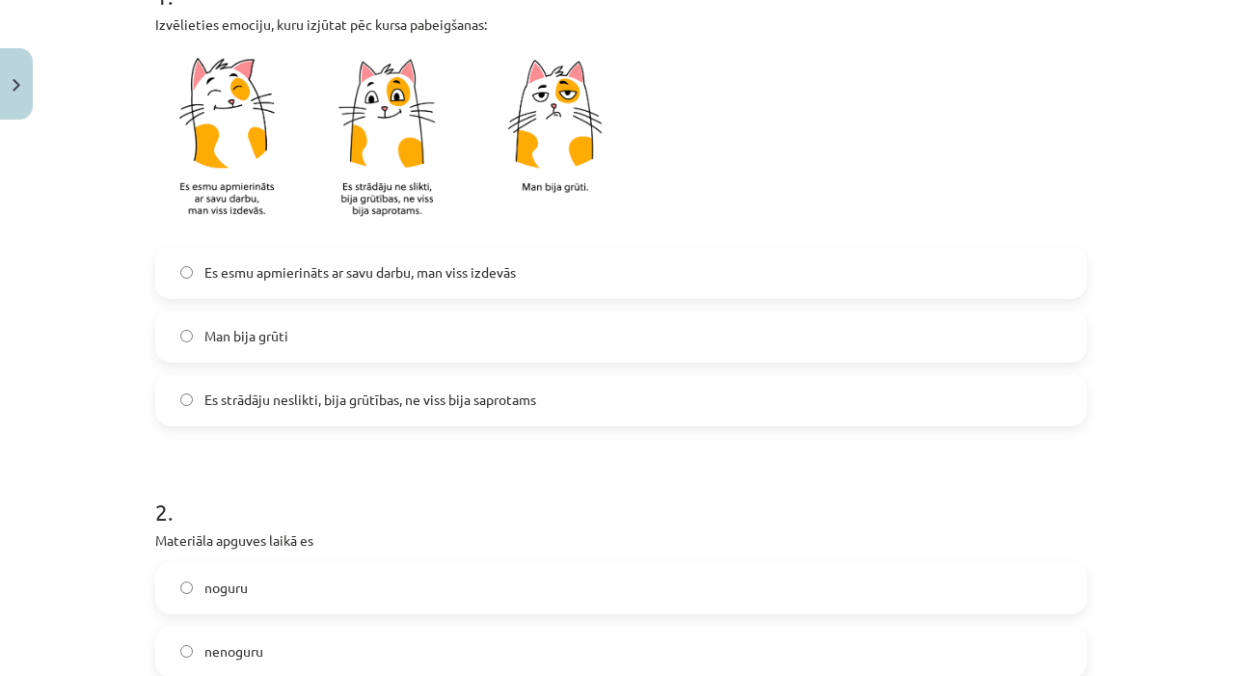
scroll to position [448, 0]
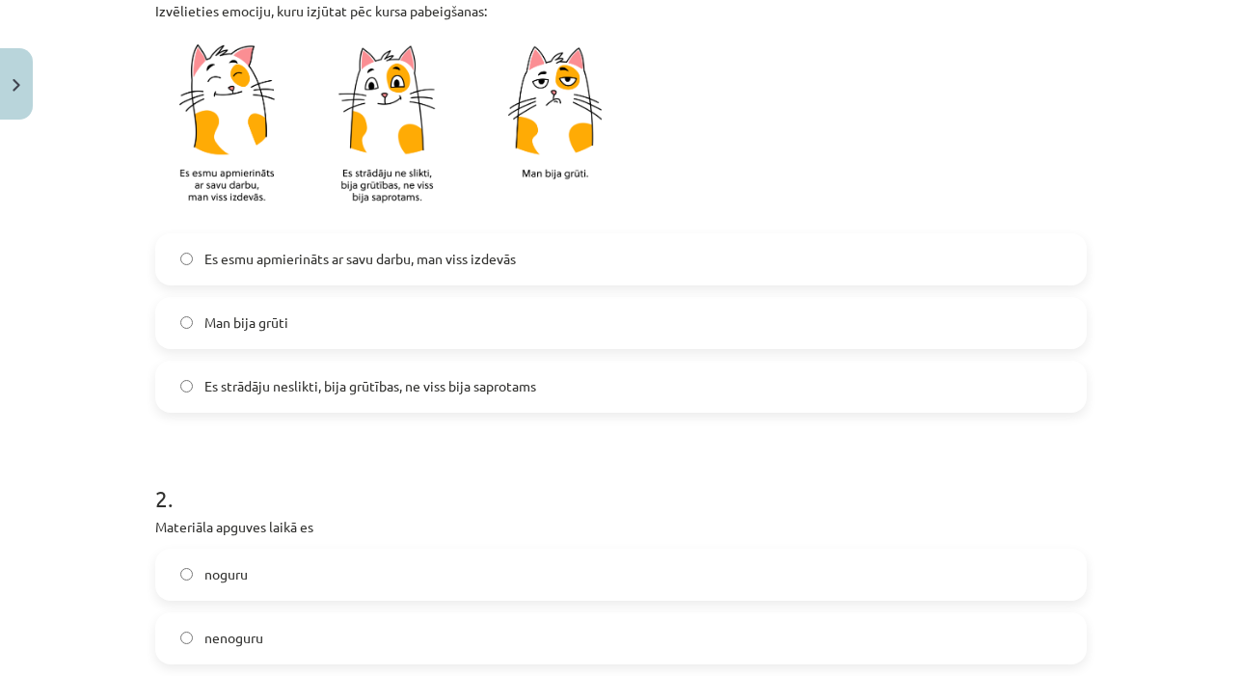
click at [386, 253] on span "Es esmu apmierināts ar savu darbu, man viss izdevās" at bounding box center [359, 259] width 311 height 20
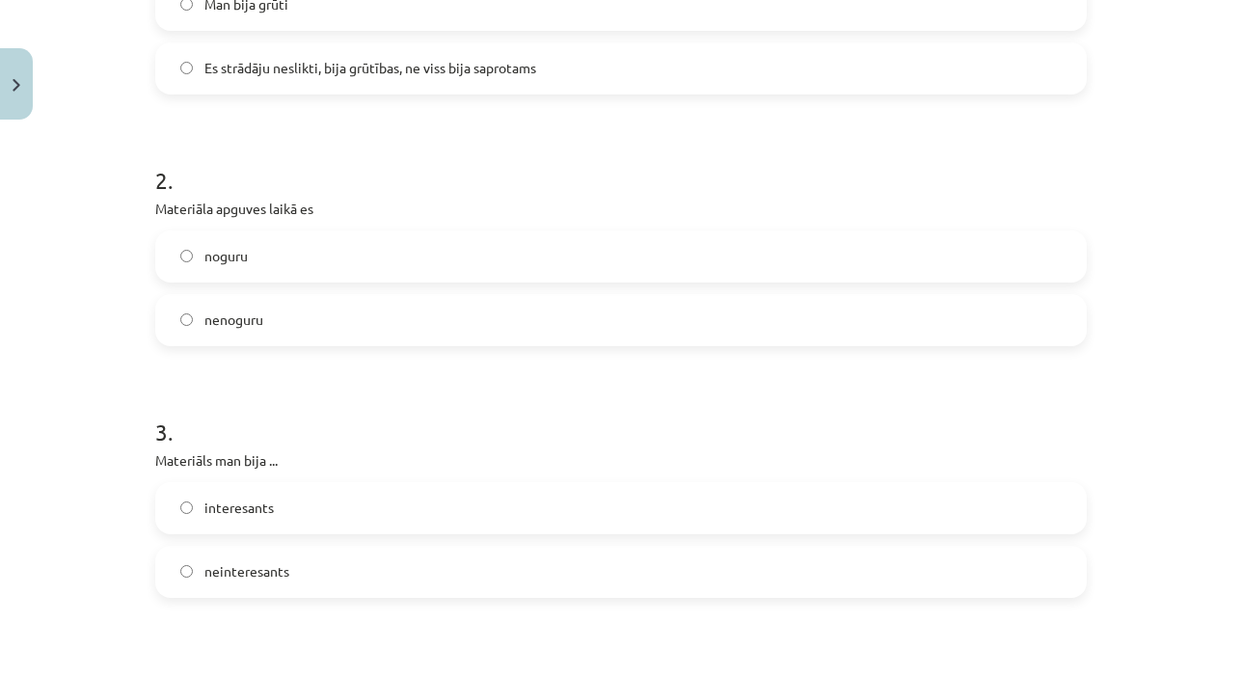
scroll to position [768, 0]
click at [371, 303] on label "nenoguru" at bounding box center [620, 318] width 927 height 48
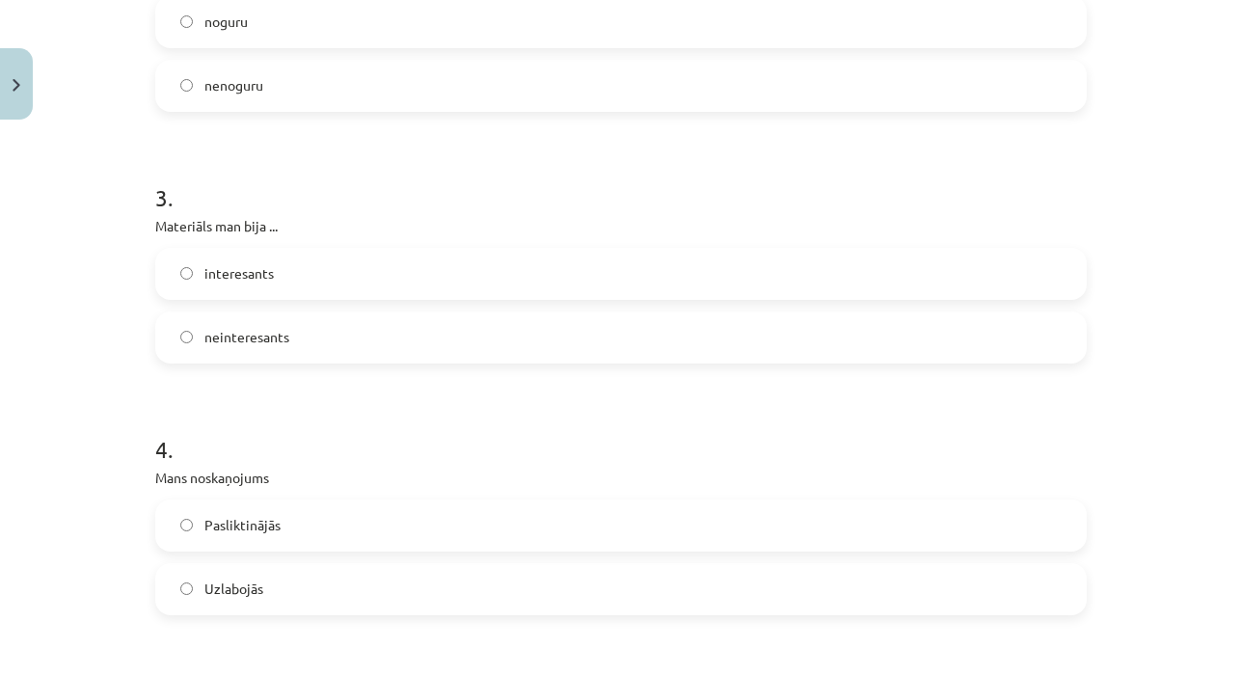
scroll to position [1033, 0]
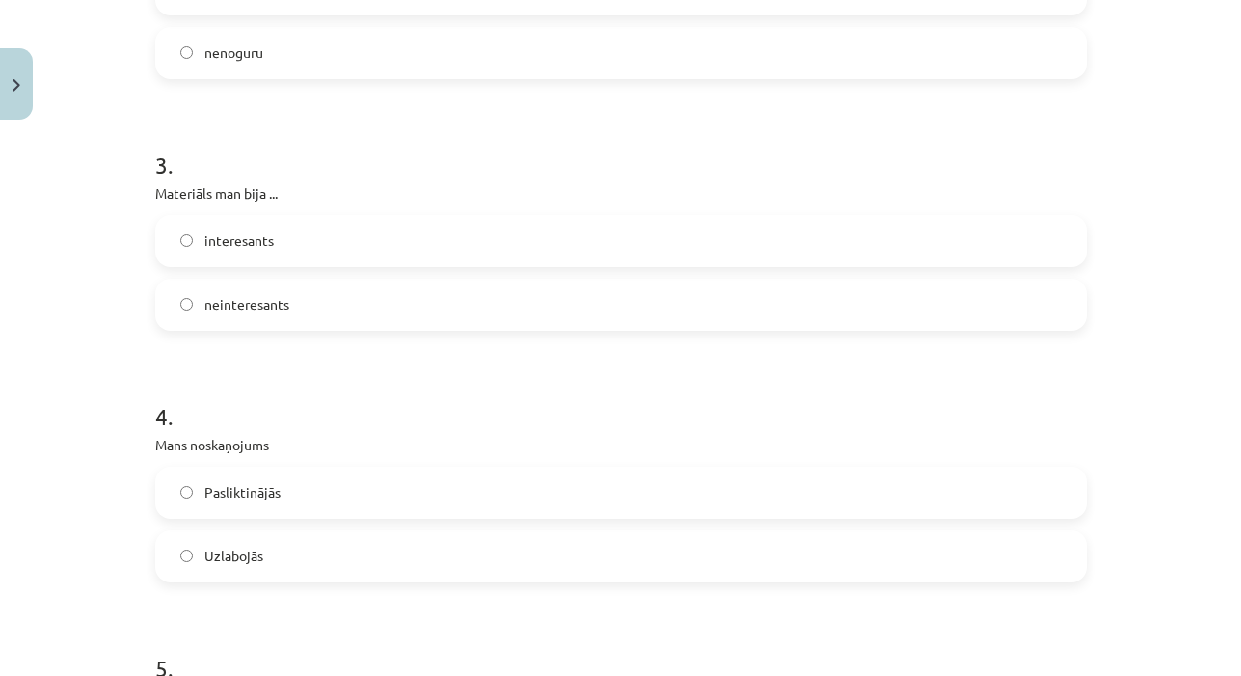
click at [351, 230] on label "interesants" at bounding box center [620, 241] width 927 height 48
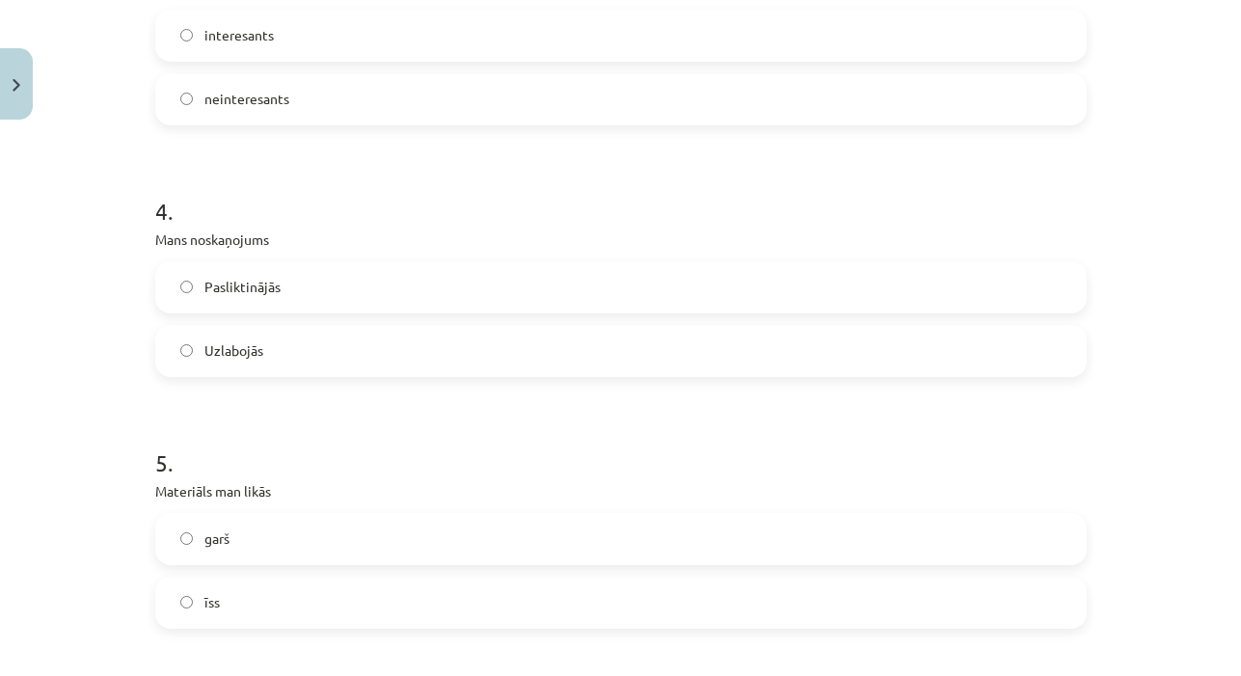
scroll to position [1242, 0]
click at [360, 358] on label "Uzlabojās" at bounding box center [620, 348] width 927 height 48
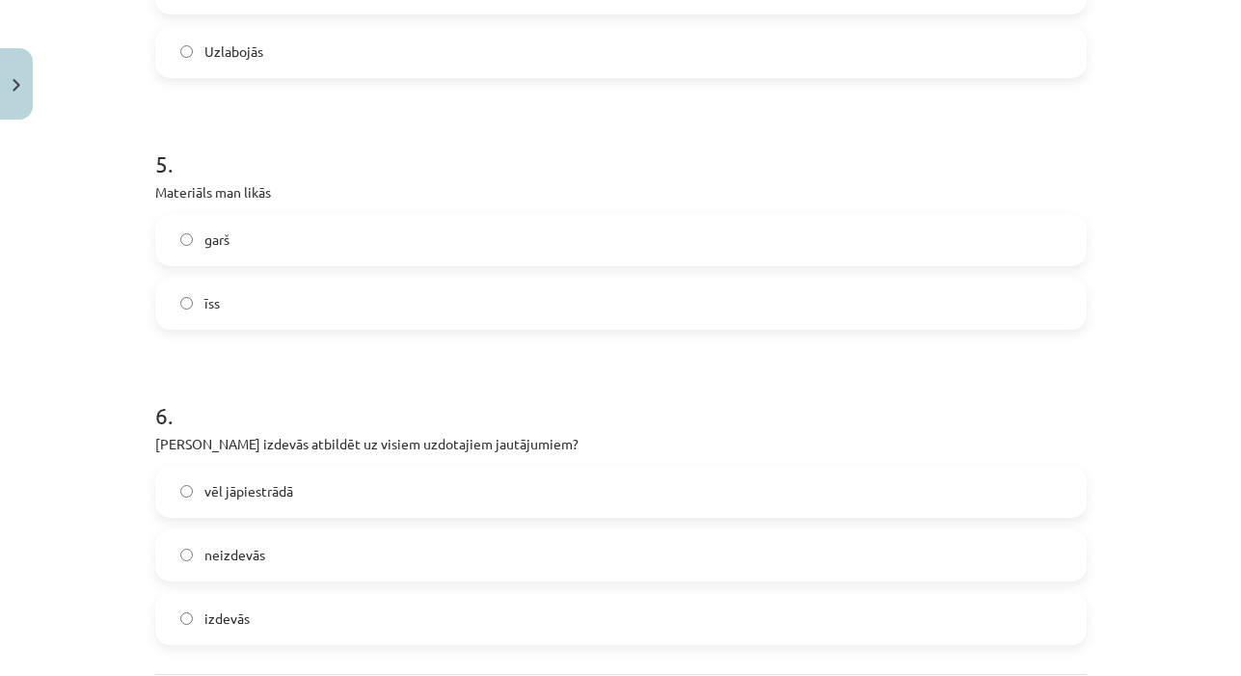
click at [345, 289] on label "īss" at bounding box center [620, 304] width 927 height 48
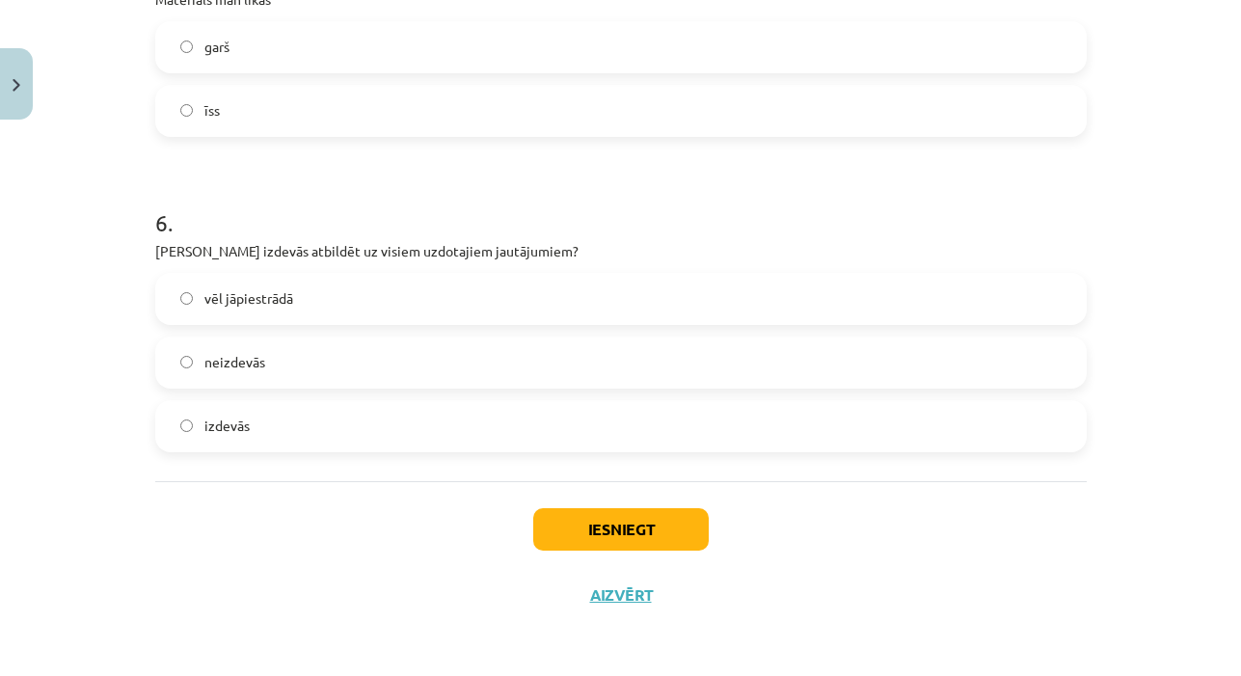
scroll to position [1733, 0]
click at [309, 420] on label "izdevās" at bounding box center [620, 426] width 927 height 48
click at [617, 537] on button "Iesniegt" at bounding box center [620, 529] width 175 height 42
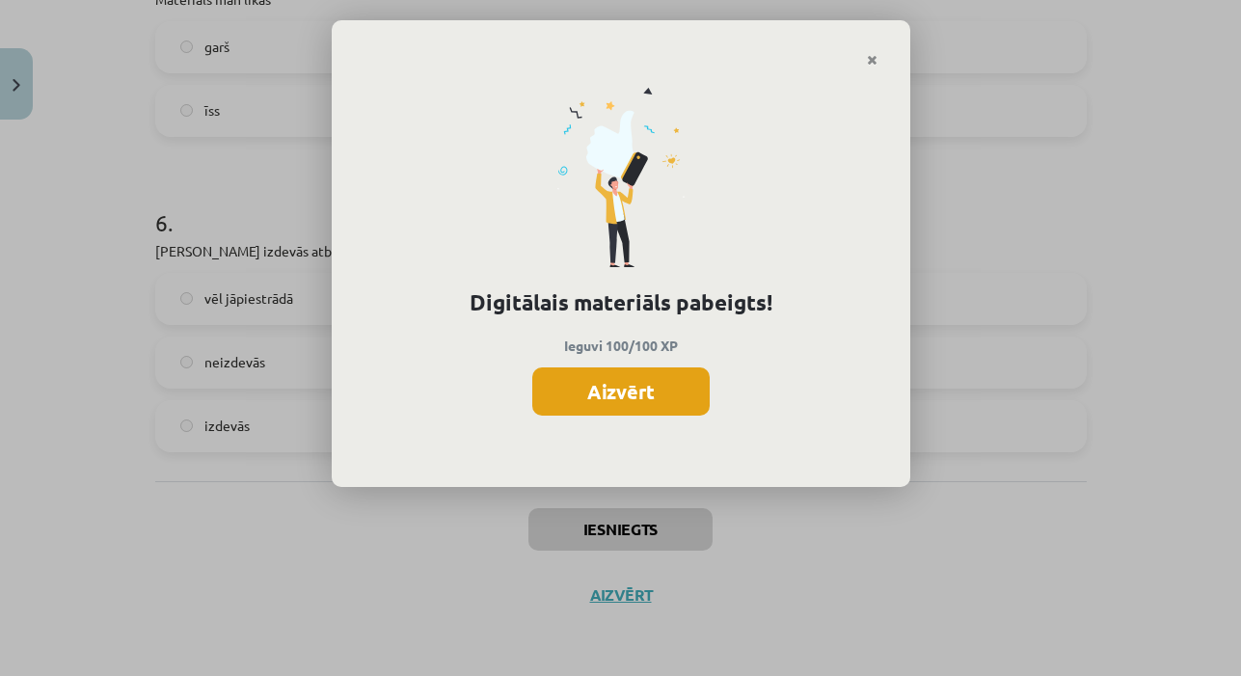
click at [622, 398] on button "Aizvērt" at bounding box center [620, 391] width 177 height 48
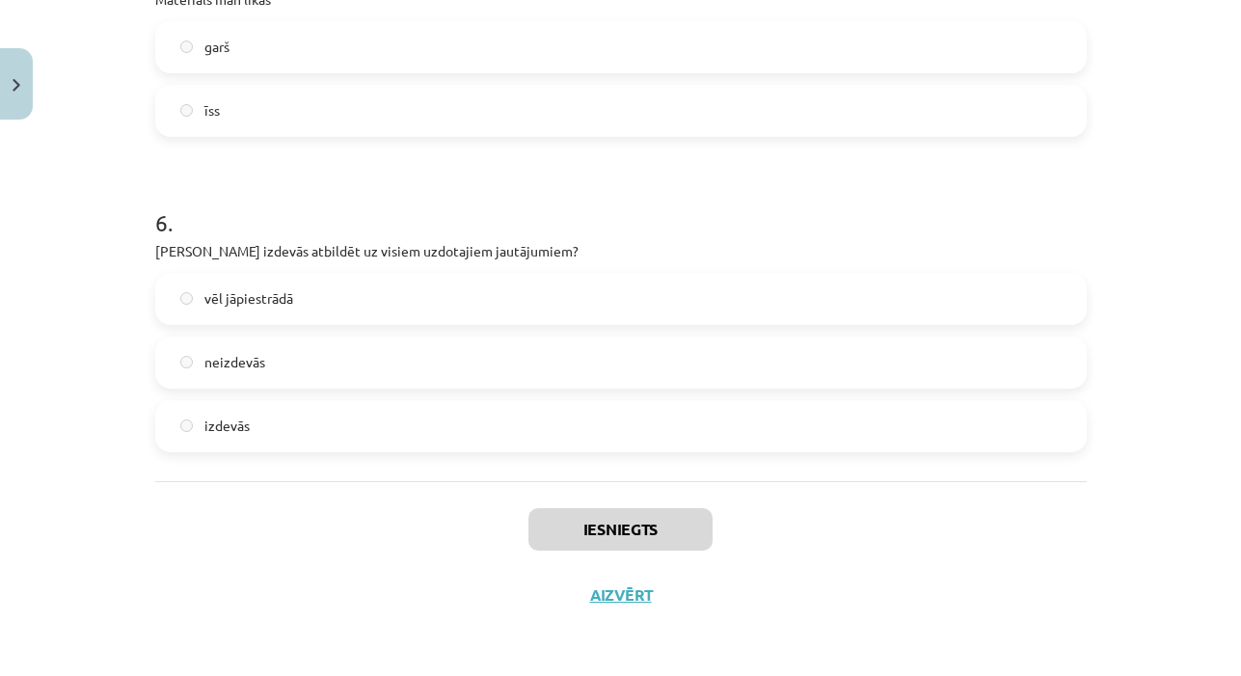
click at [617, 599] on button "Aizvērt" at bounding box center [620, 594] width 73 height 19
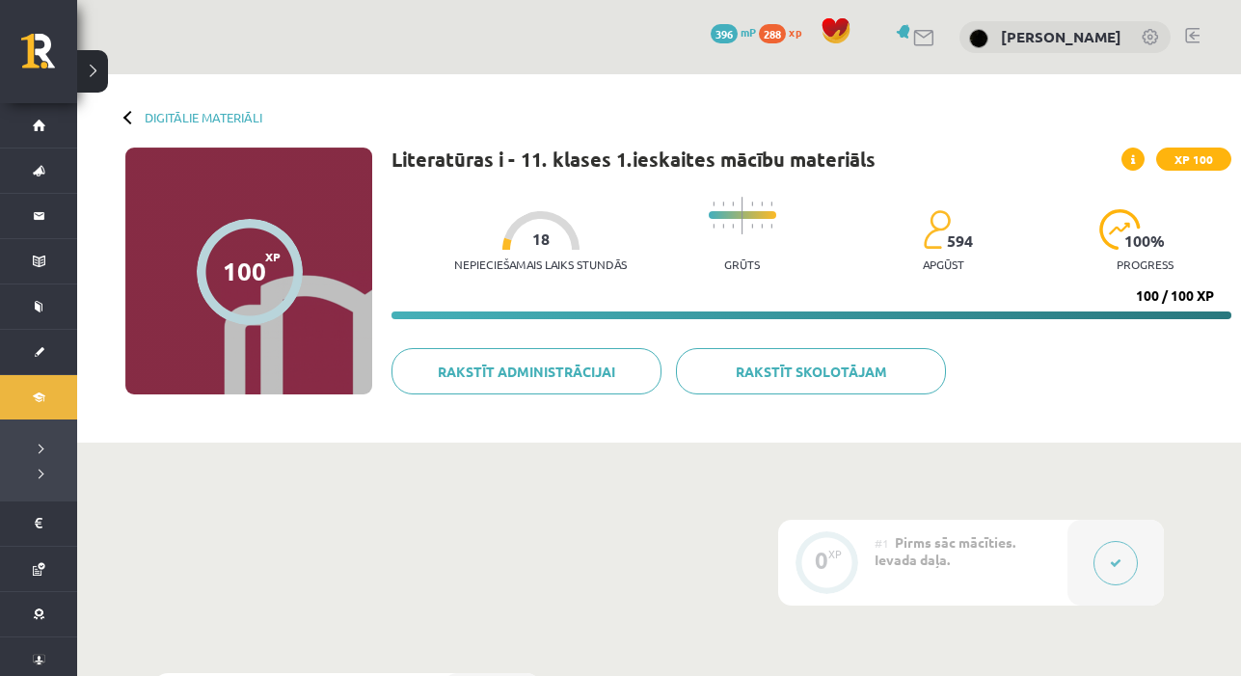
click at [228, 107] on div "Digitālie materiāli 100 XP XP 100 100 / 100 XP Literatūras i - 11. klases 1.ies…" at bounding box center [659, 258] width 1164 height 368
click at [228, 117] on link "Digitālie materiāli" at bounding box center [204, 117] width 118 height 14
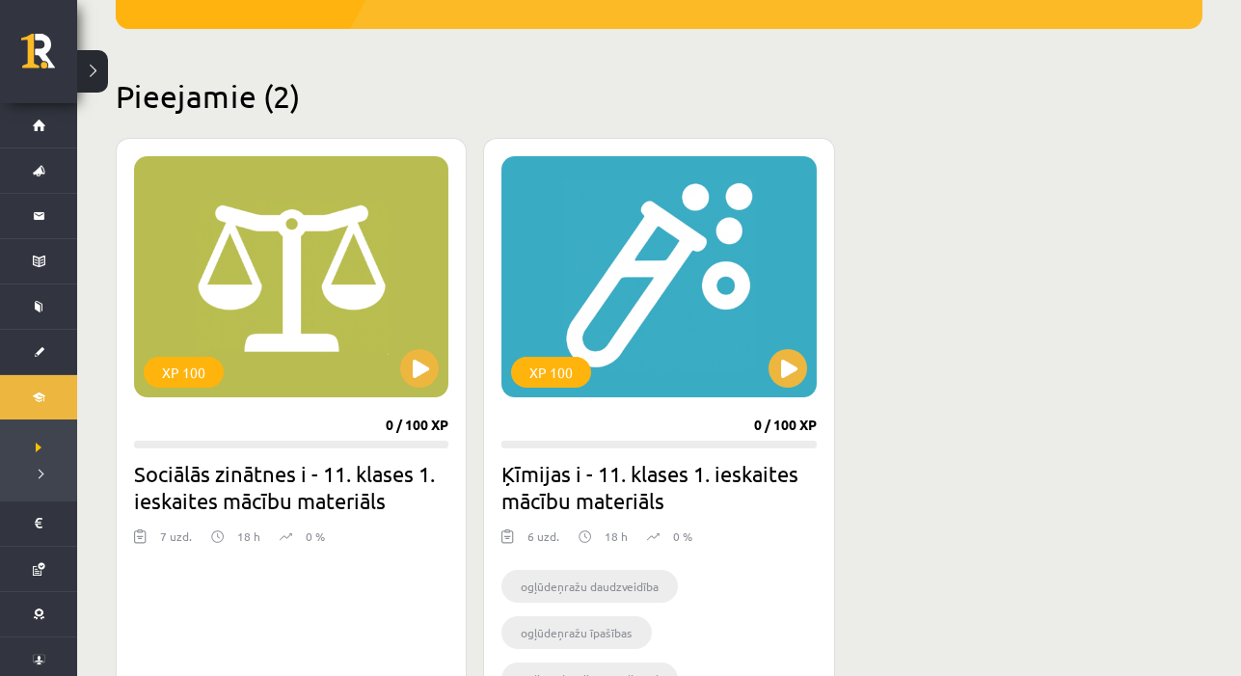
scroll to position [499, 0]
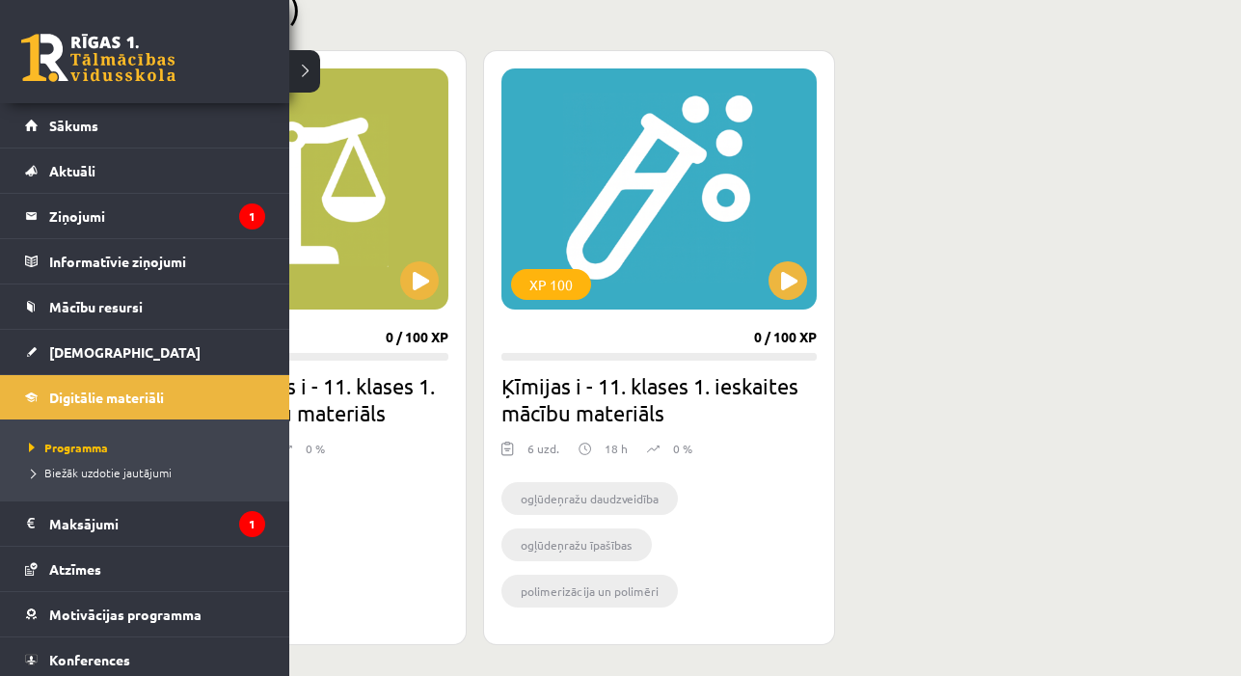
click at [73, 57] on link at bounding box center [98, 58] width 154 height 48
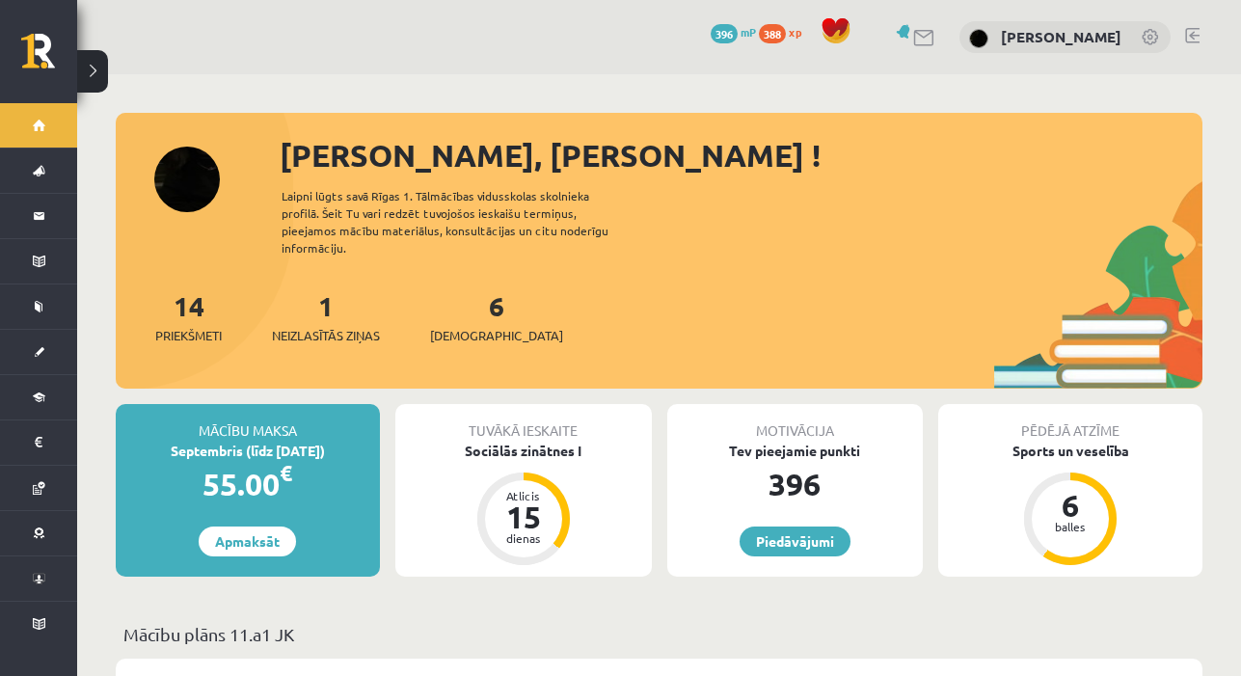
click at [896, 29] on link at bounding box center [905, 31] width 19 height 14
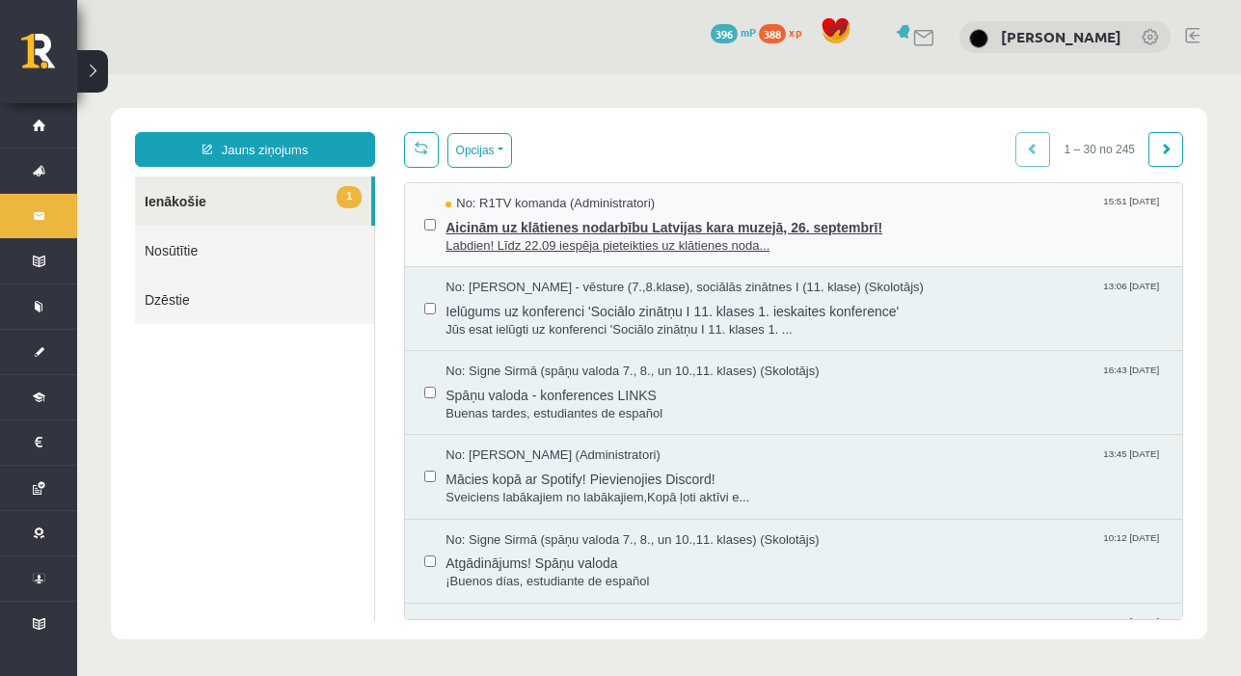
click at [594, 234] on span "Aicinām uz klātienes nodarbību Latvijas kara muzejā, 26. septembrī!" at bounding box center [803, 225] width 717 height 24
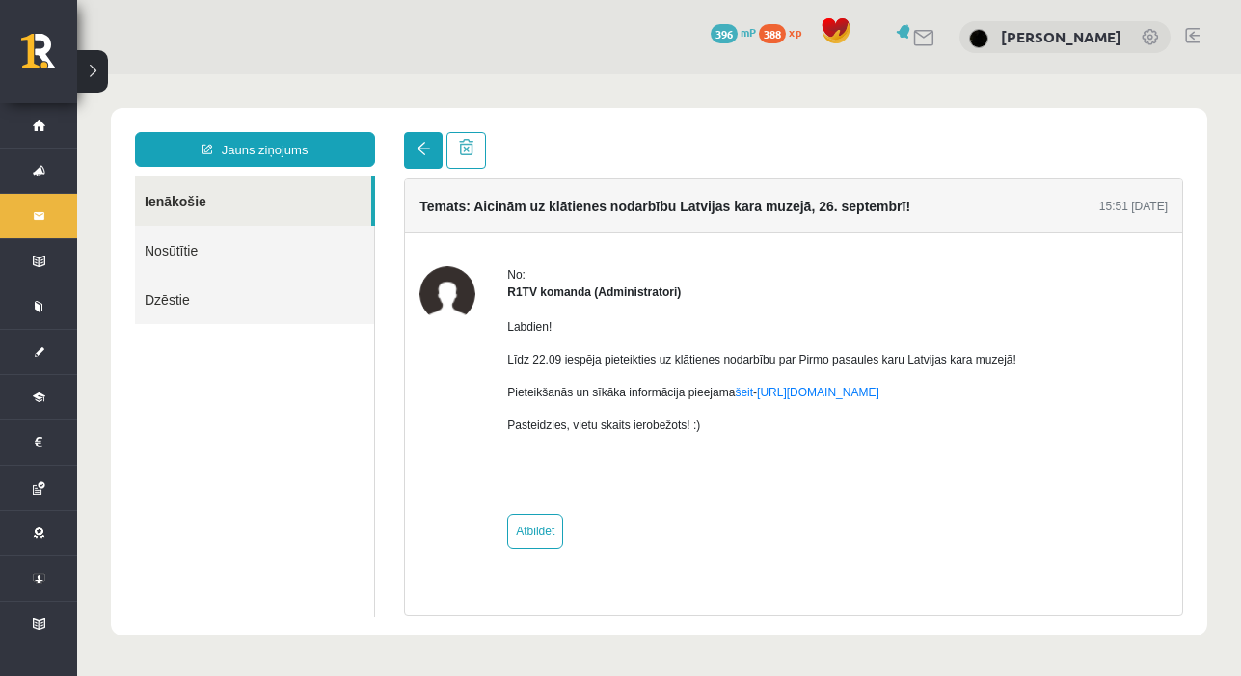
click at [430, 158] on link at bounding box center [423, 150] width 39 height 37
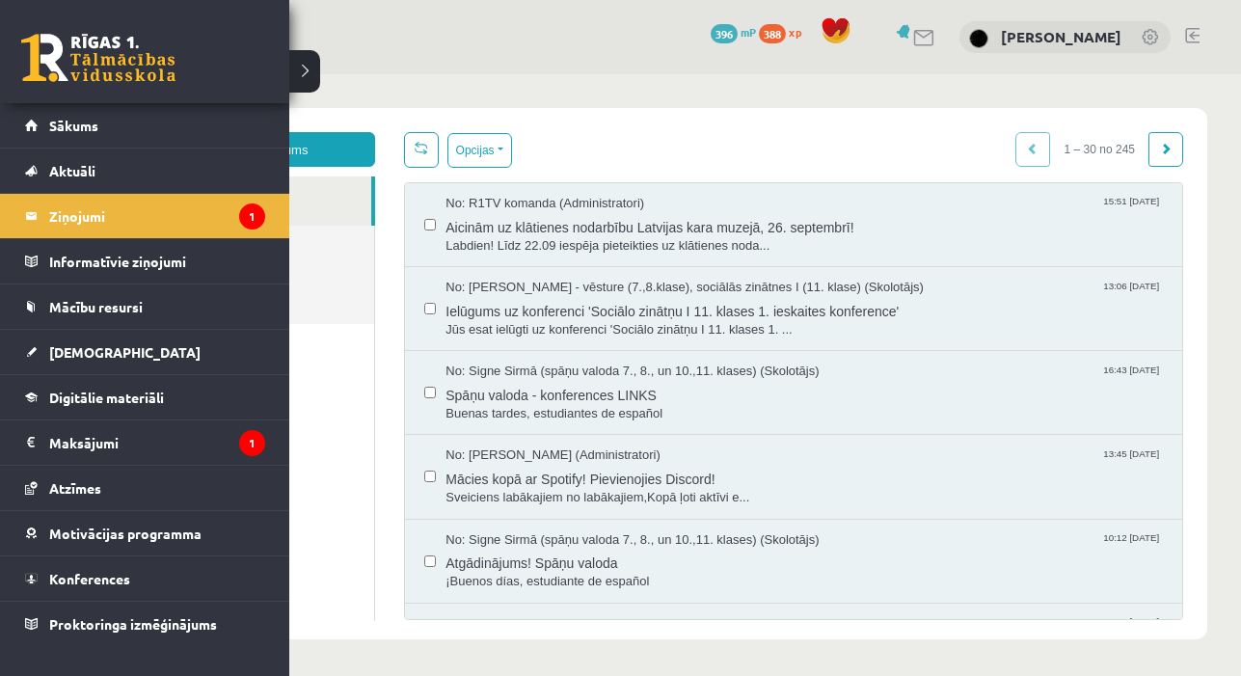
click at [52, 69] on link at bounding box center [98, 58] width 154 height 48
